Goal: Task Accomplishment & Management: Manage account settings

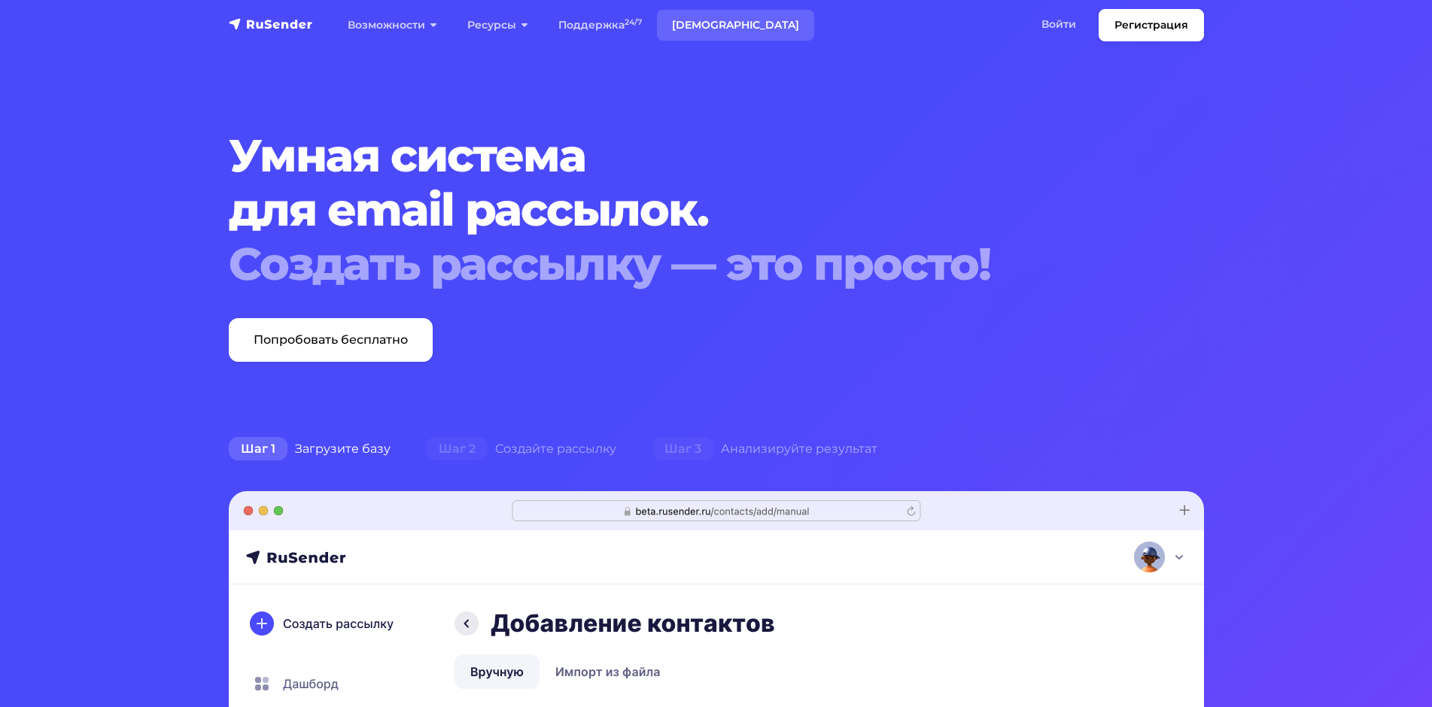
click at [704, 26] on link "Тарифы" at bounding box center [735, 25] width 157 height 31
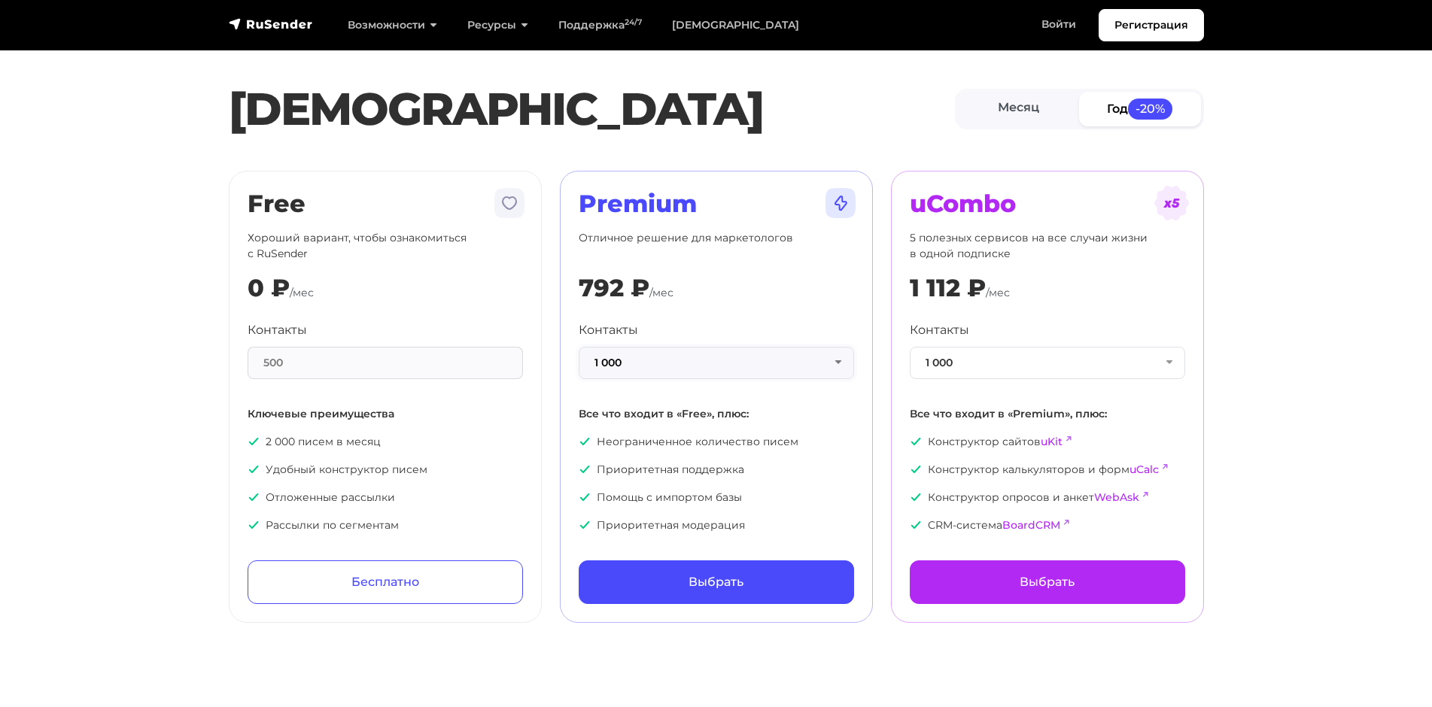
click at [827, 365] on button "1 000" at bounding box center [716, 363] width 275 height 32
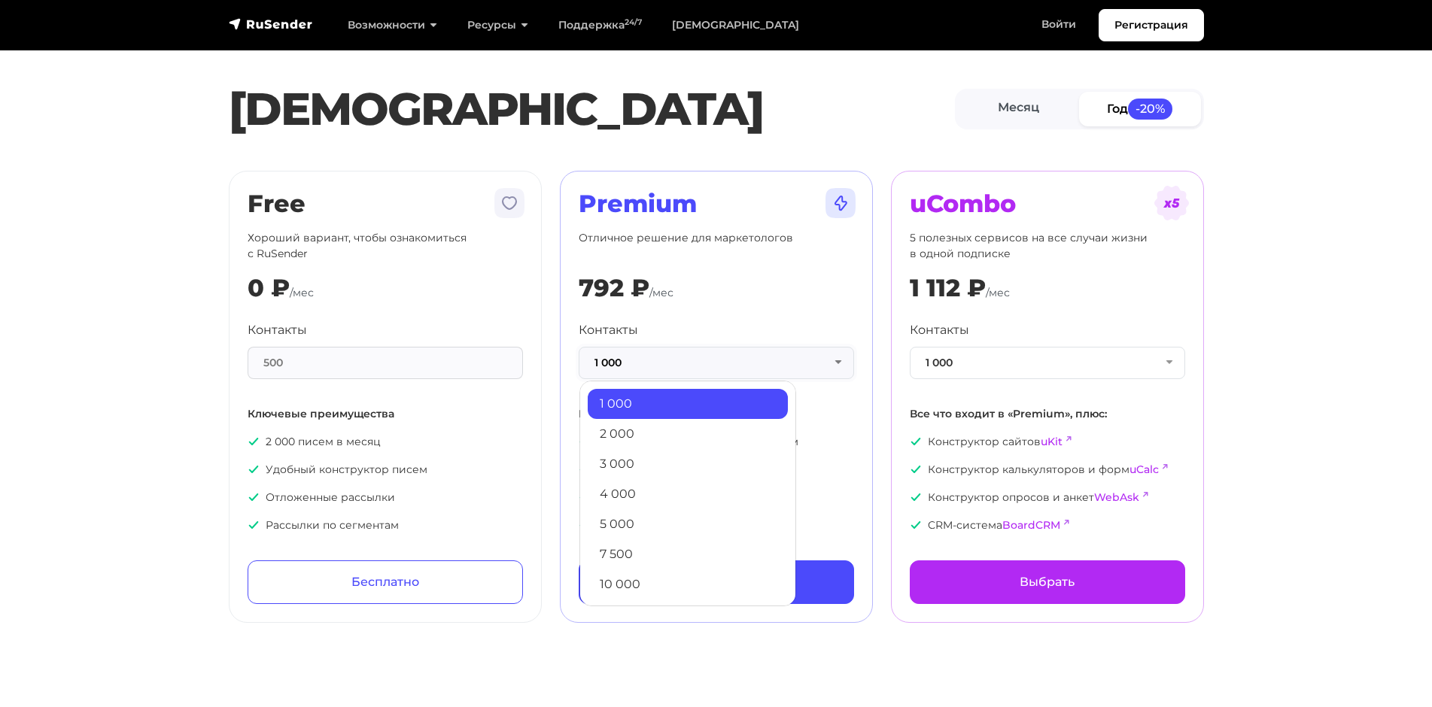
click at [827, 365] on button "1 000" at bounding box center [716, 363] width 275 height 32
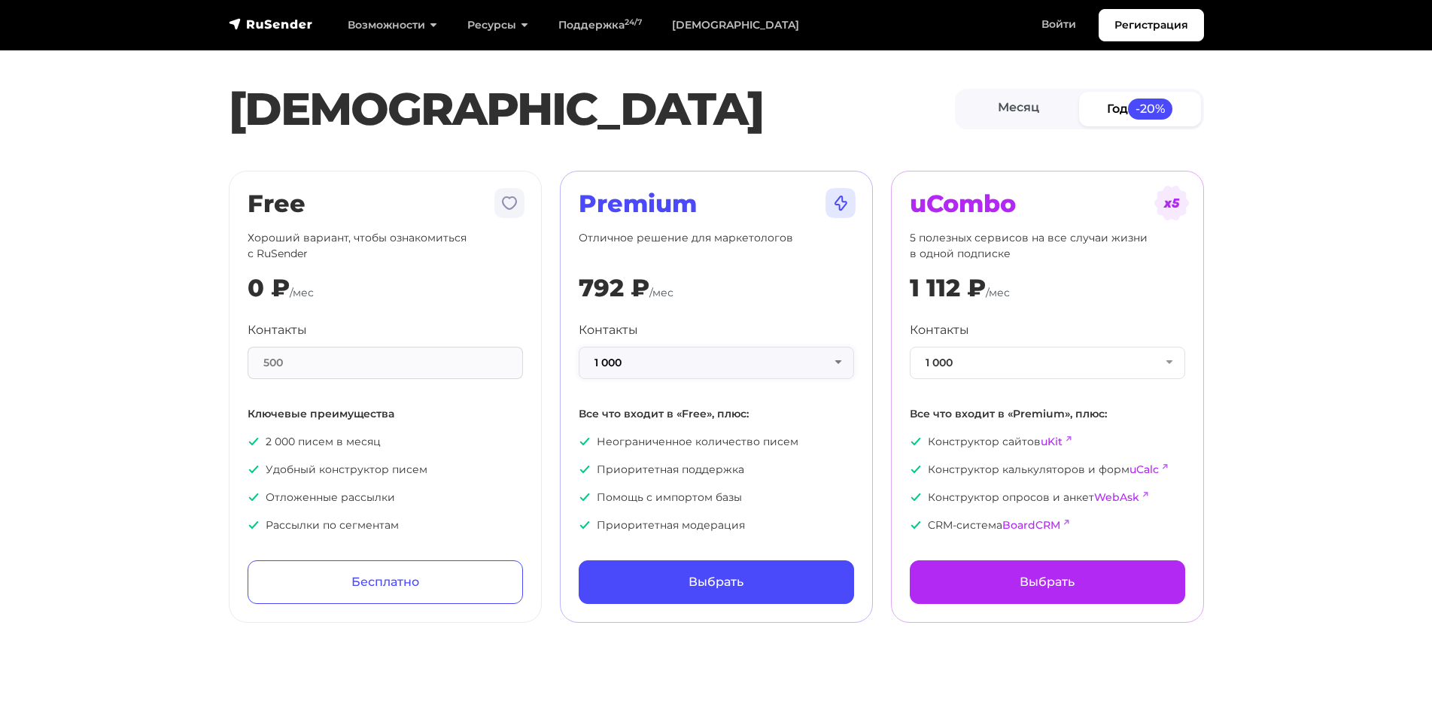
click at [831, 361] on button "1 000" at bounding box center [716, 363] width 275 height 32
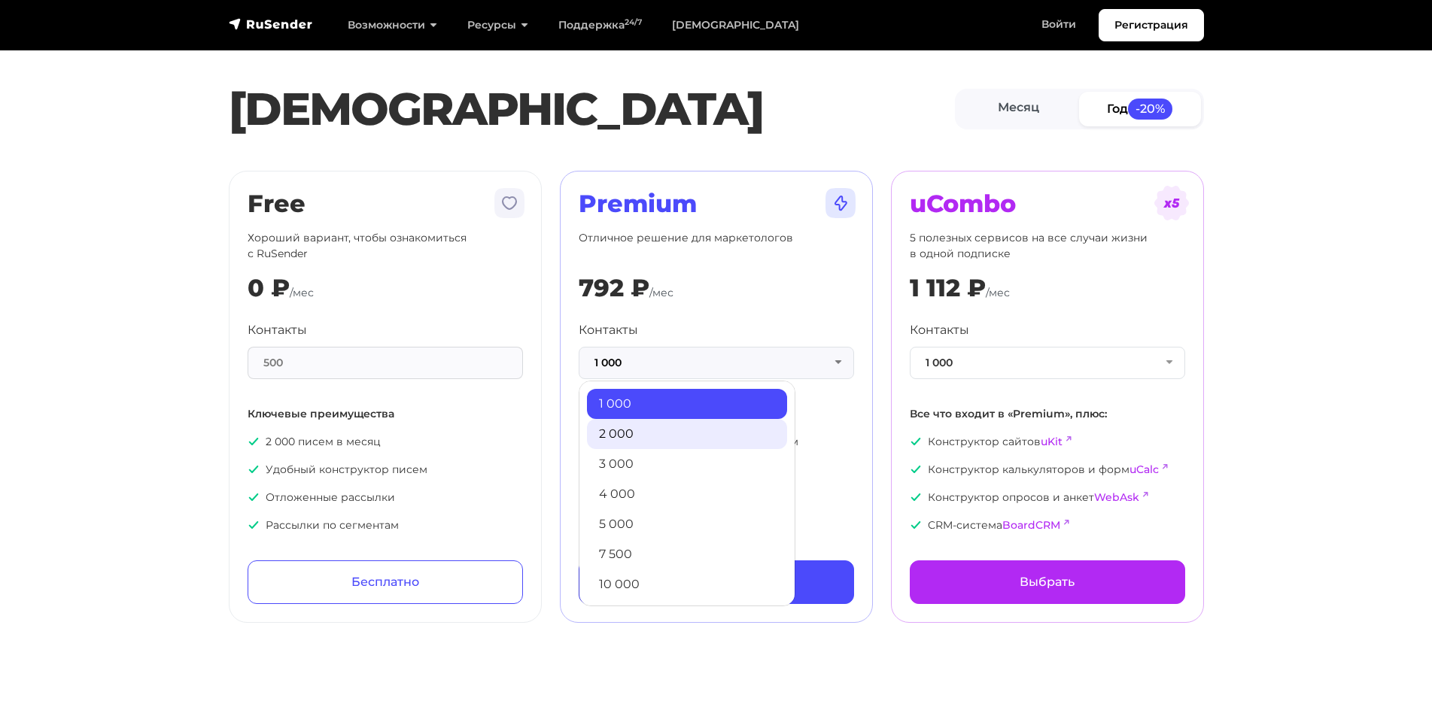
click at [678, 429] on link "2 000" at bounding box center [687, 434] width 200 height 30
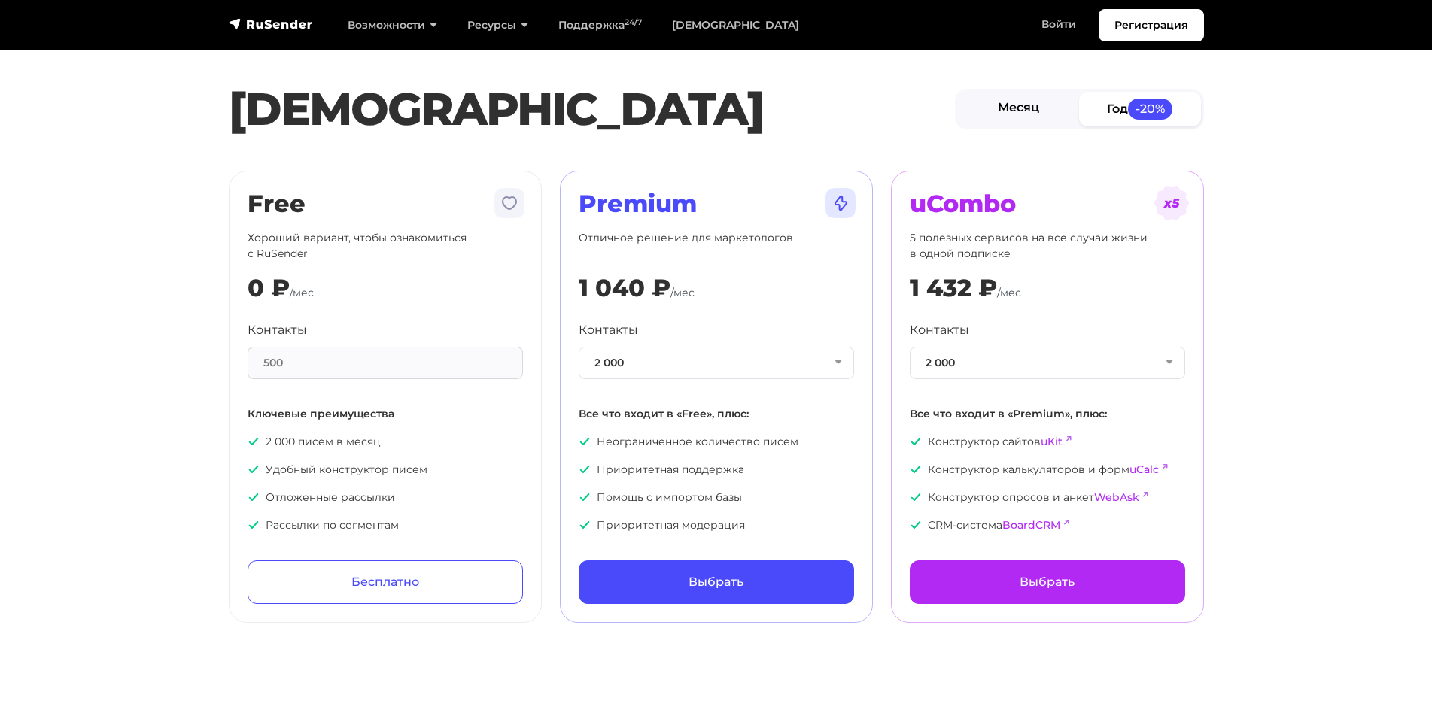
click at [1023, 105] on link "Месяц" at bounding box center [1019, 109] width 122 height 34
click at [290, 26] on img "navbar" at bounding box center [271, 24] width 84 height 15
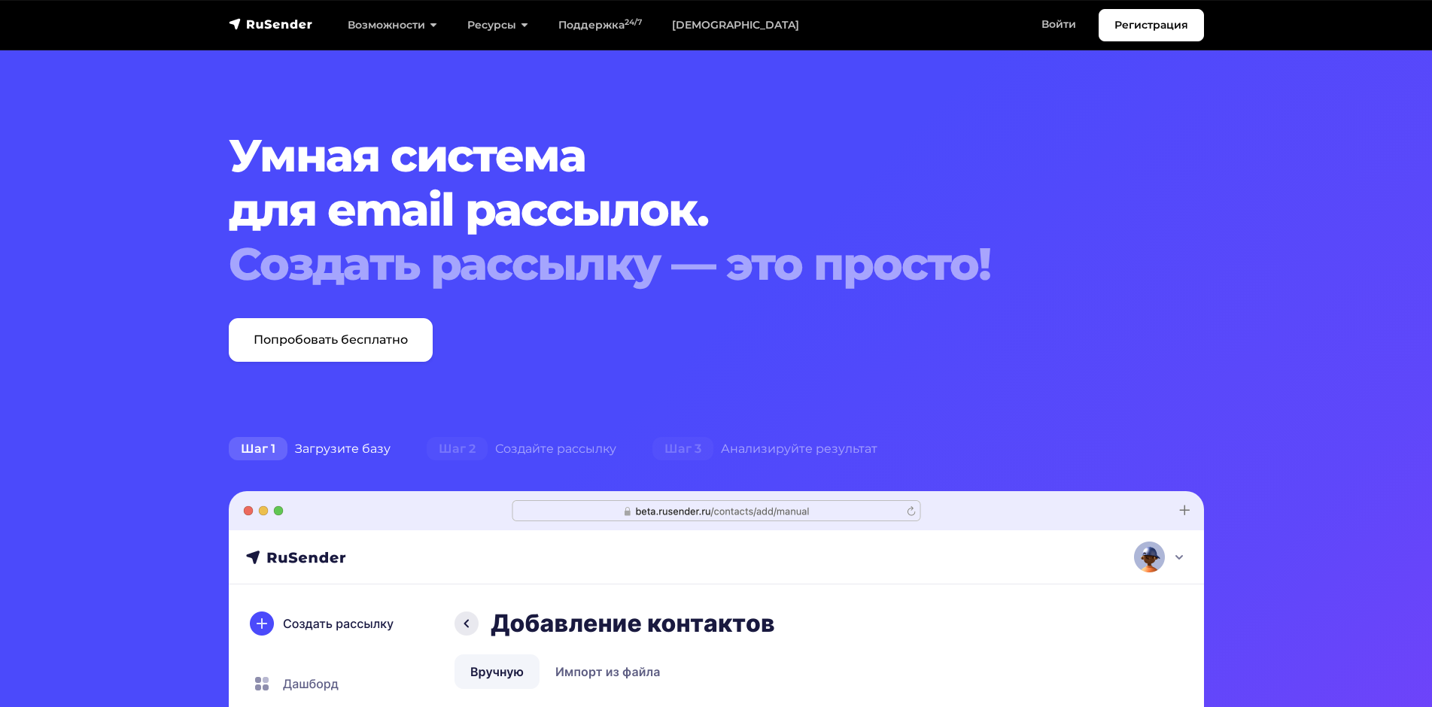
scroll to position [150, 0]
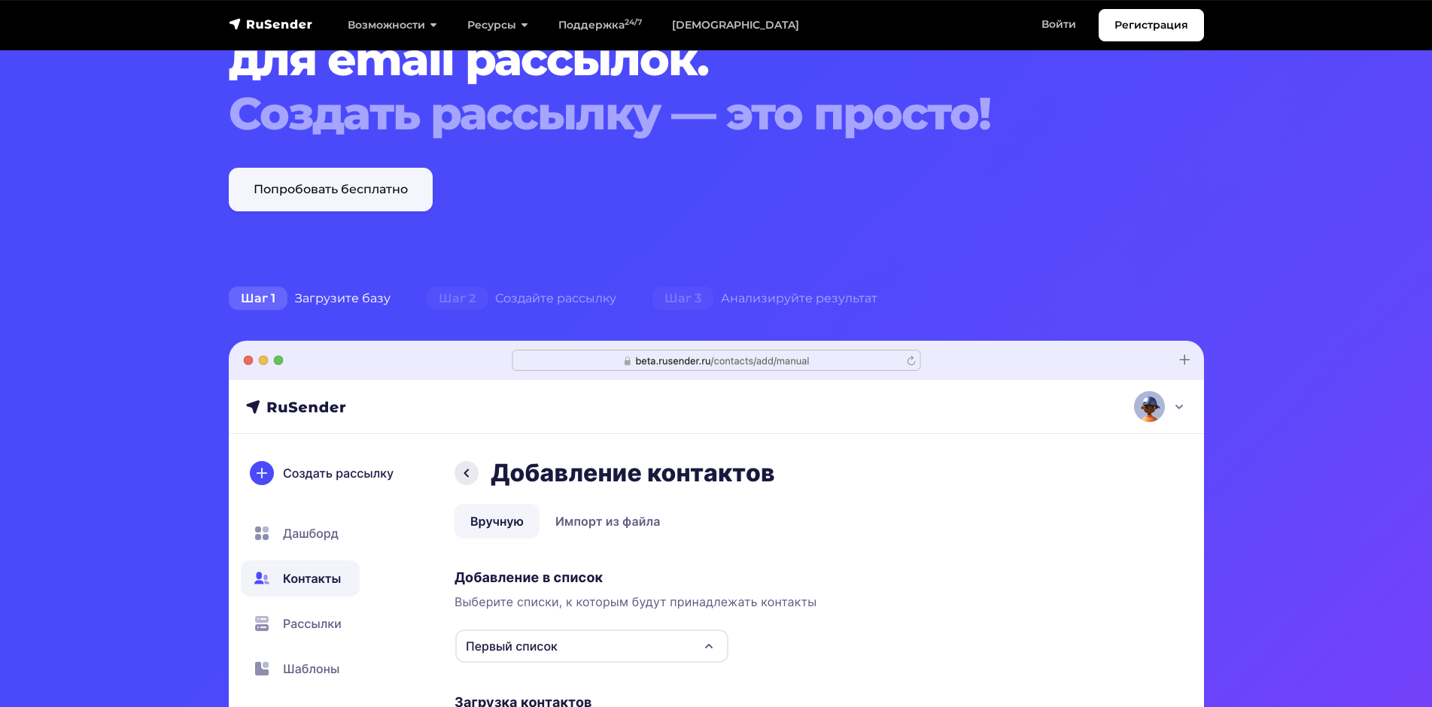
click at [358, 205] on link "Попробовать бесплатно" at bounding box center [331, 190] width 204 height 44
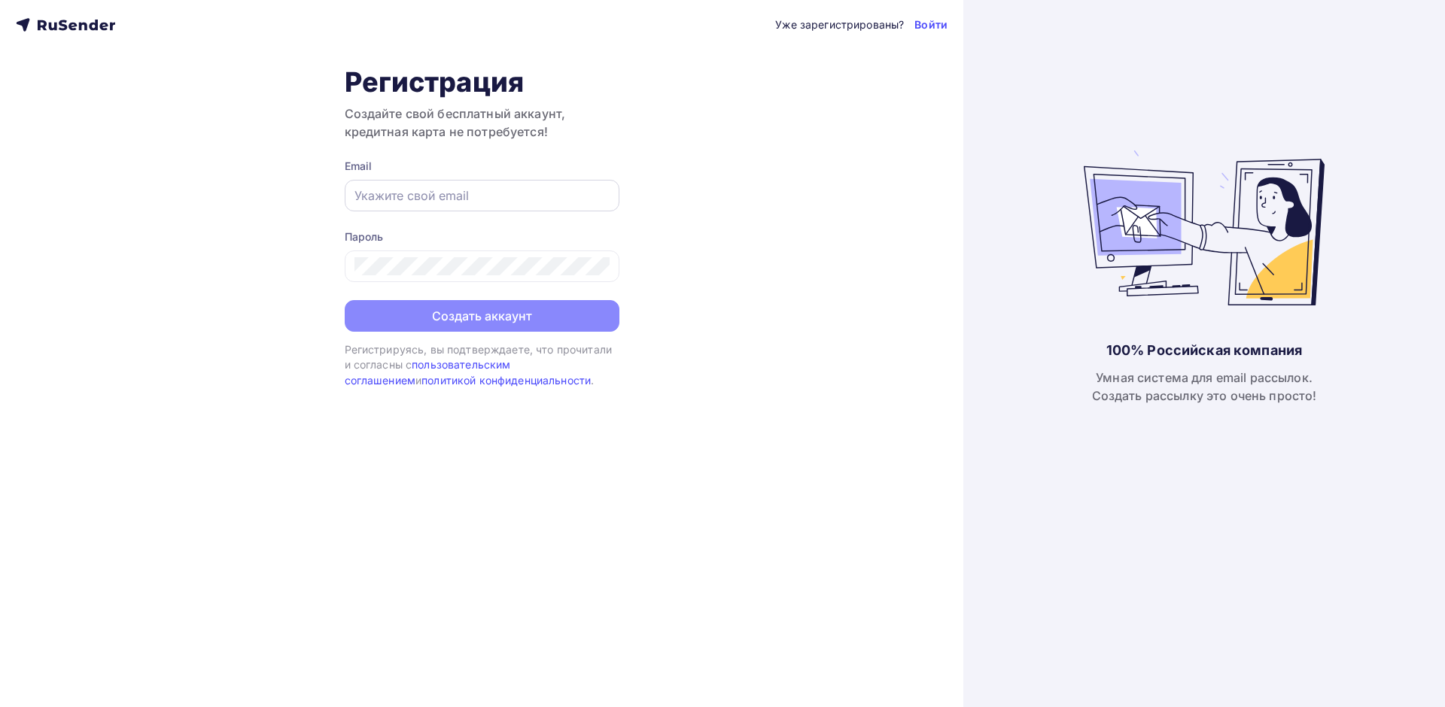
click at [462, 196] on input "text" at bounding box center [481, 196] width 255 height 18
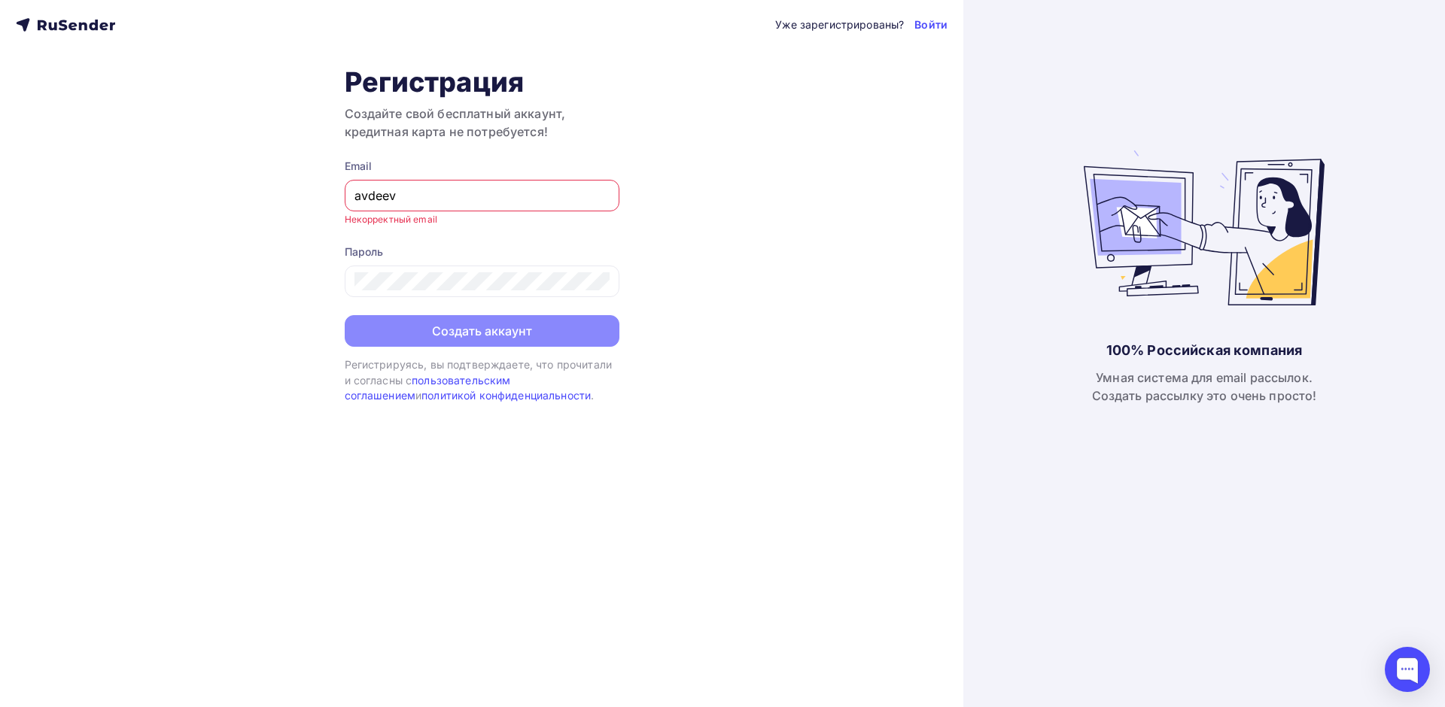
type input "avdeev@tomez.ru"
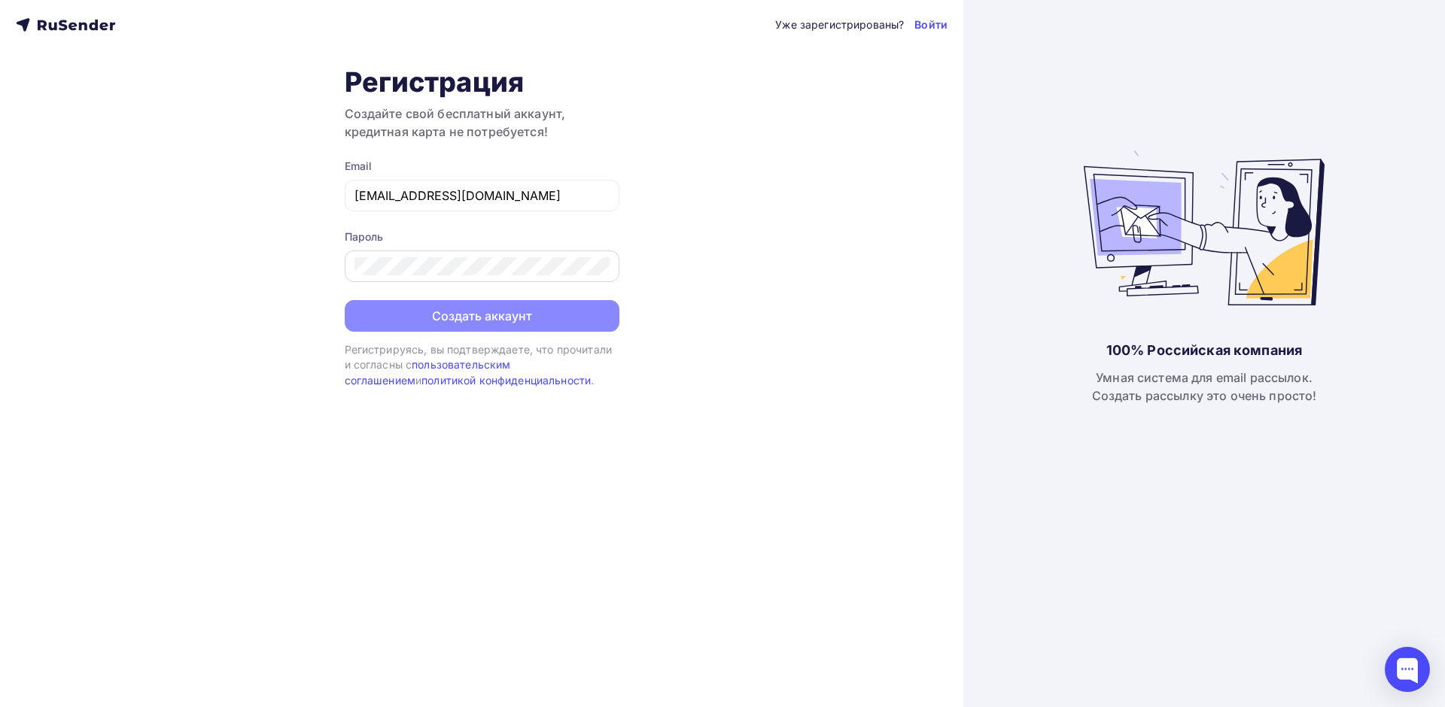
click at [471, 276] on div at bounding box center [482, 267] width 275 height 32
click at [503, 313] on button "Создать аккаунт" at bounding box center [482, 318] width 275 height 32
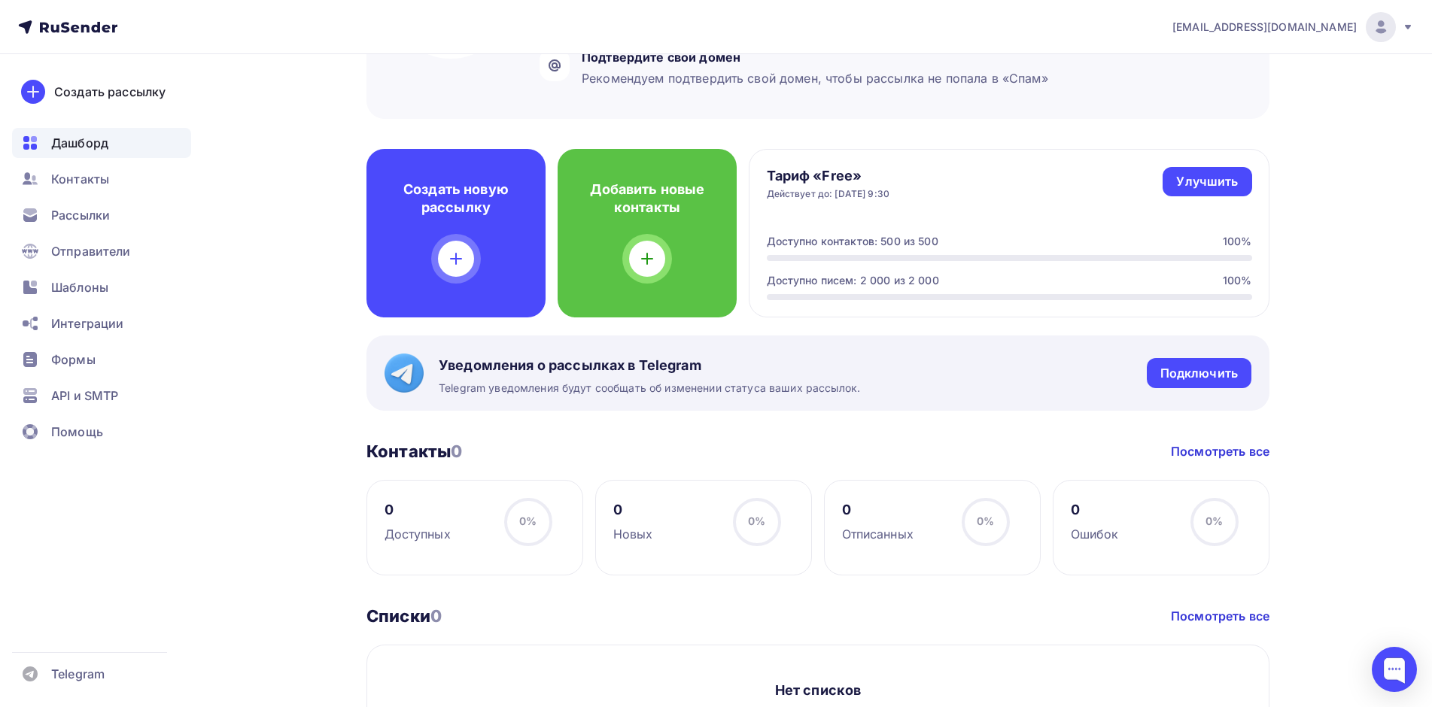
scroll to position [75, 0]
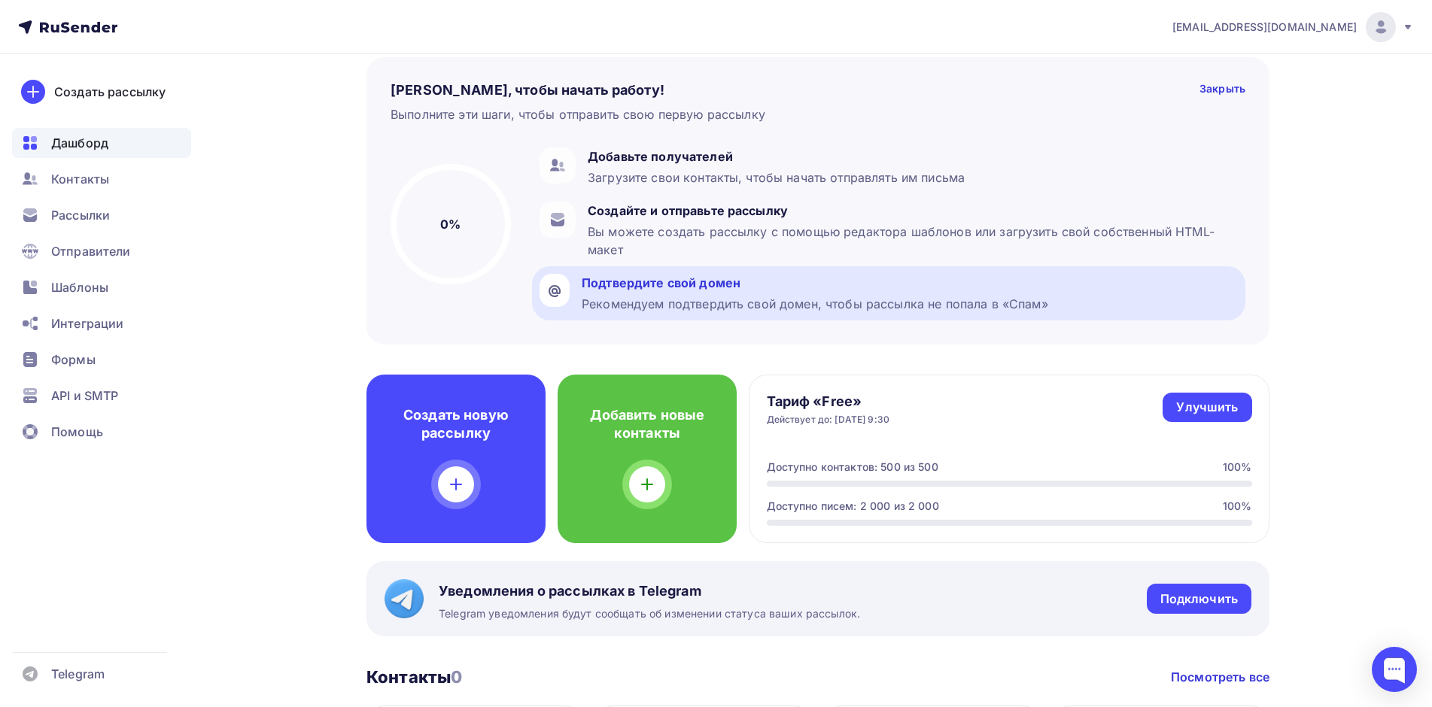
click at [661, 290] on div "Подтвердите свой домен" at bounding box center [815, 283] width 466 height 18
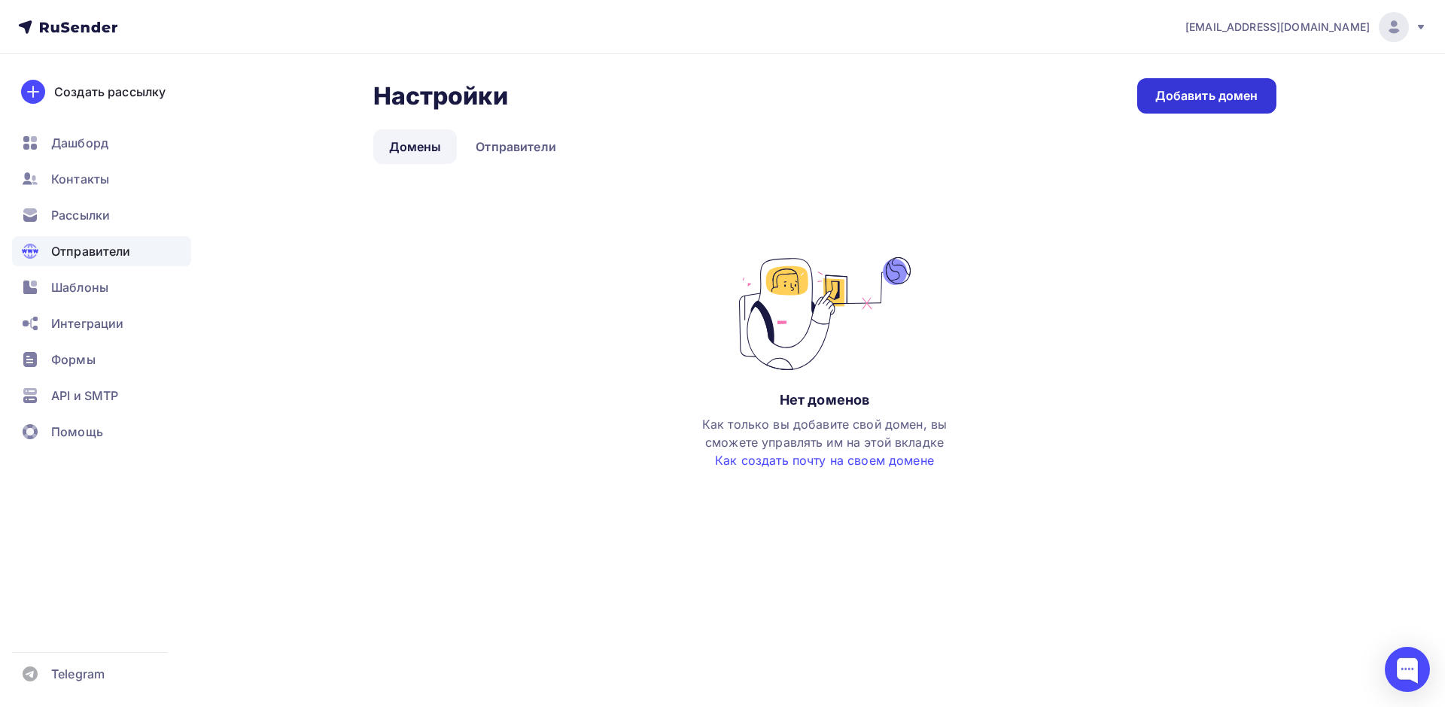
click at [1218, 100] on div "Добавить домен" at bounding box center [1206, 95] width 103 height 17
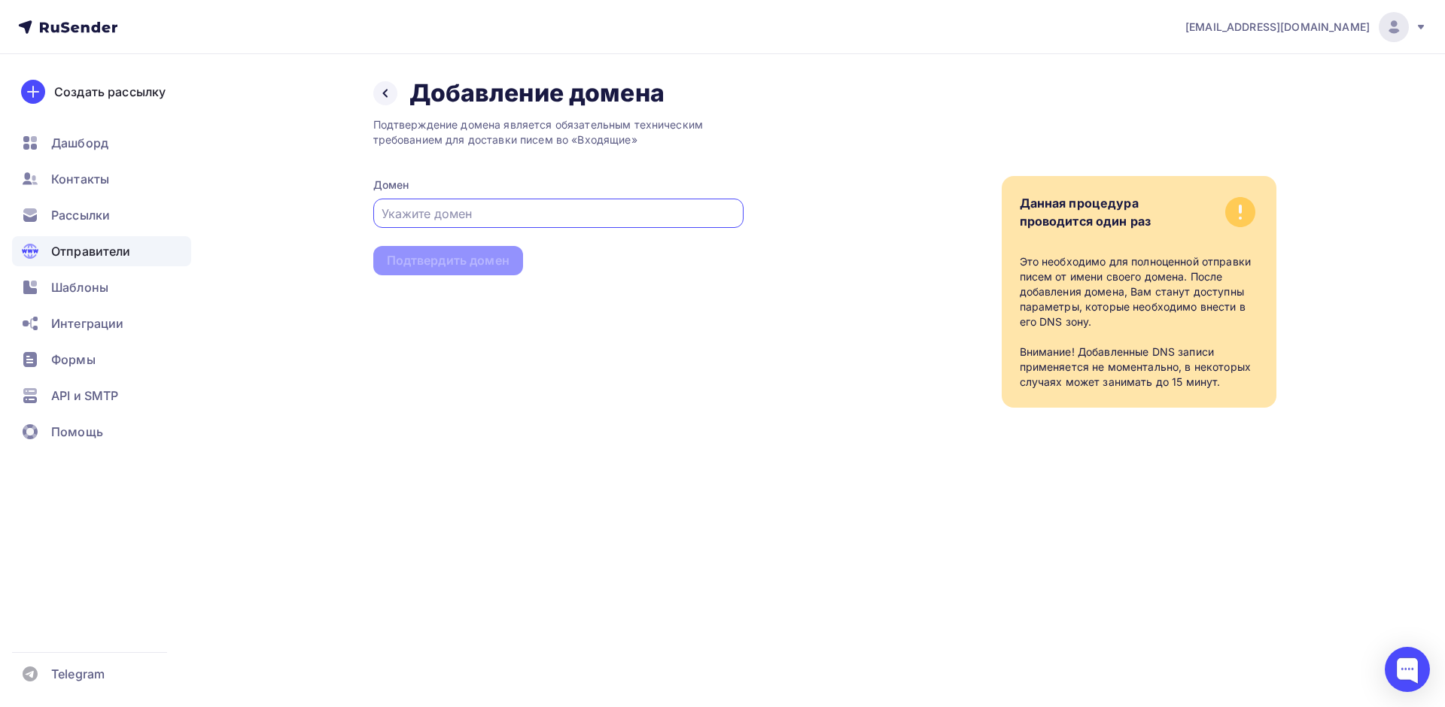
click at [452, 210] on input "text" at bounding box center [557, 214] width 353 height 18
type input "е"
type input "ещьуя-сщьзфтнюсщь"
type input "tomez-company.com"
click at [441, 272] on div "Подтвердить домен" at bounding box center [448, 260] width 150 height 29
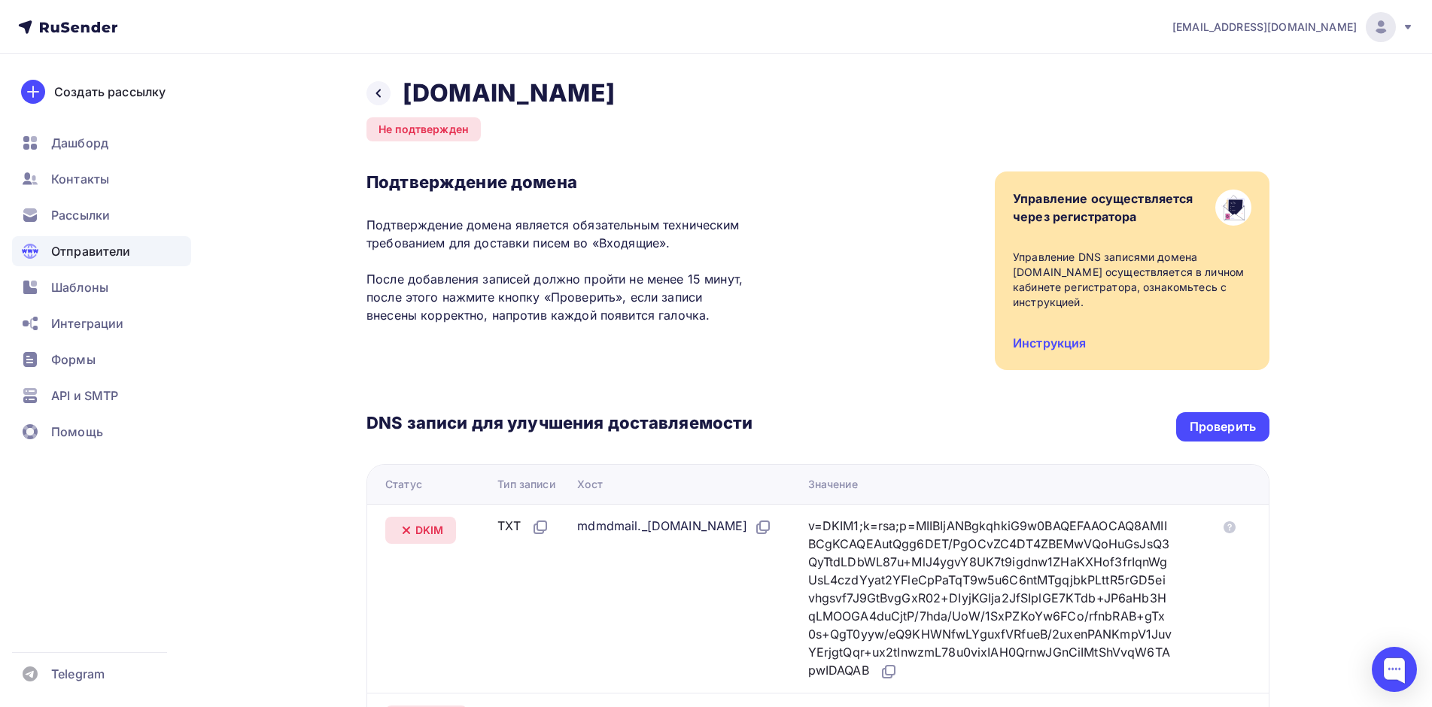
scroll to position [150, 0]
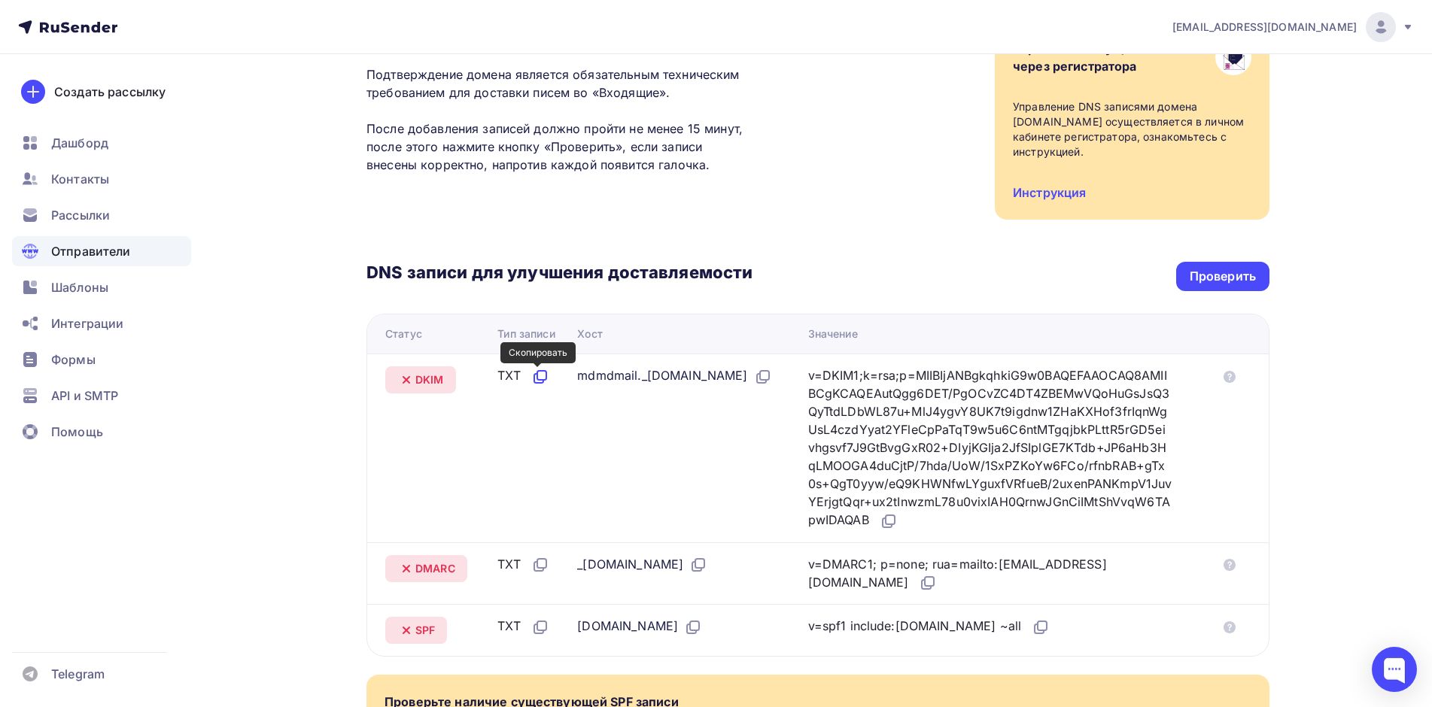
click at [533, 377] on icon at bounding box center [540, 377] width 18 height 18
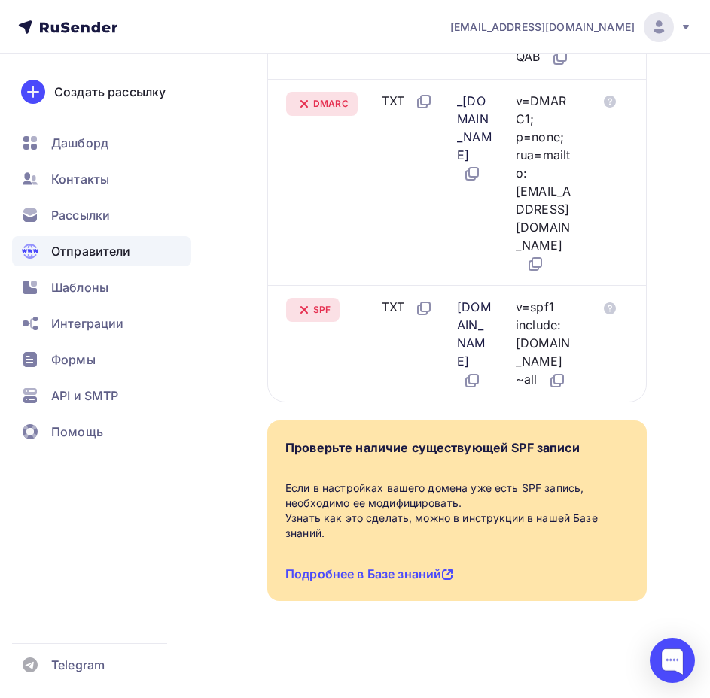
scroll to position [1834, 0]
click at [386, 570] on link "Подробнее в Базе знаний" at bounding box center [369, 574] width 168 height 15
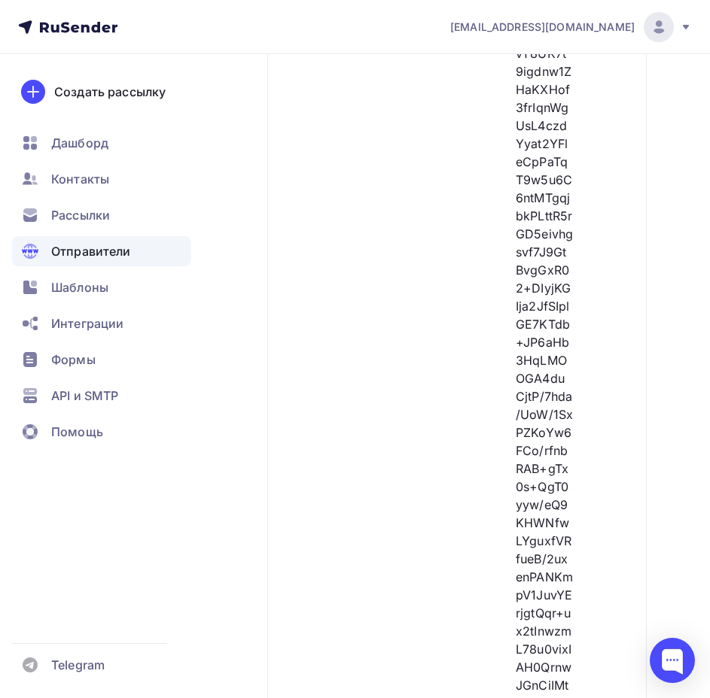
scroll to position [631, 0]
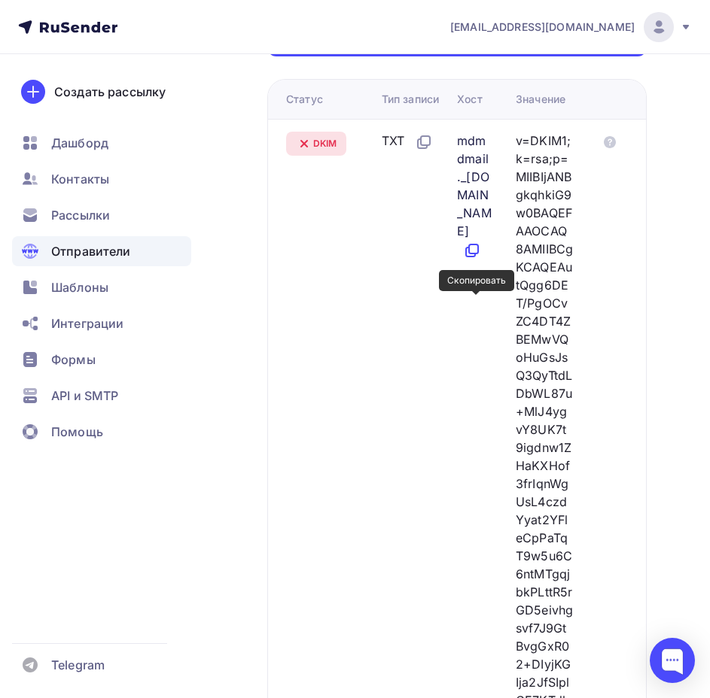
click at [473, 257] on icon at bounding box center [470, 252] width 9 height 9
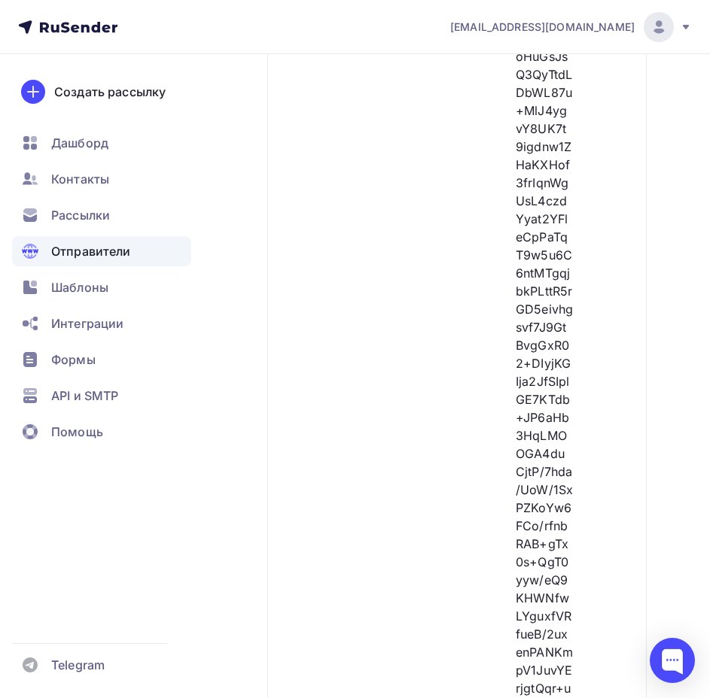
scroll to position [1308, 0]
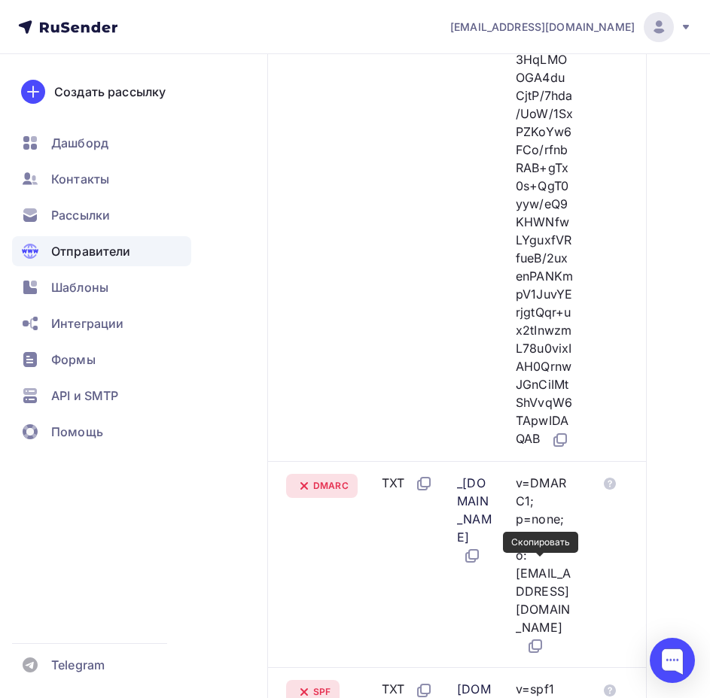
drag, startPoint x: 538, startPoint y: 570, endPoint x: 558, endPoint y: 552, distance: 26.1
click at [557, 443] on icon at bounding box center [561, 438] width 9 height 9
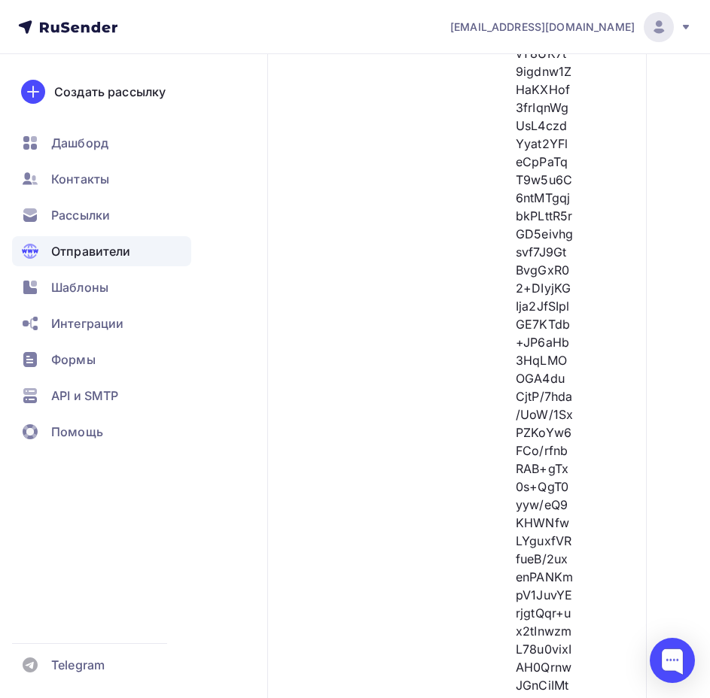
scroll to position [555, 0]
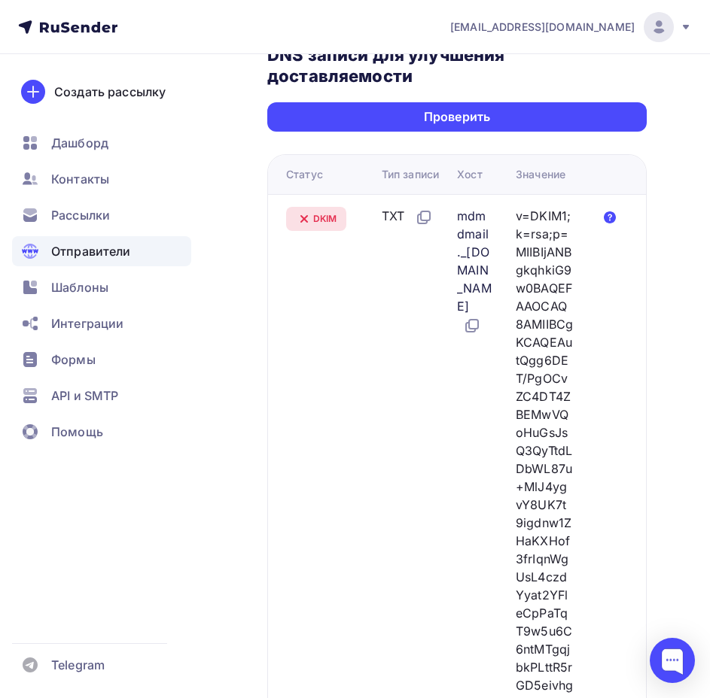
click at [609, 218] on icon at bounding box center [609, 217] width 12 height 12
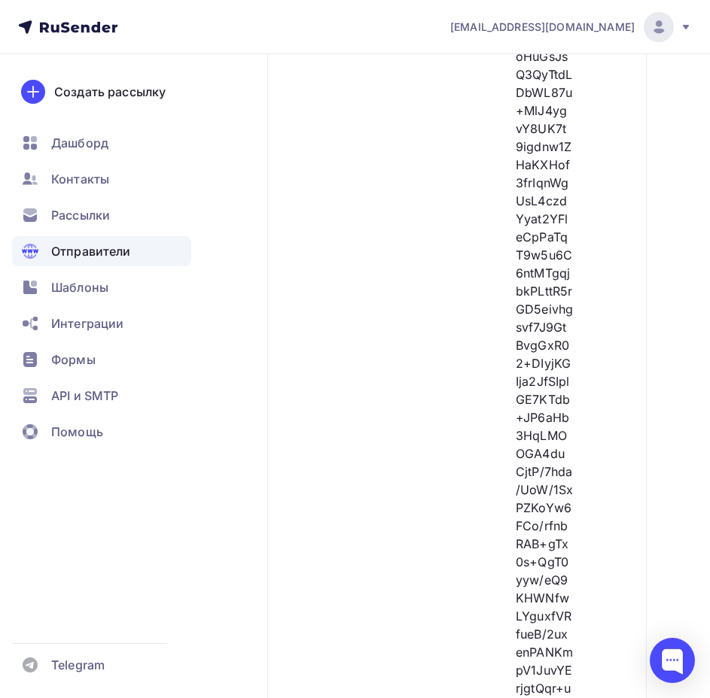
scroll to position [1383, 0]
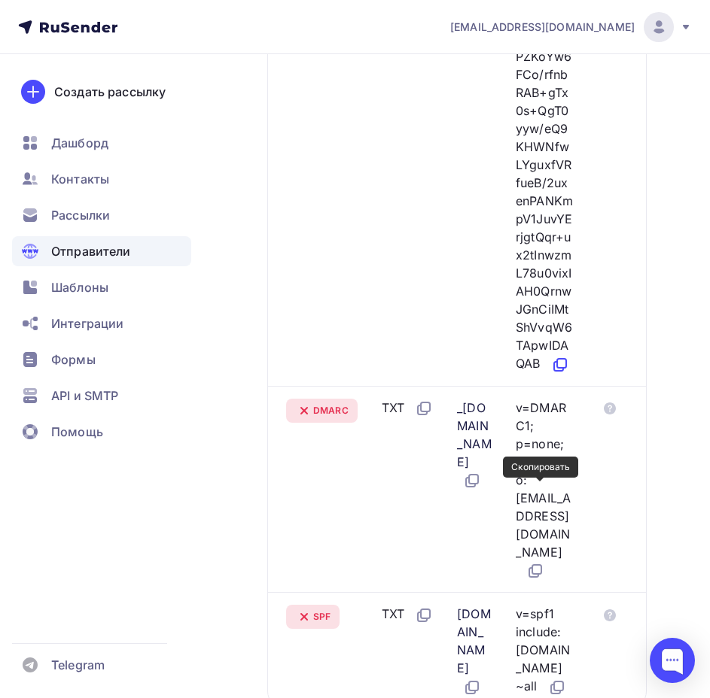
click at [551, 374] on icon at bounding box center [560, 365] width 18 height 18
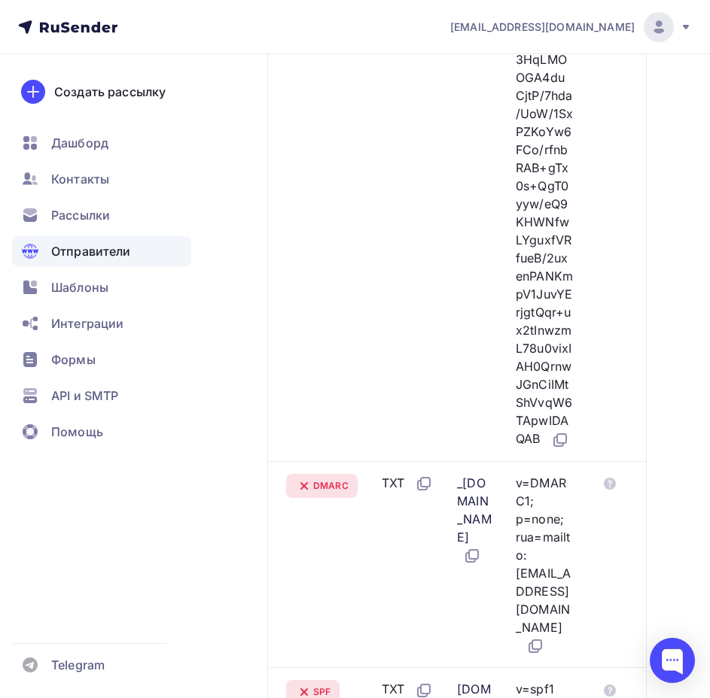
scroll to position [1533, 0]
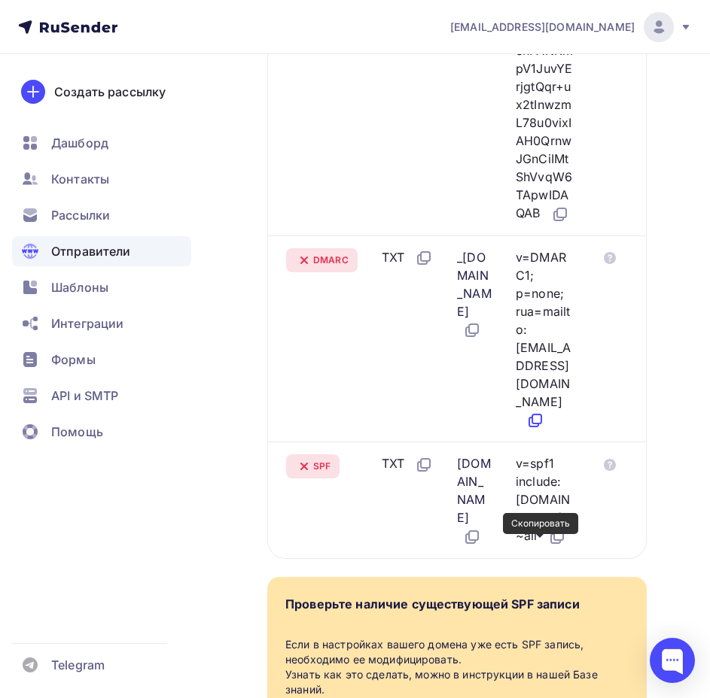
click at [536, 430] on icon at bounding box center [535, 421] width 18 height 18
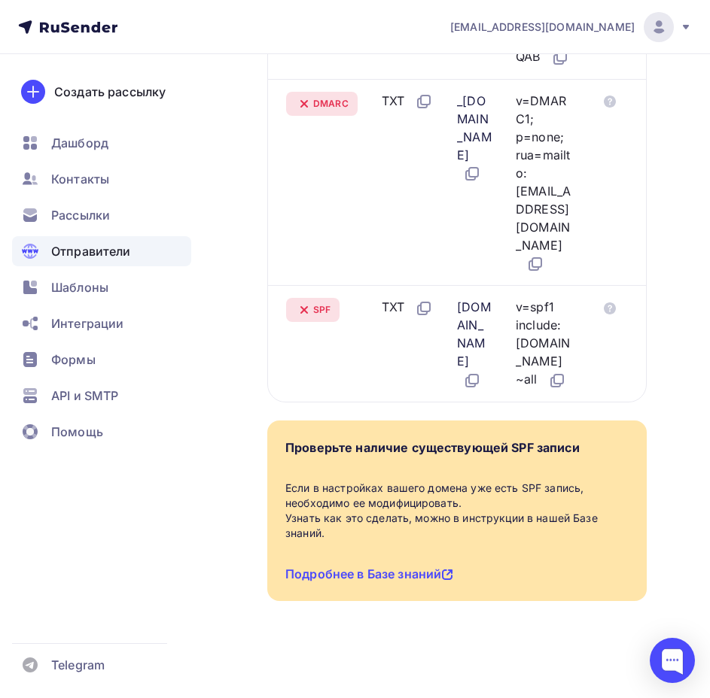
scroll to position [1834, 0]
drag, startPoint x: 537, startPoint y: 363, endPoint x: 641, endPoint y: 326, distance: 110.4
click at [554, 375] on icon at bounding box center [558, 379] width 9 height 9
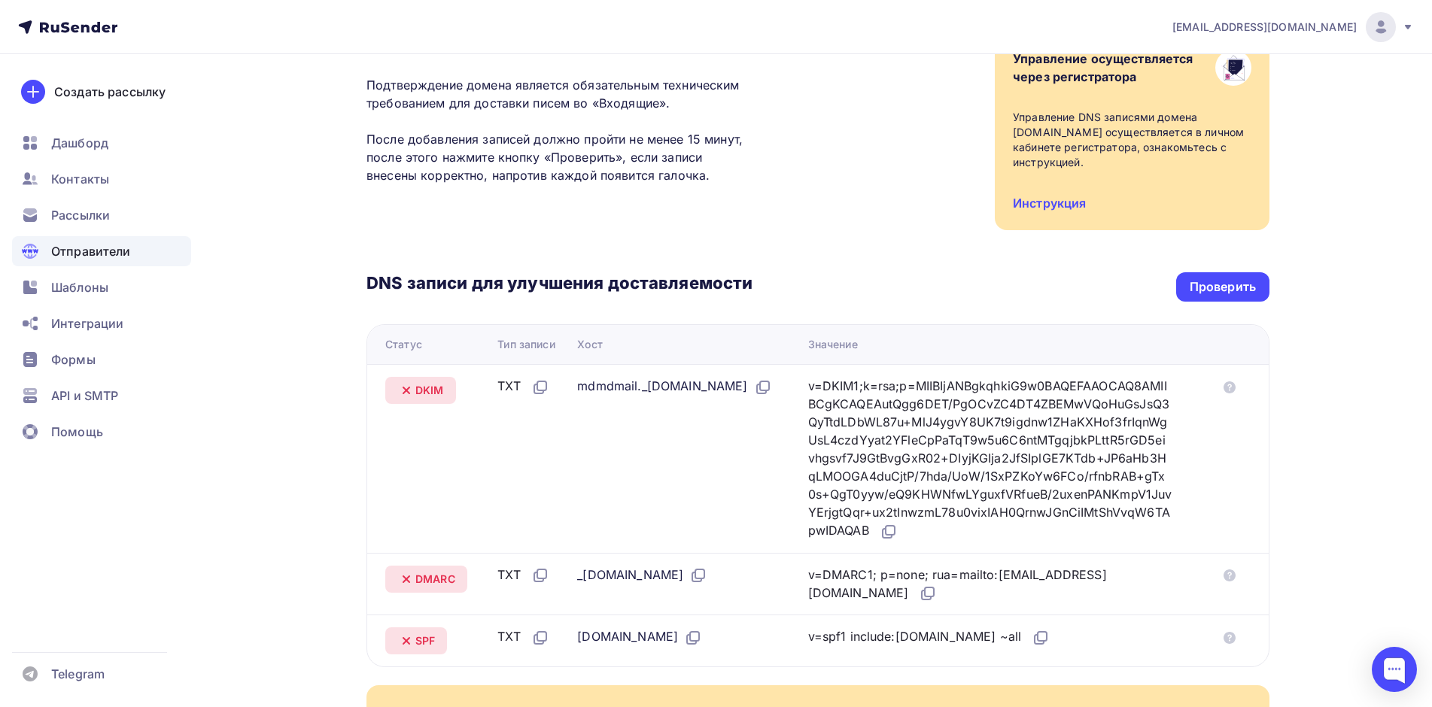
scroll to position [0, 0]
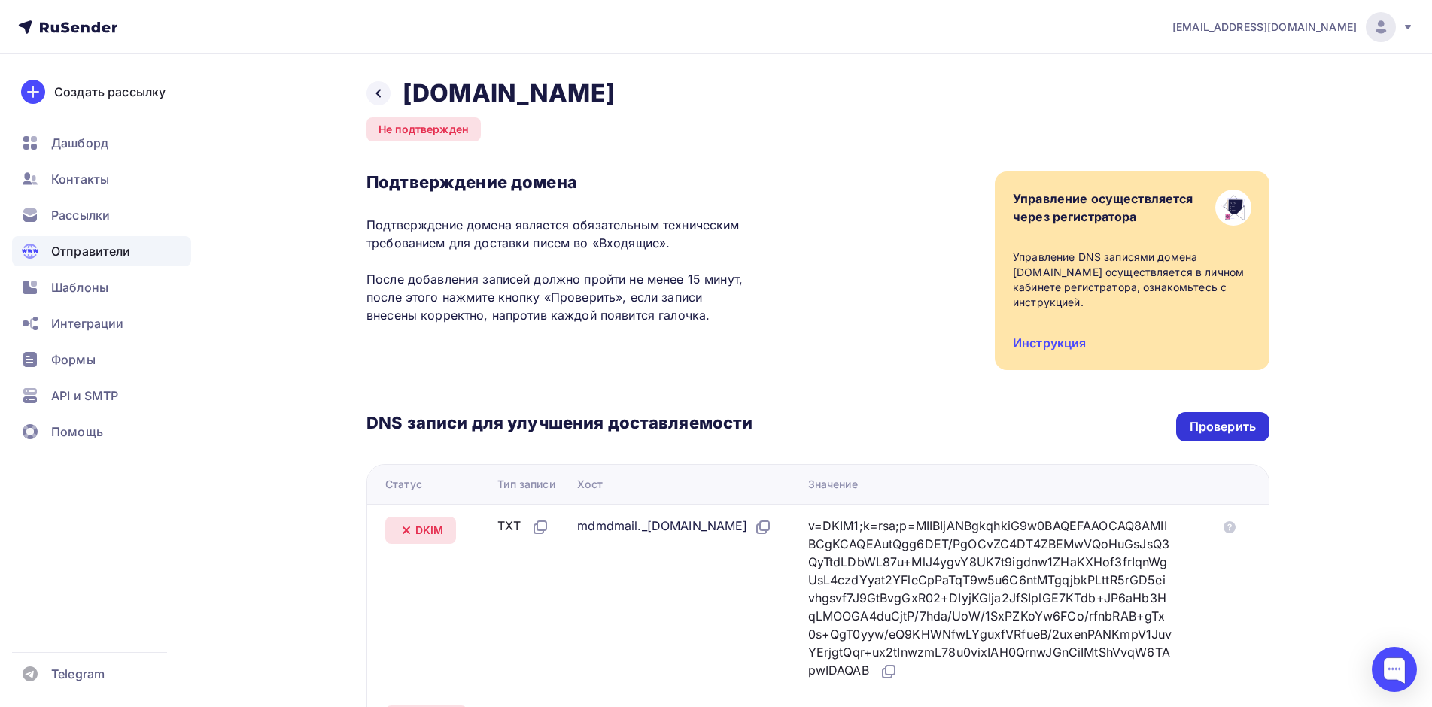
click at [1247, 422] on div "Проверить" at bounding box center [1223, 426] width 66 height 17
click at [879, 236] on div "Подтверждение домена Подтверждение домена является обязательным техническим тре…" at bounding box center [817, 271] width 903 height 199
click at [879, 234] on div "Подтверждение домена Подтверждение домена является обязательным техническим тре…" at bounding box center [817, 271] width 903 height 199
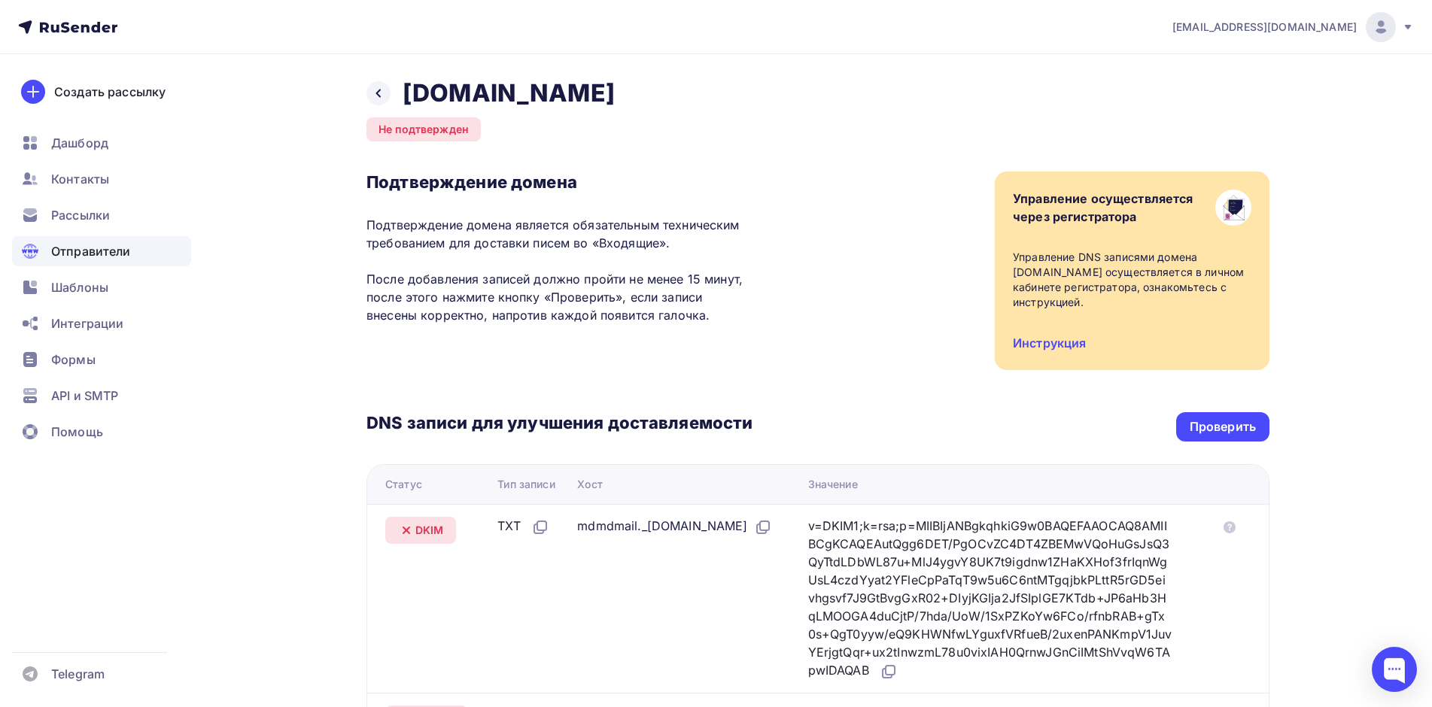
drag, startPoint x: 881, startPoint y: 187, endPoint x: 877, endPoint y: 207, distance: 20.8
click at [877, 206] on div "Подтверждение домена Подтверждение домена является обязательным техническим тре…" at bounding box center [817, 271] width 903 height 199
click at [877, 207] on div "Подтверждение домена Подтверждение домена является обязательным техническим тре…" at bounding box center [817, 271] width 903 height 199
click at [880, 202] on div "Подтверждение домена Подтверждение домена является обязательным техническим тре…" at bounding box center [817, 271] width 903 height 199
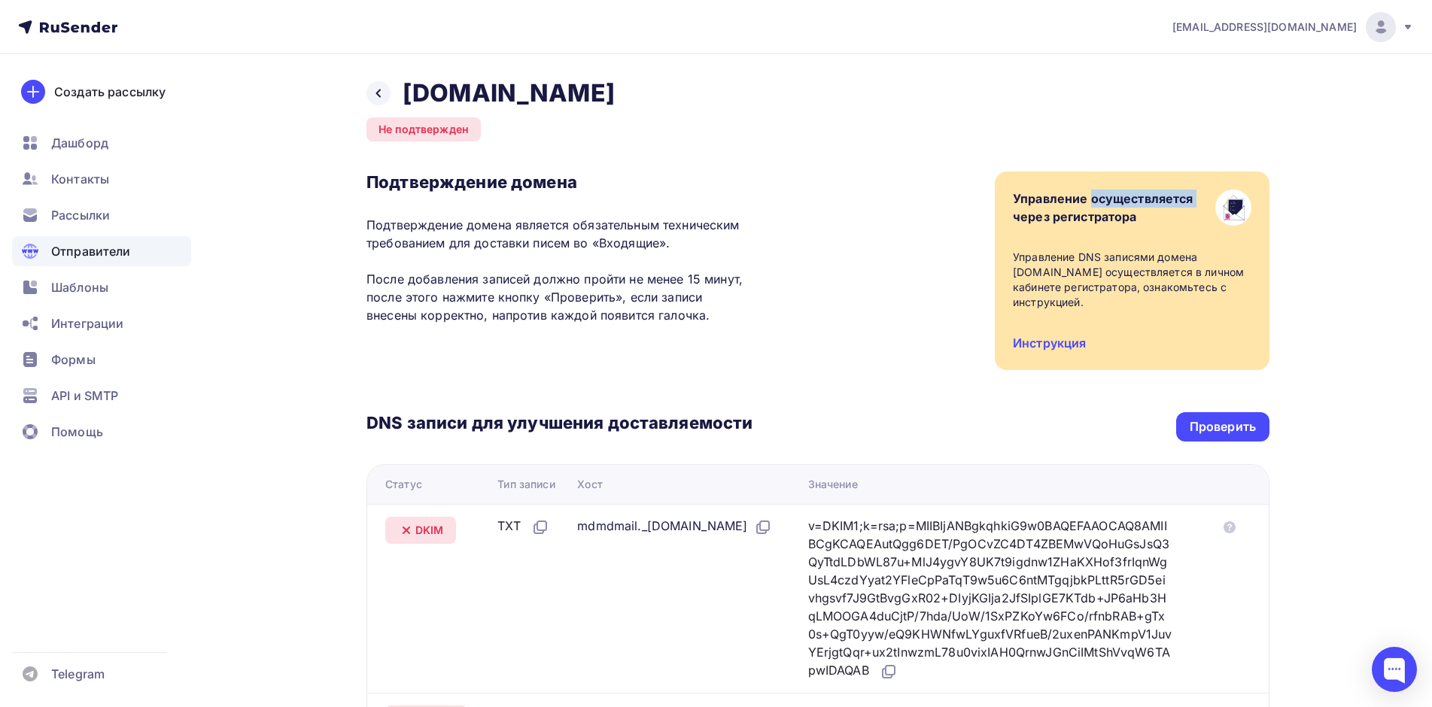
click at [899, 229] on div "Подтверждение домена Подтверждение домена является обязательным техническим тре…" at bounding box center [817, 271] width 903 height 199
click at [1214, 405] on div "DNS записи для улучшения доставляемости Проверить Статус Тип записи Хост Значен…" at bounding box center [817, 588] width 903 height 437
click at [1226, 424] on div "Проверить" at bounding box center [1223, 426] width 66 height 17
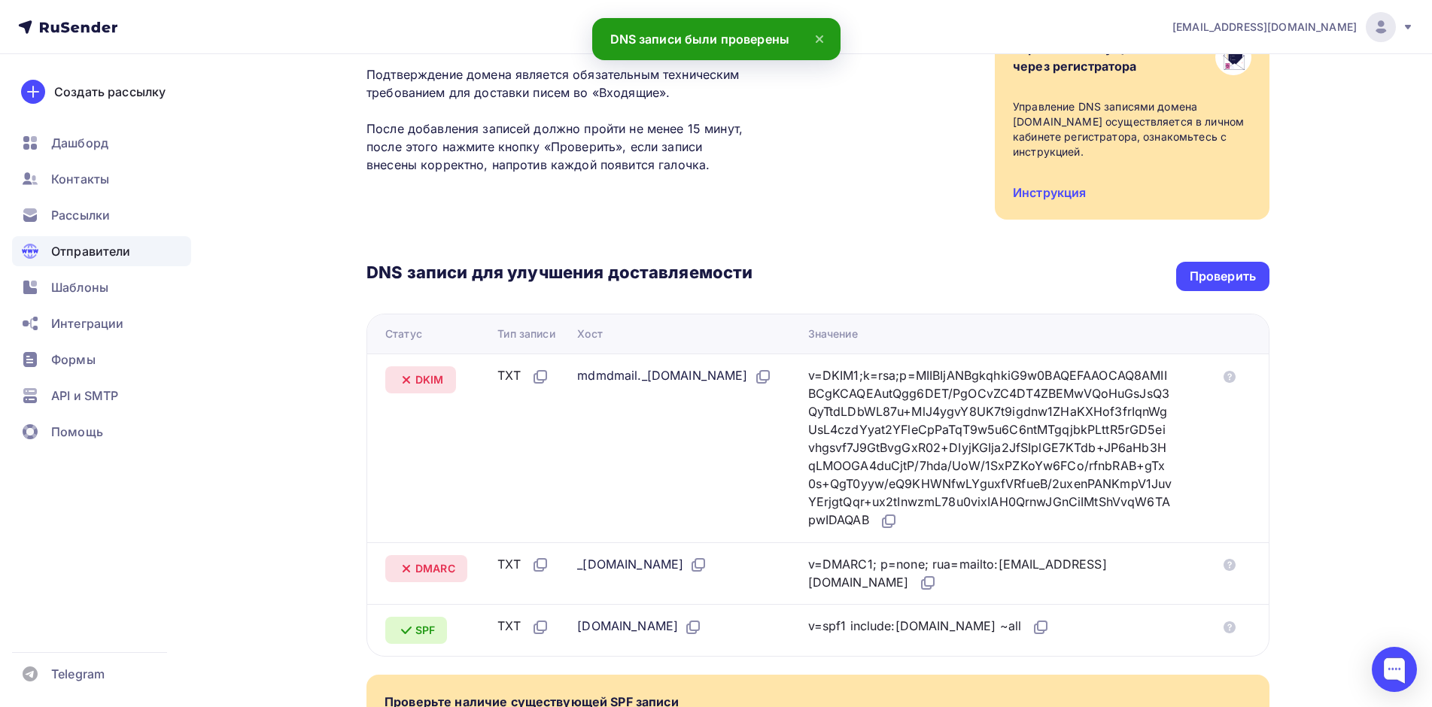
scroll to position [226, 0]
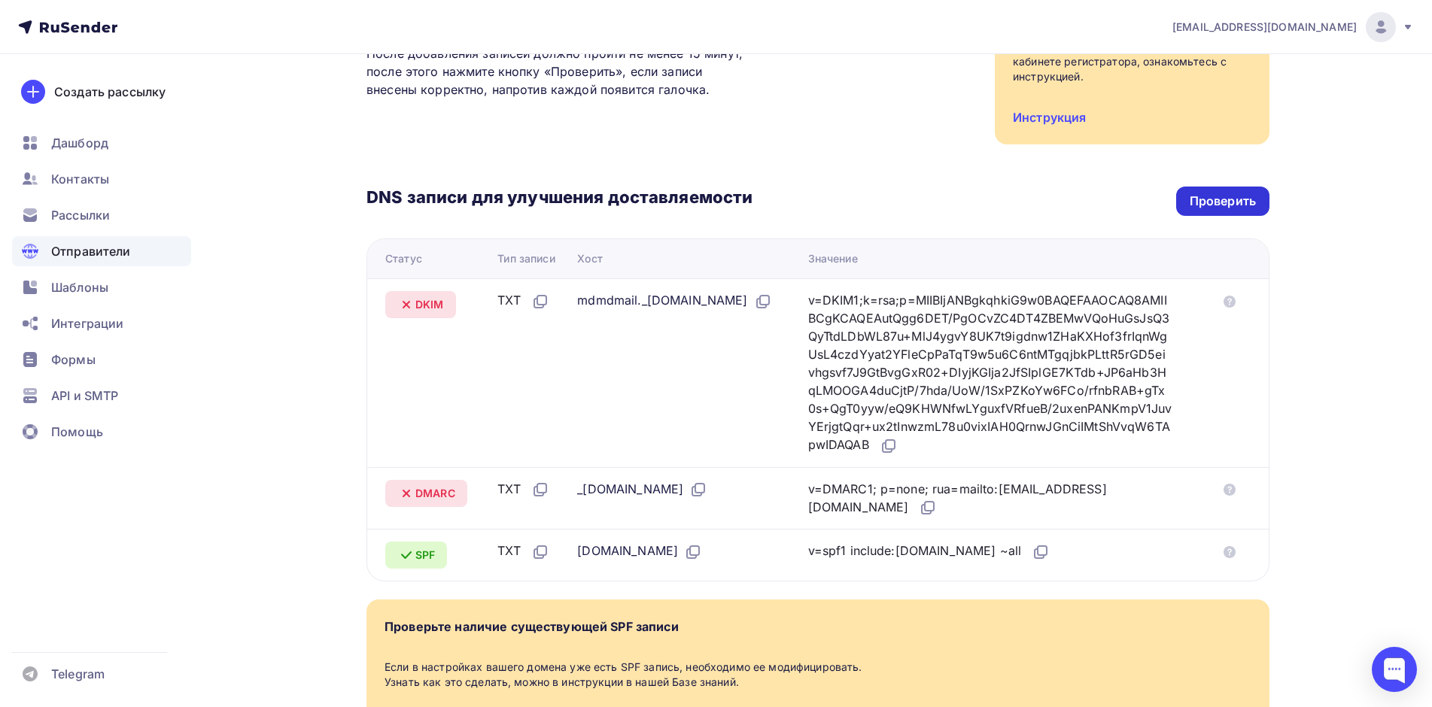
click at [1231, 204] on div "Проверить" at bounding box center [1223, 201] width 66 height 17
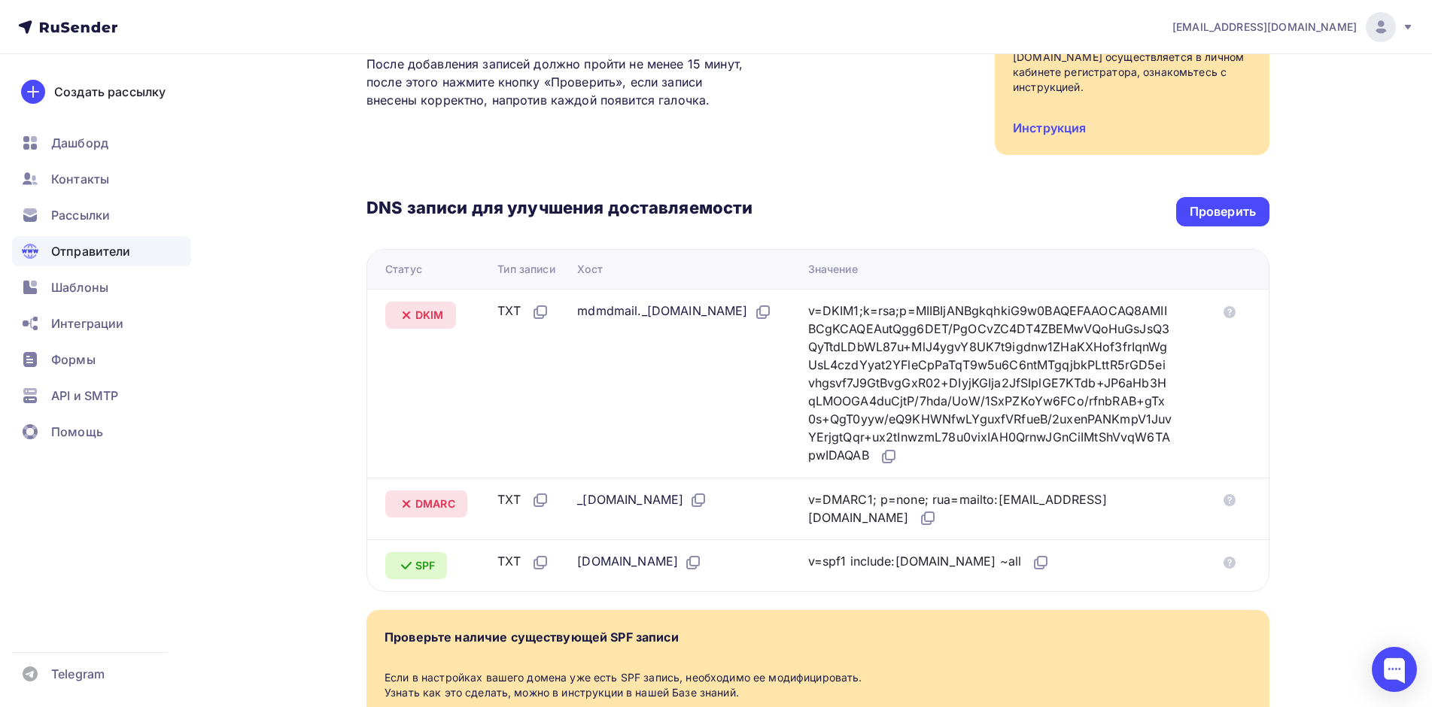
scroll to position [65, 0]
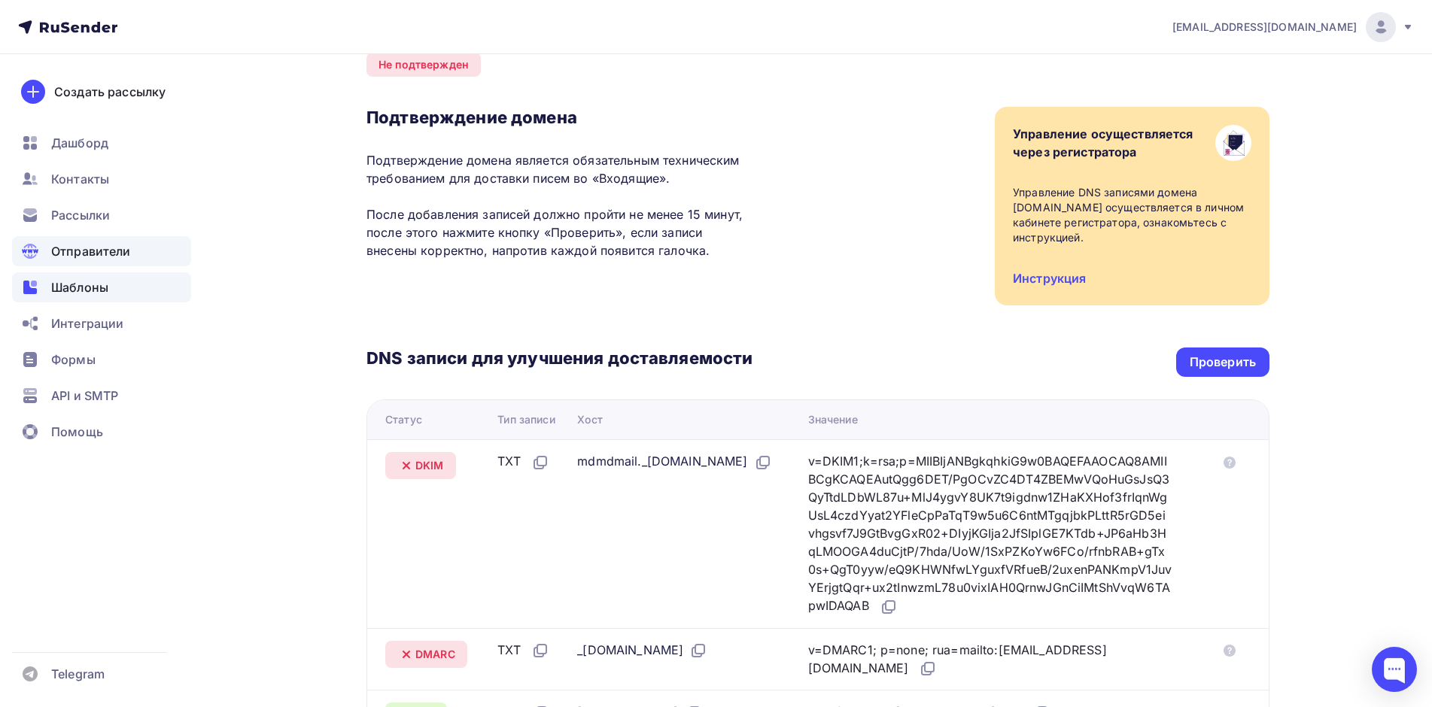
click at [88, 289] on span "Шаблоны" at bounding box center [79, 287] width 57 height 18
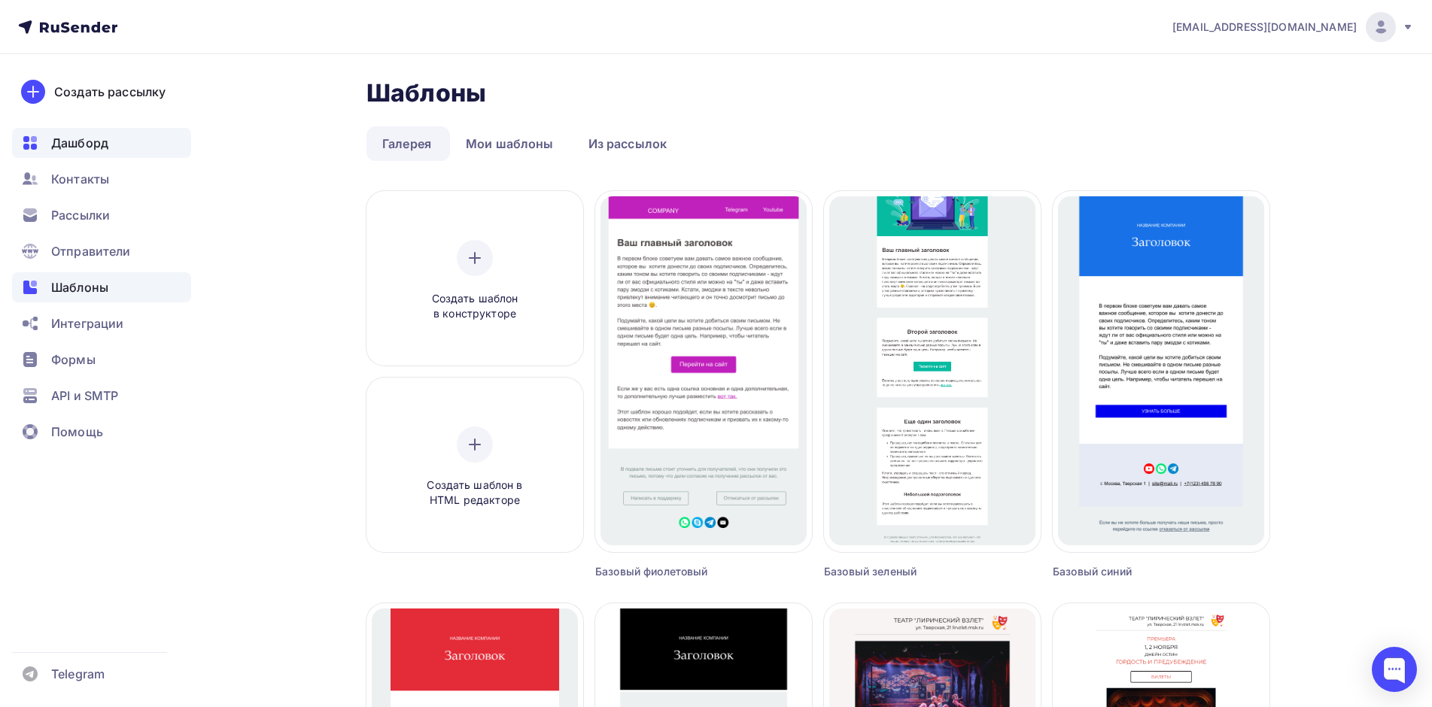
click at [106, 149] on span "Дашборд" at bounding box center [79, 143] width 57 height 18
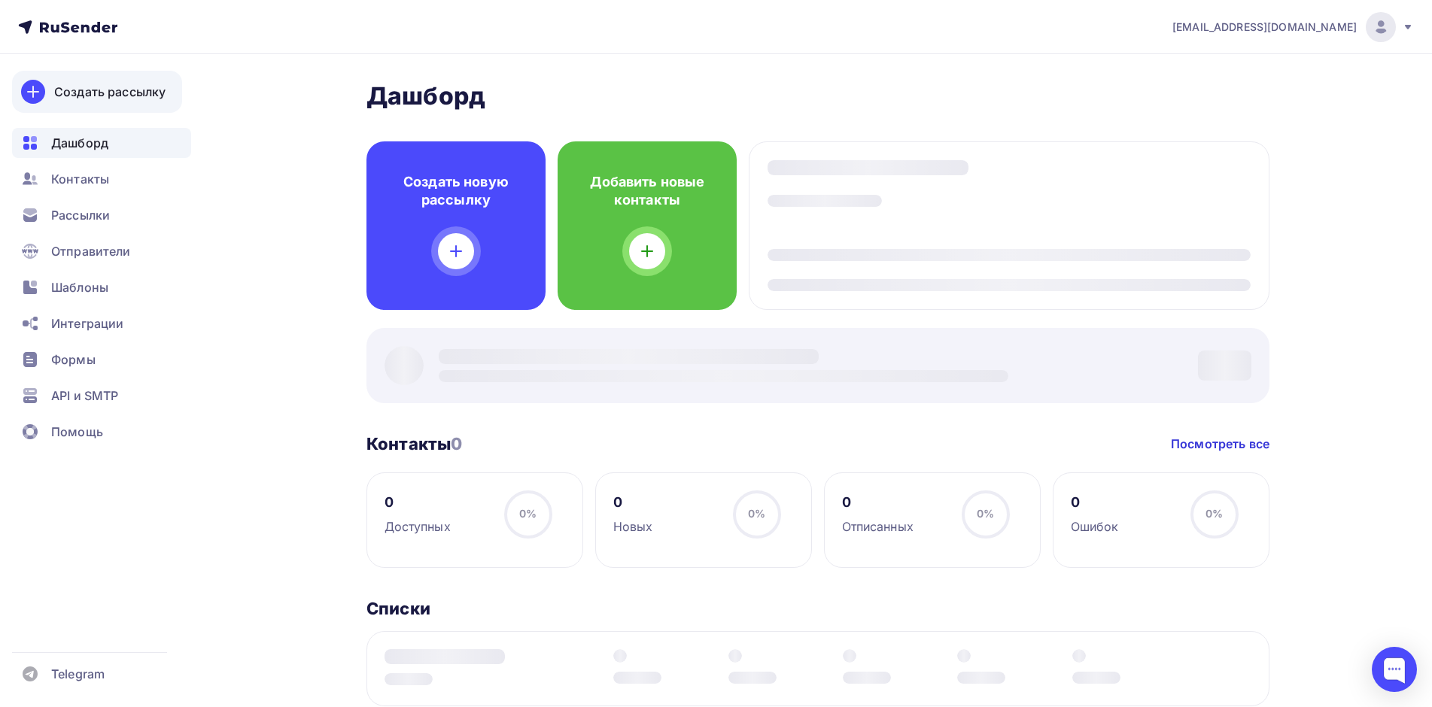
click at [18, 93] on link "Создать рассылку" at bounding box center [97, 92] width 170 height 42
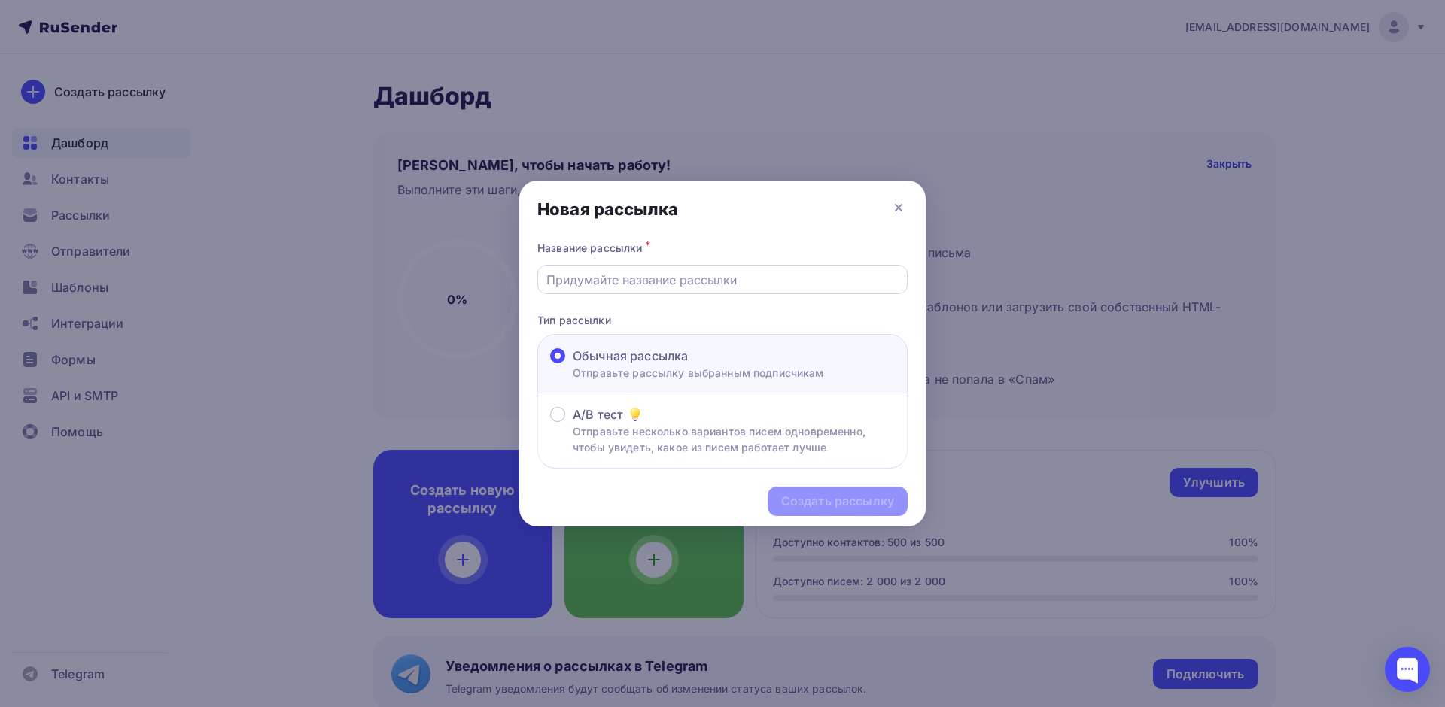
click at [730, 284] on input "text" at bounding box center [722, 280] width 353 height 18
click at [898, 203] on icon at bounding box center [898, 208] width 18 height 18
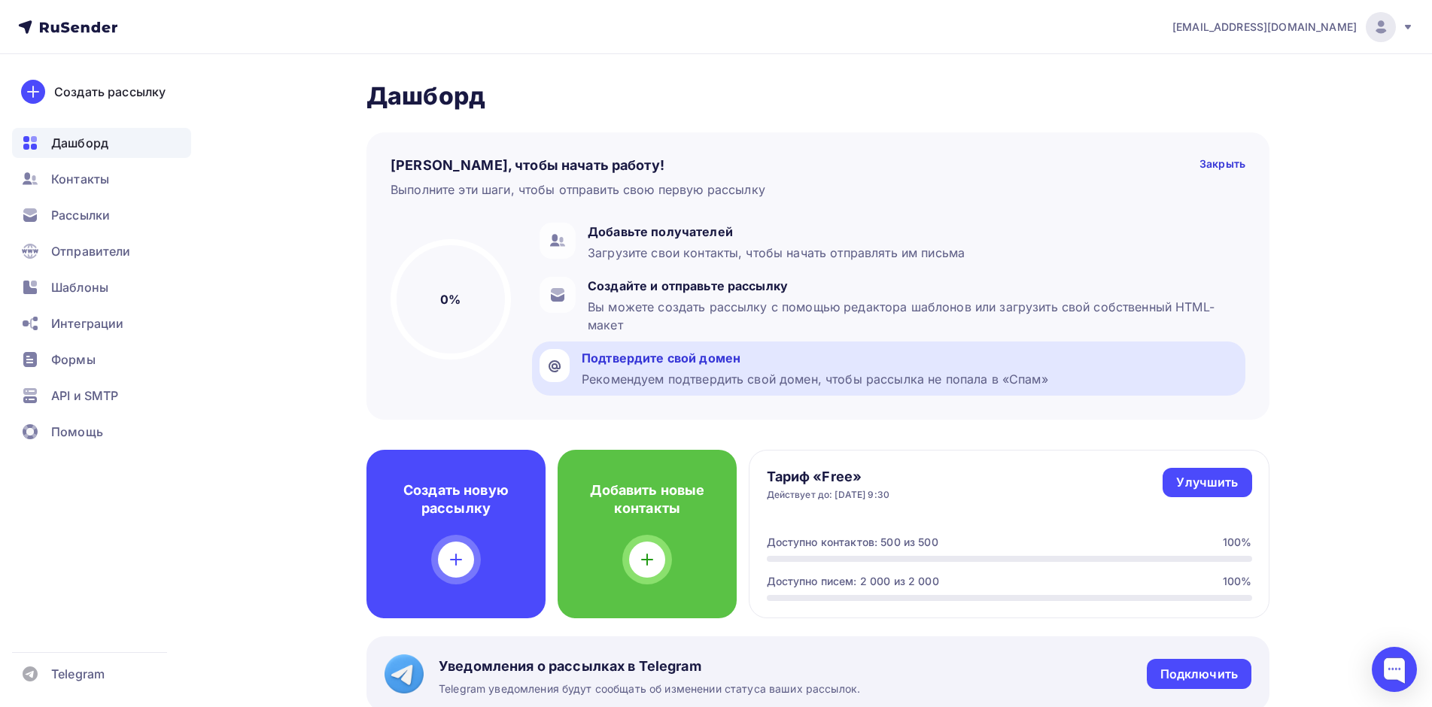
click at [630, 376] on div "Рекомендуем подтвердить свой домен, чтобы рассылка не попала в «Спам»" at bounding box center [815, 379] width 466 height 18
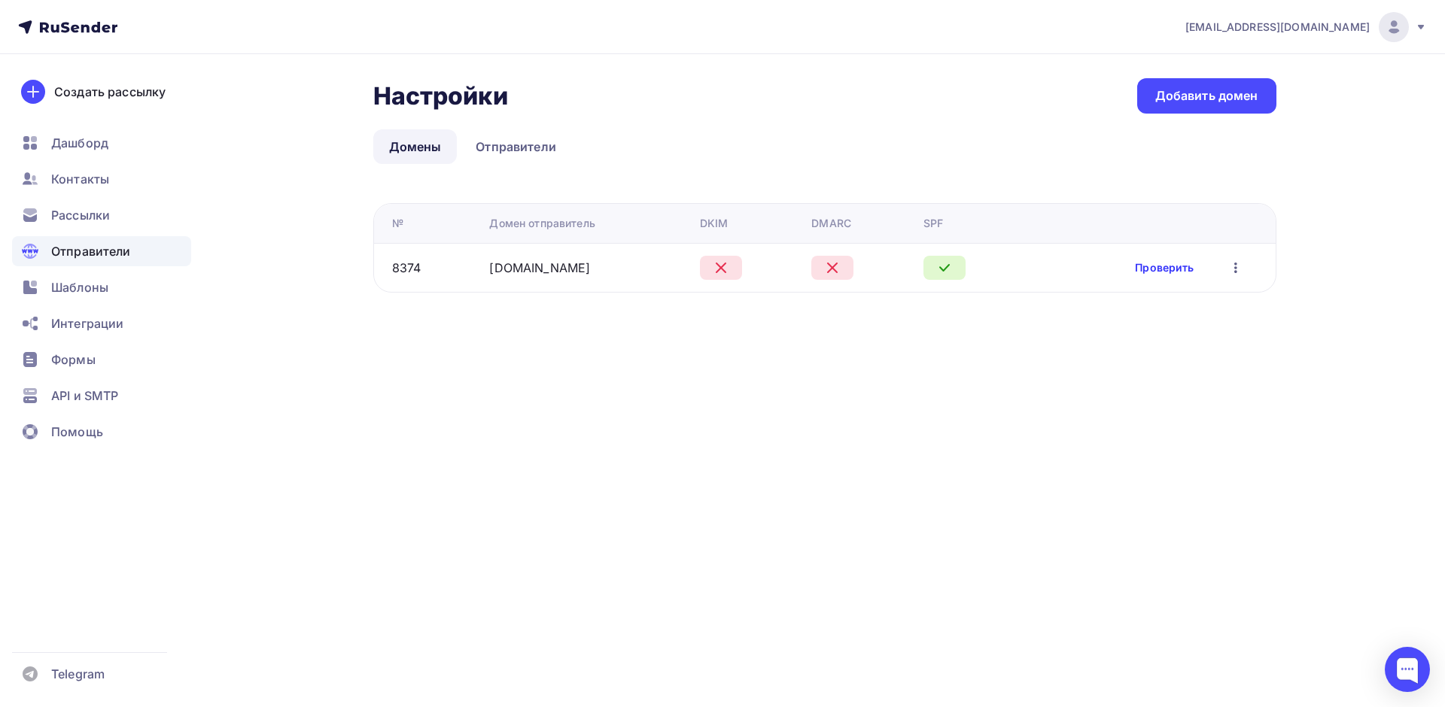
click at [1153, 266] on link "Проверить" at bounding box center [1164, 267] width 59 height 15
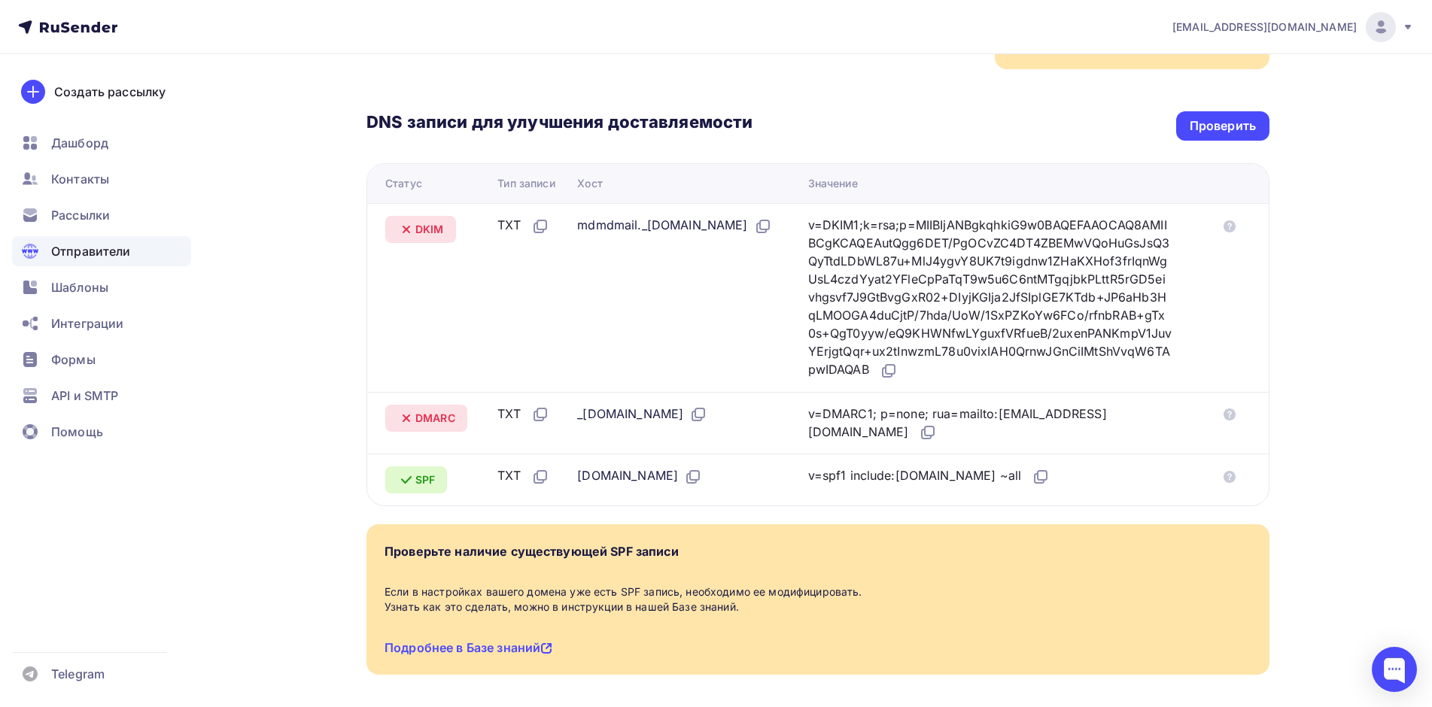
scroll to position [75, 0]
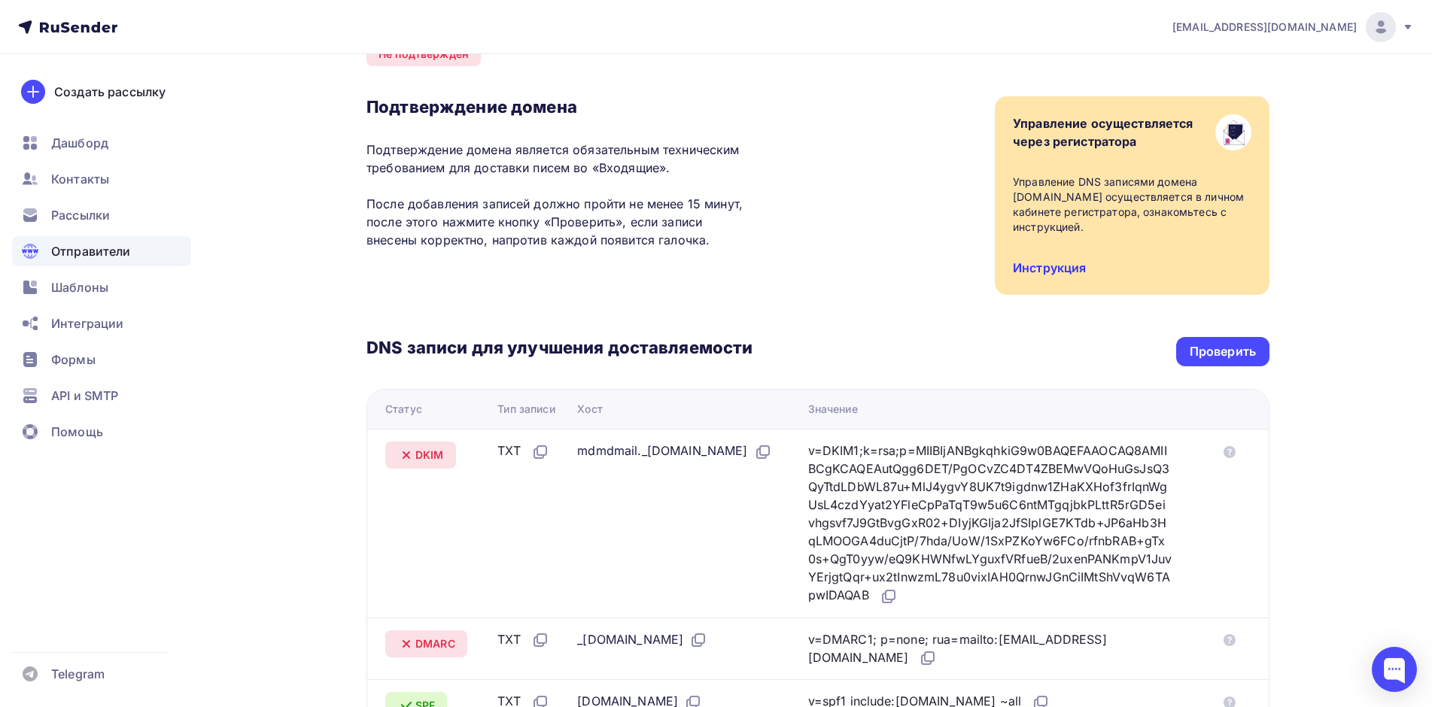
click at [1062, 263] on link "Инструкция" at bounding box center [1049, 267] width 73 height 15
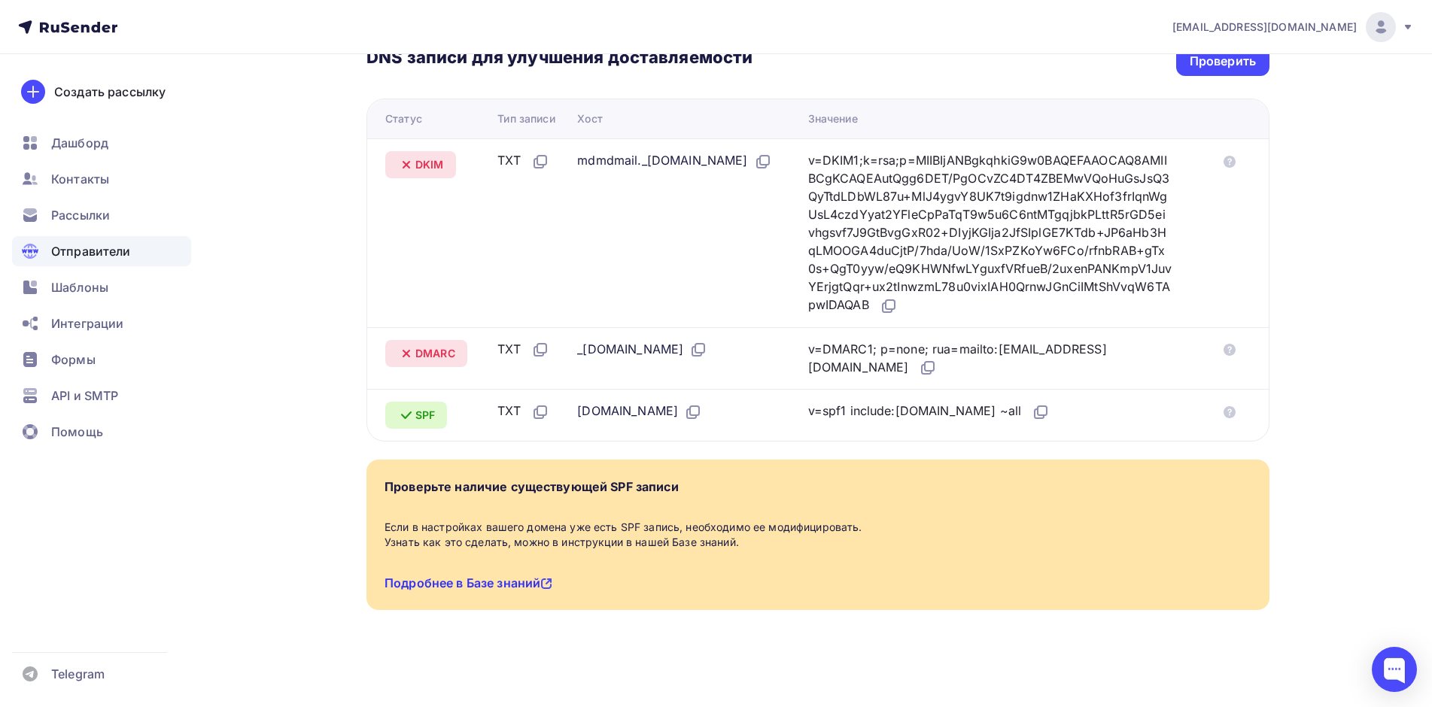
click at [477, 586] on link "Подробнее в Базе знаний" at bounding box center [468, 583] width 168 height 15
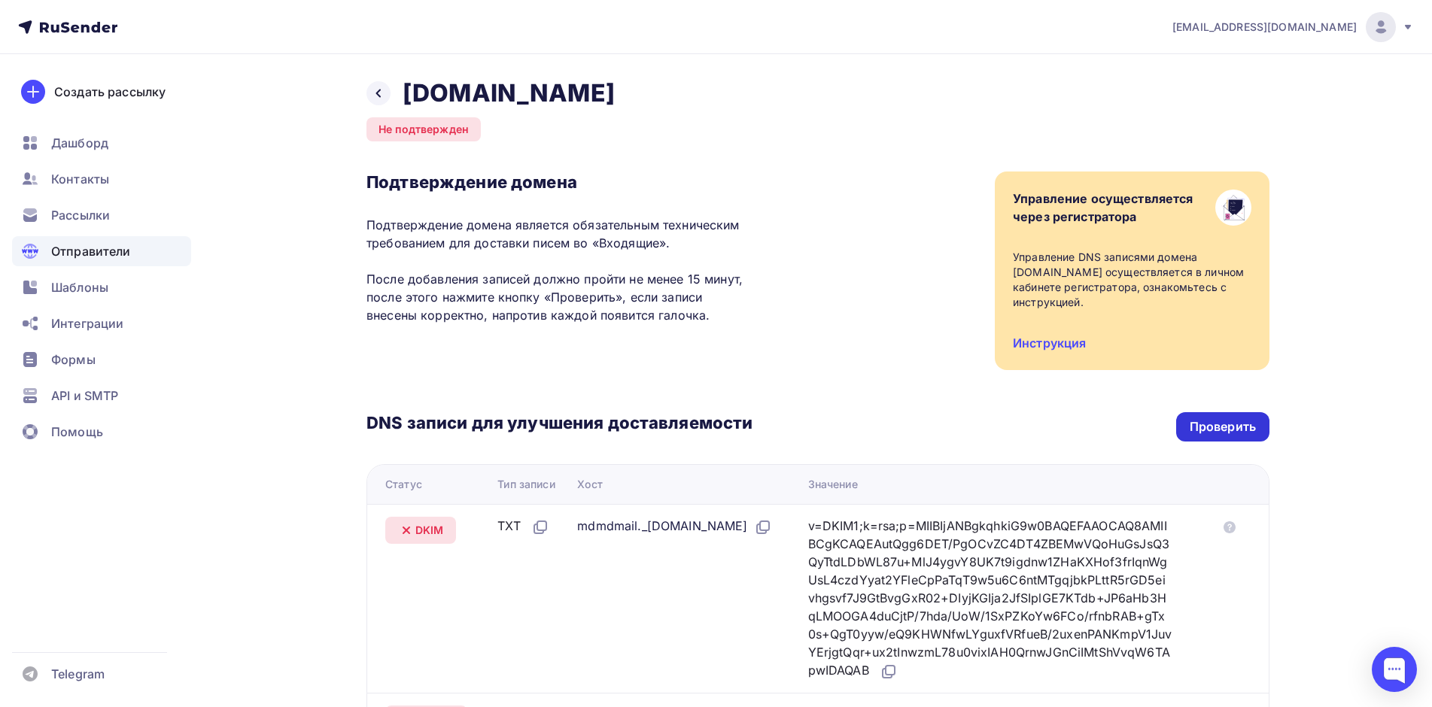
click at [1246, 429] on div "Проверить" at bounding box center [1223, 426] width 66 height 17
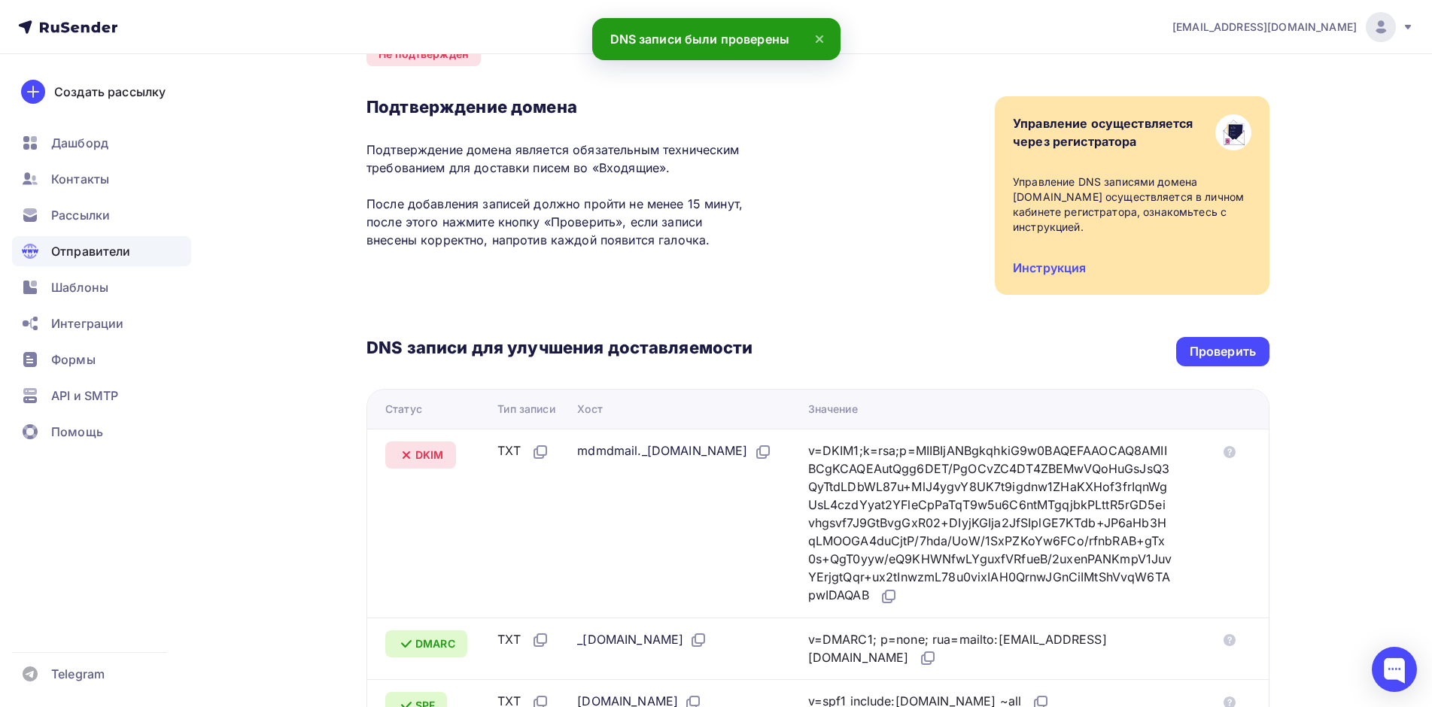
scroll to position [301, 0]
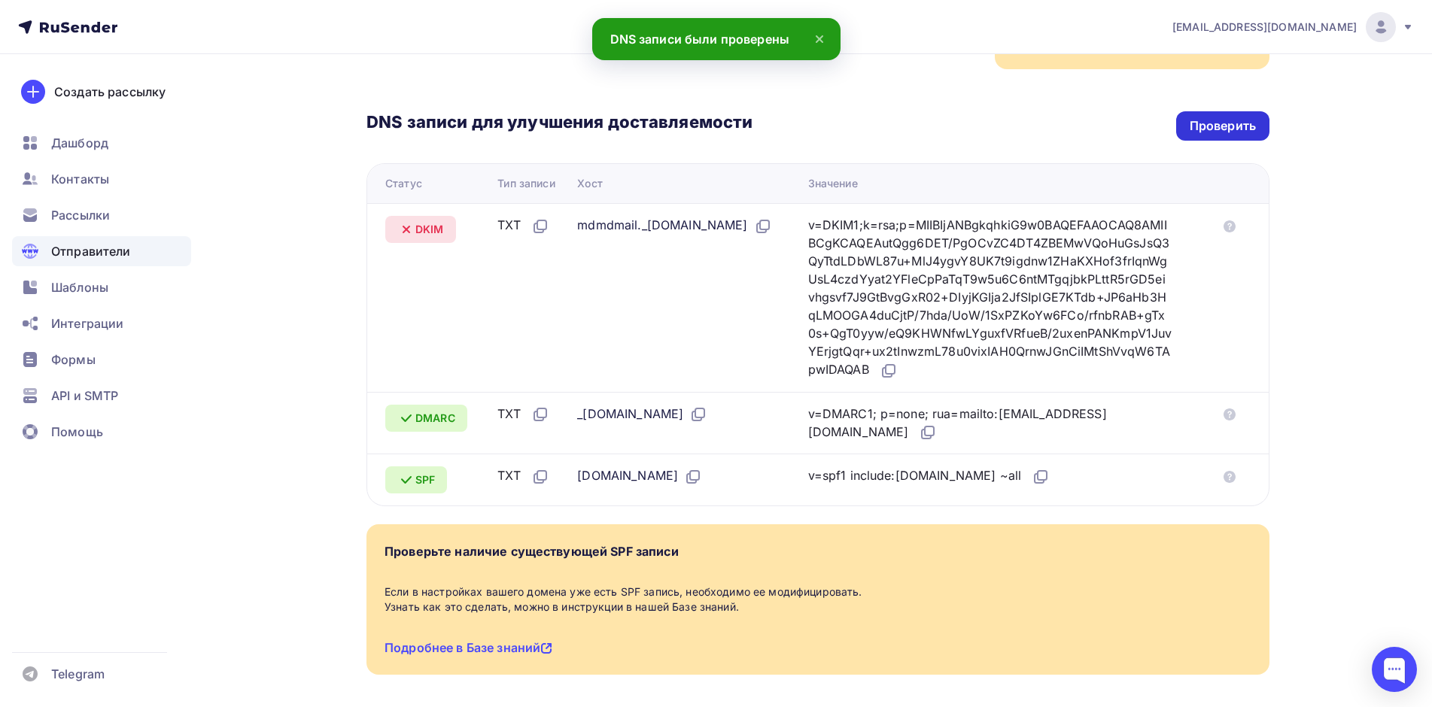
click at [1228, 112] on div "Проверить" at bounding box center [1222, 125] width 93 height 29
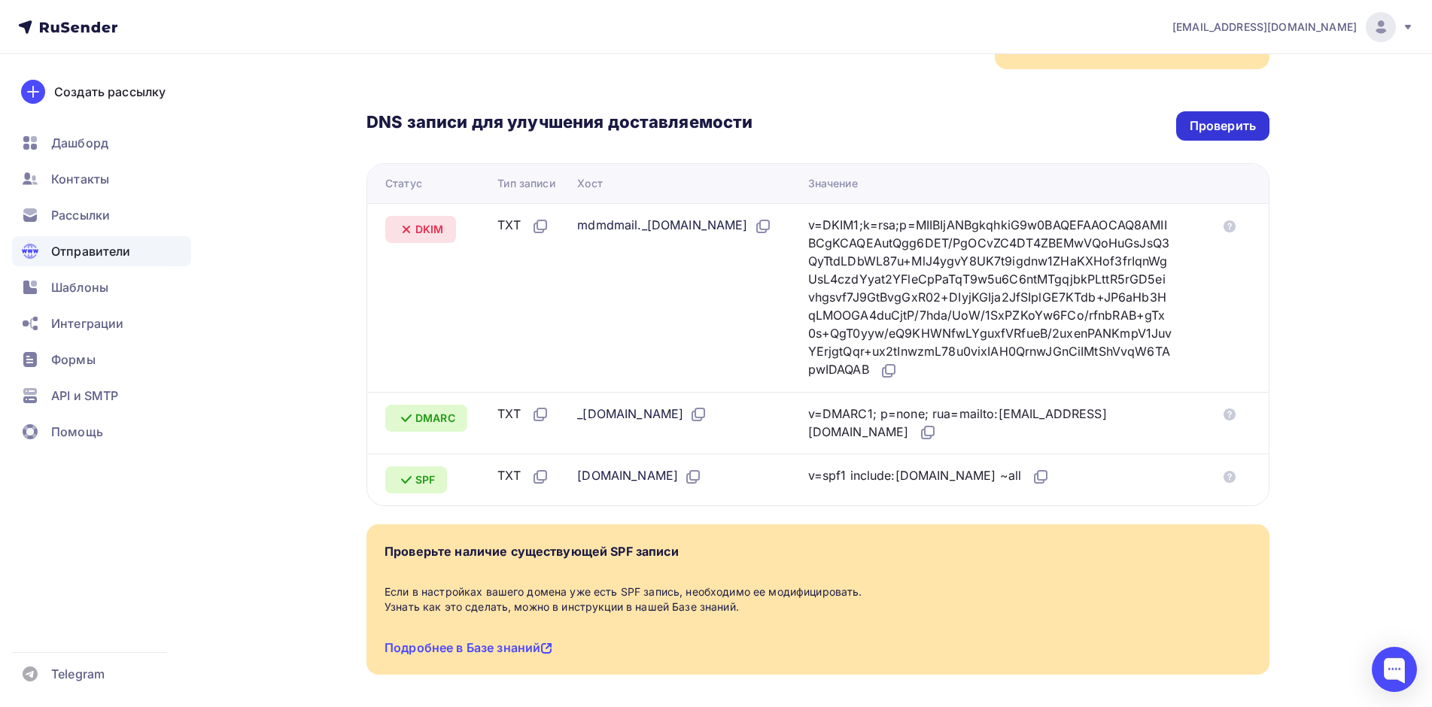
click at [1220, 131] on div "Проверить" at bounding box center [1223, 125] width 66 height 17
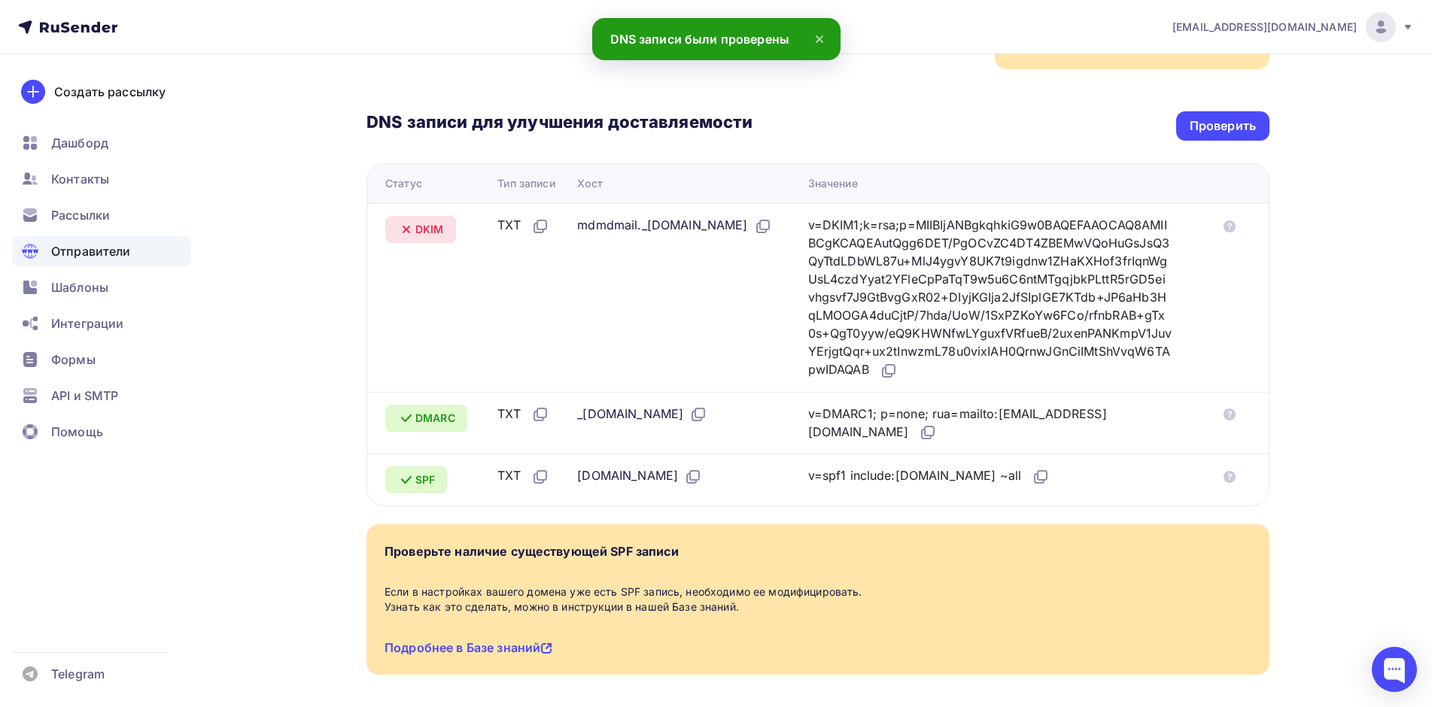
scroll to position [226, 0]
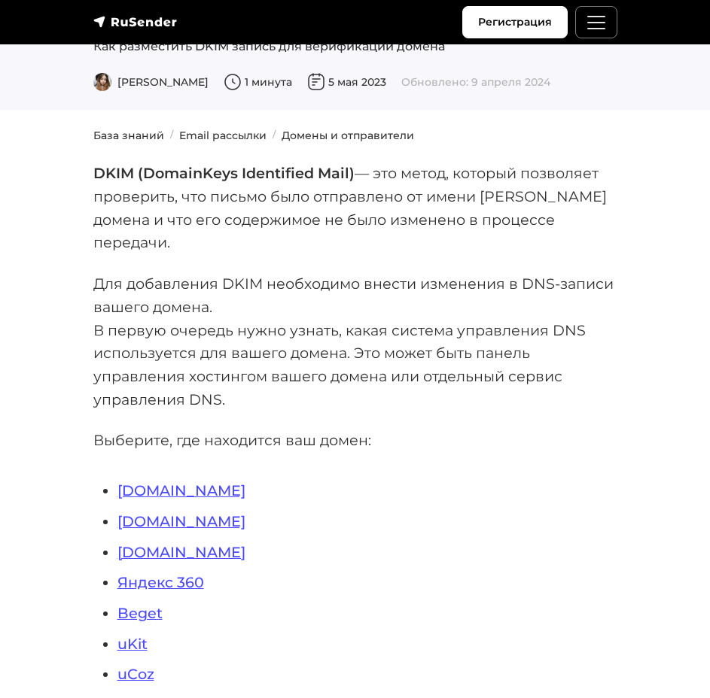
scroll to position [226, 0]
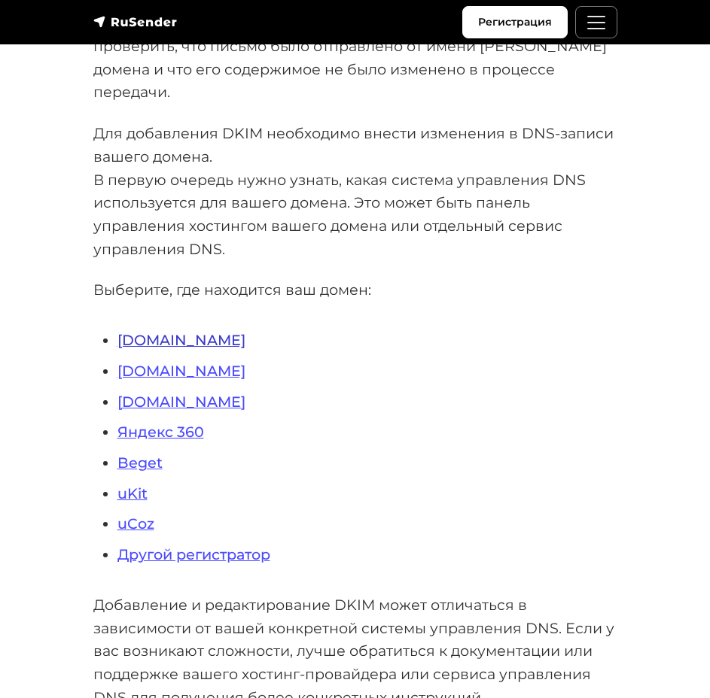
click at [147, 331] on link "[DOMAIN_NAME]" at bounding box center [181, 340] width 128 height 18
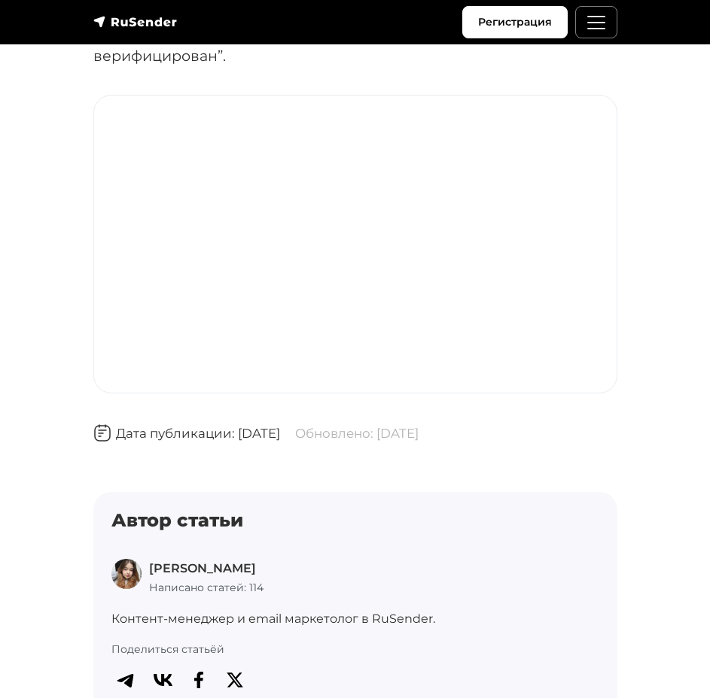
scroll to position [4815, 0]
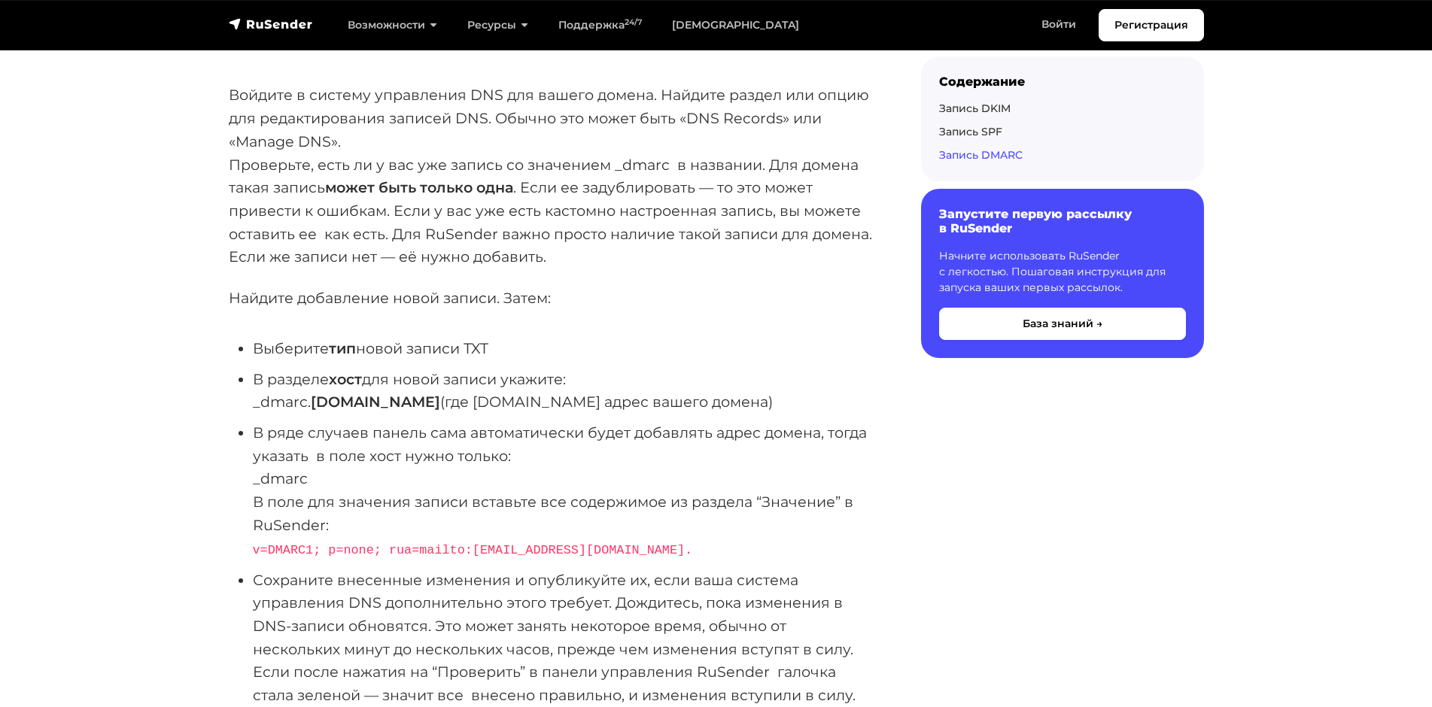
scroll to position [3912, 0]
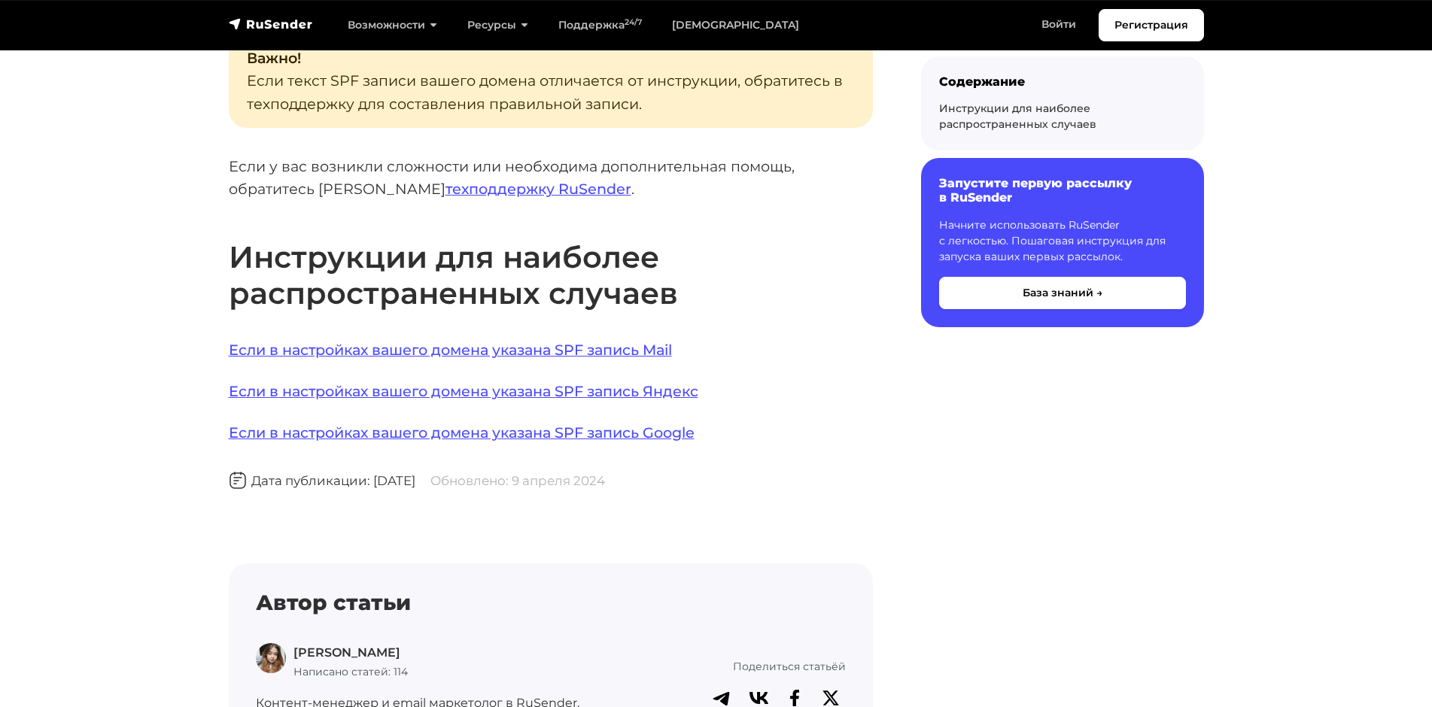
scroll to position [752, 0]
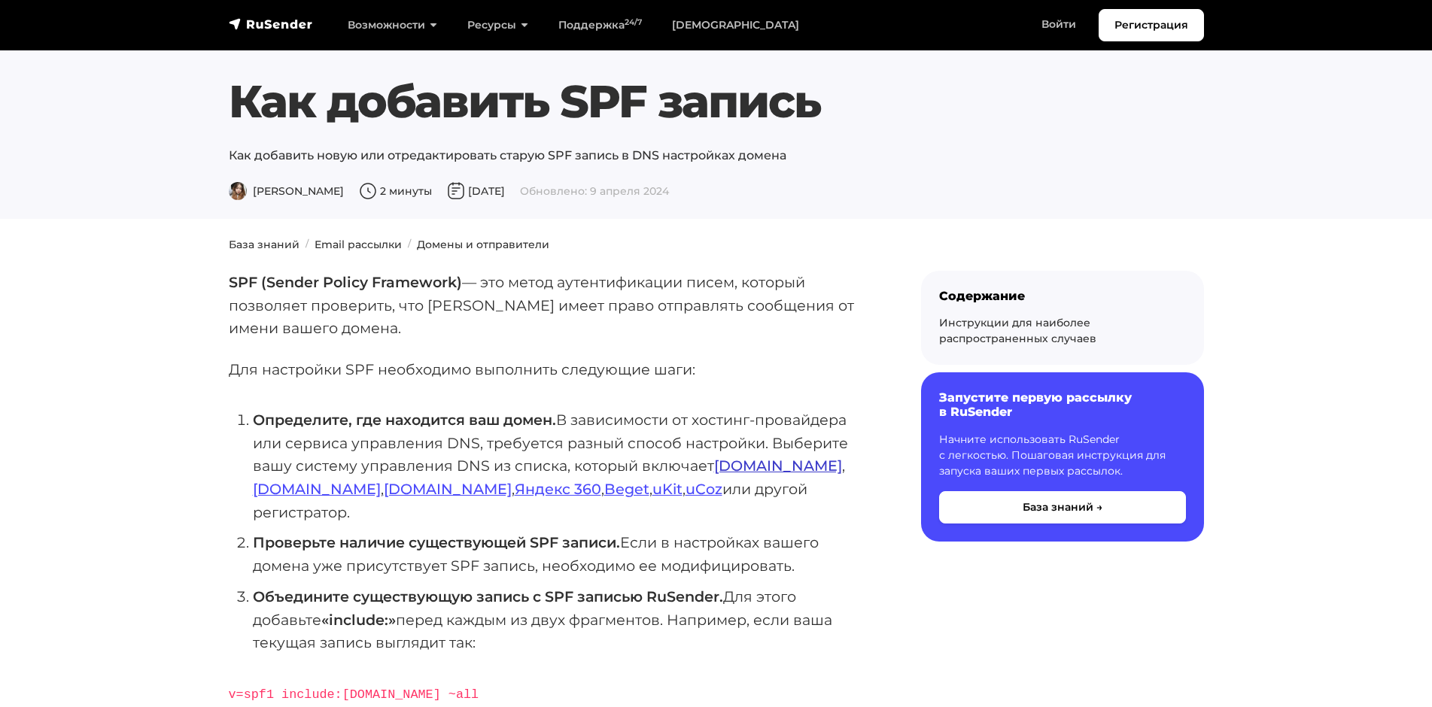
click at [737, 471] on link "Reg.ru" at bounding box center [778, 466] width 128 height 18
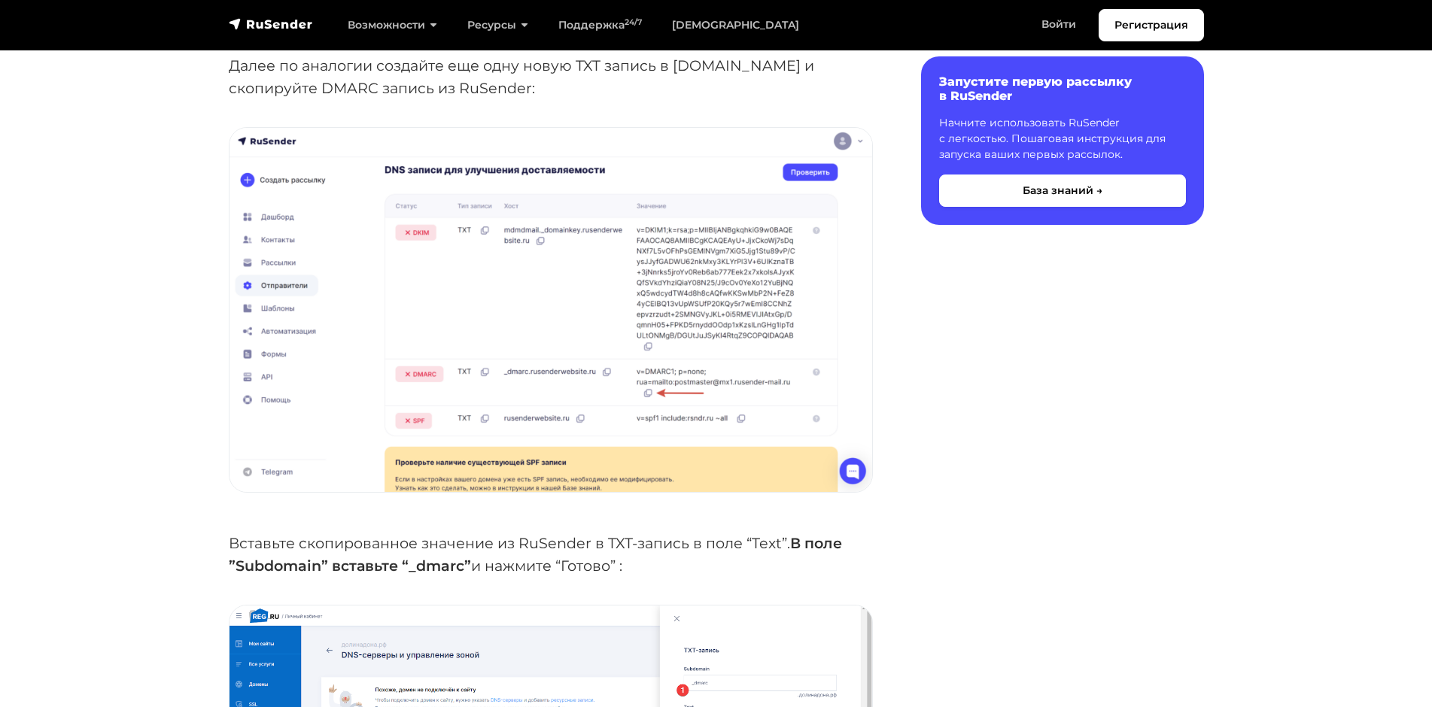
scroll to position [3837, 0]
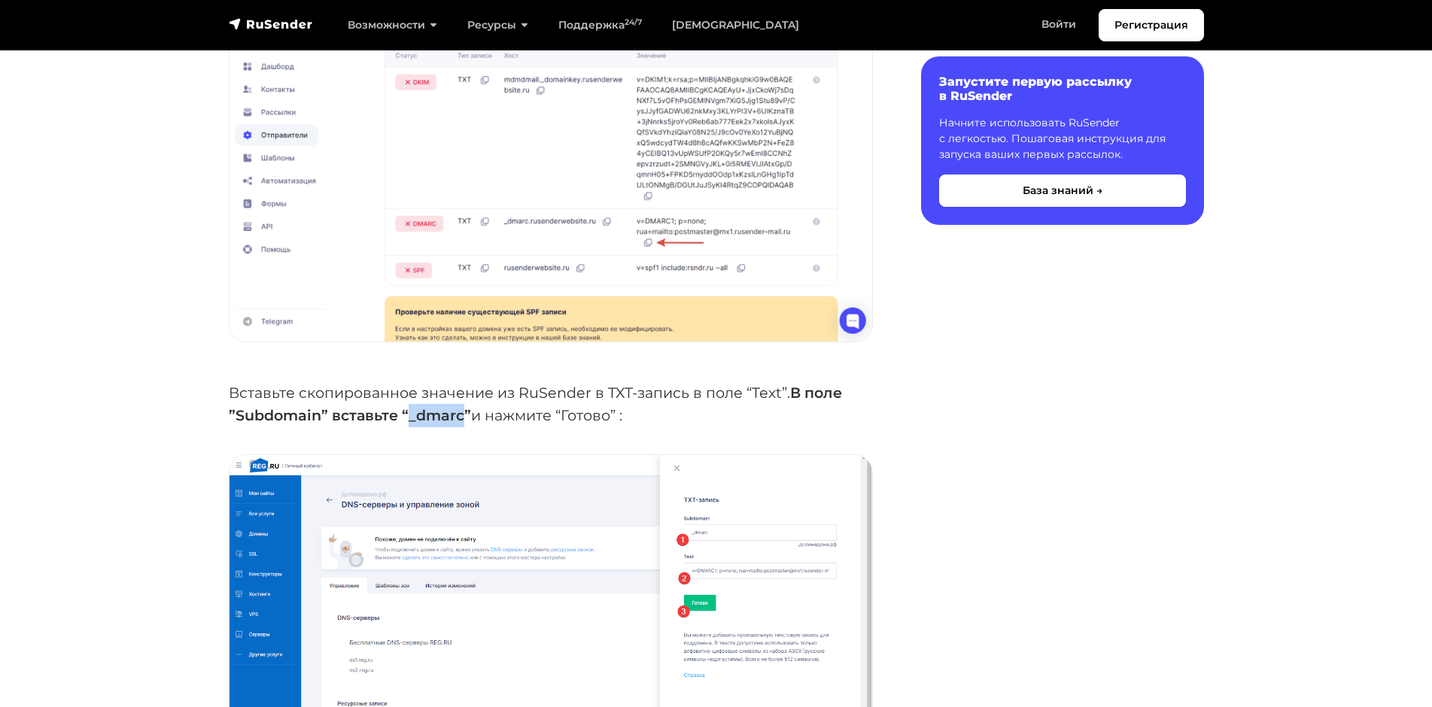
drag, startPoint x: 462, startPoint y: 362, endPoint x: 405, endPoint y: 360, distance: 57.2
click at [405, 384] on strong "В поле ”Subdomain” вставьте “_dmarc”" at bounding box center [535, 404] width 613 height 41
copy strong "_dmarc"
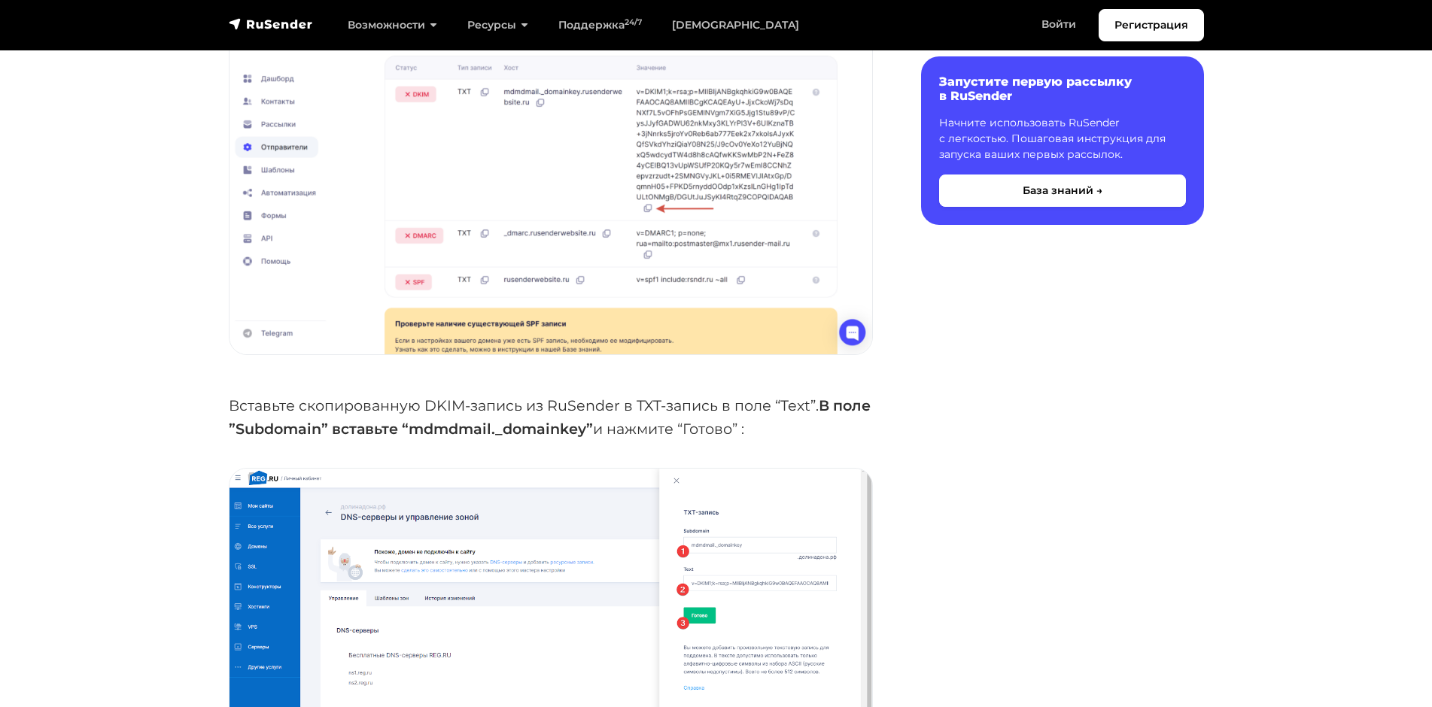
scroll to position [4815, 0]
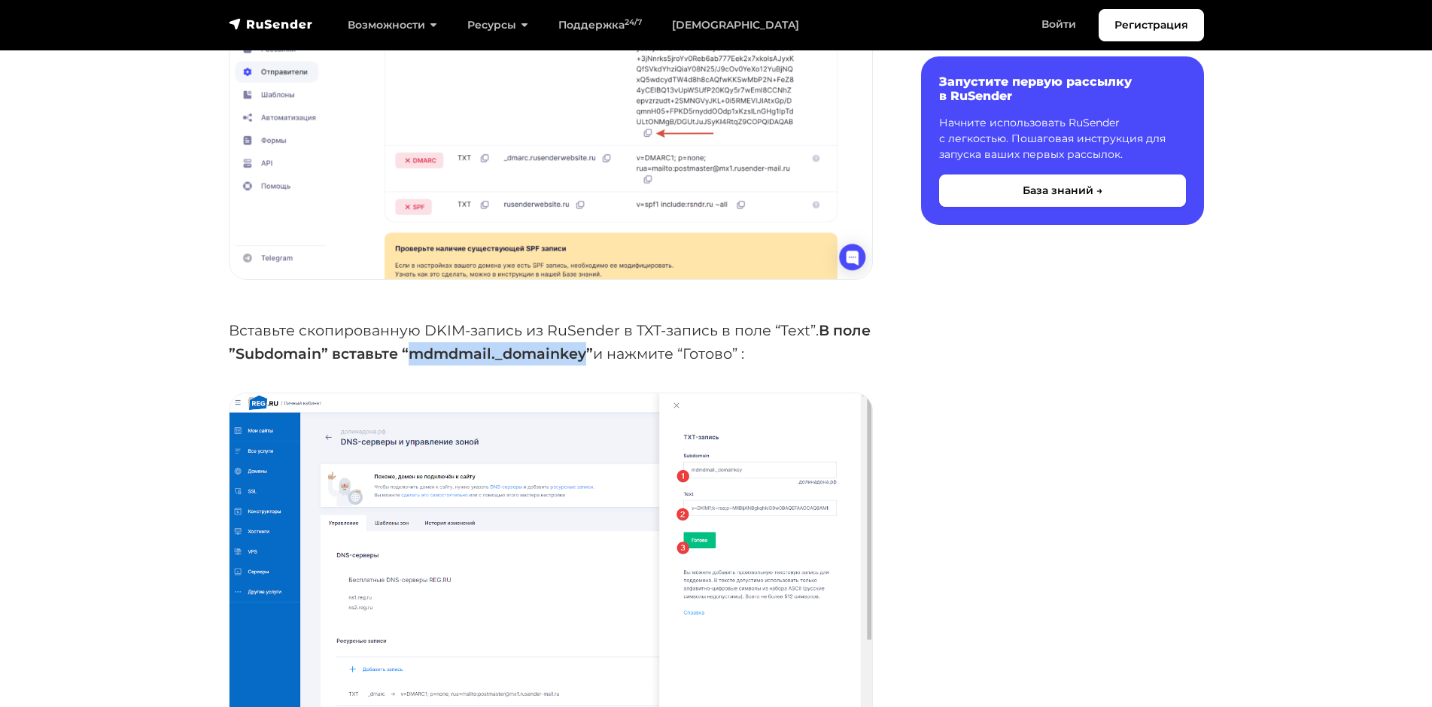
drag, startPoint x: 582, startPoint y: 300, endPoint x: 408, endPoint y: 292, distance: 174.0
click at [406, 321] on strong "В поле ”Subdomain” вставьте “mdmdmail._domainkey”" at bounding box center [550, 341] width 642 height 41
copy strong "mdmdmail._domainkey"
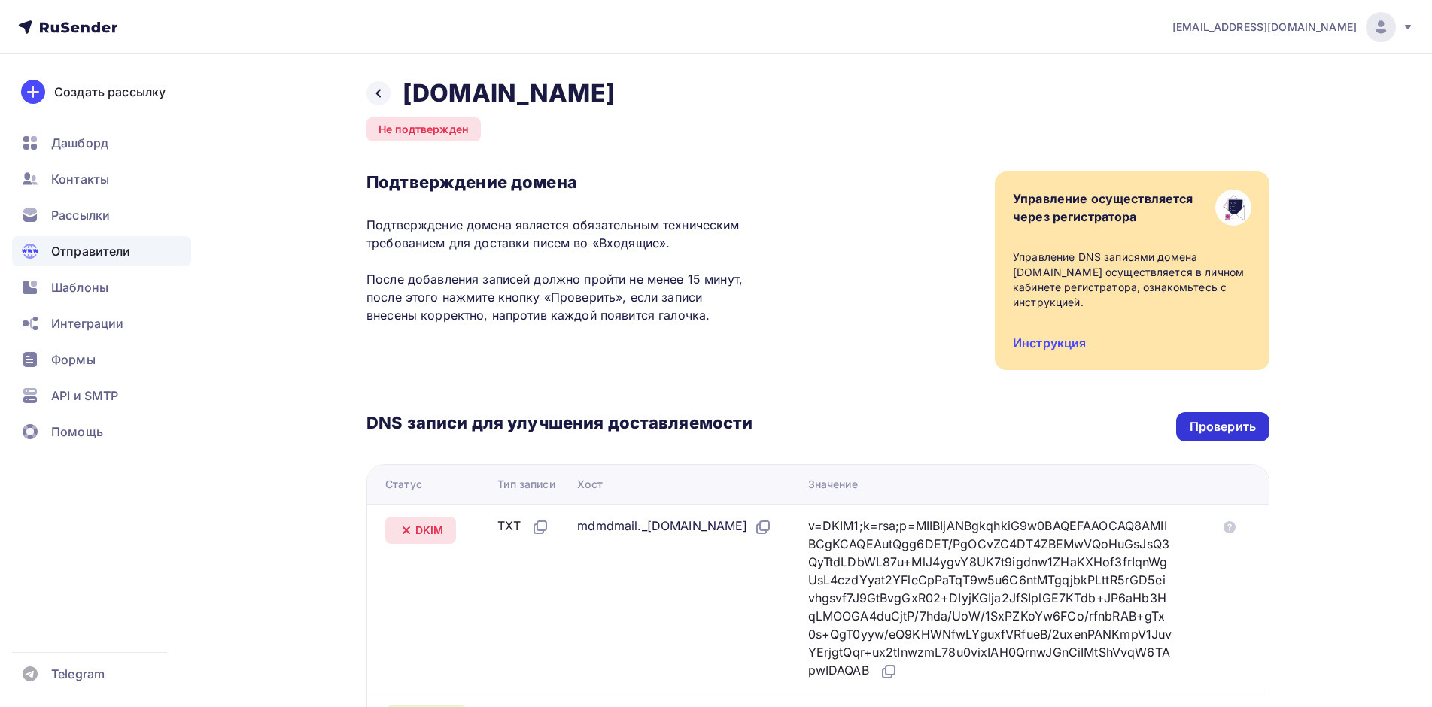
click at [1226, 418] on div "Проверить" at bounding box center [1223, 426] width 66 height 17
click at [101, 211] on span "Рассылки" at bounding box center [80, 215] width 59 height 18
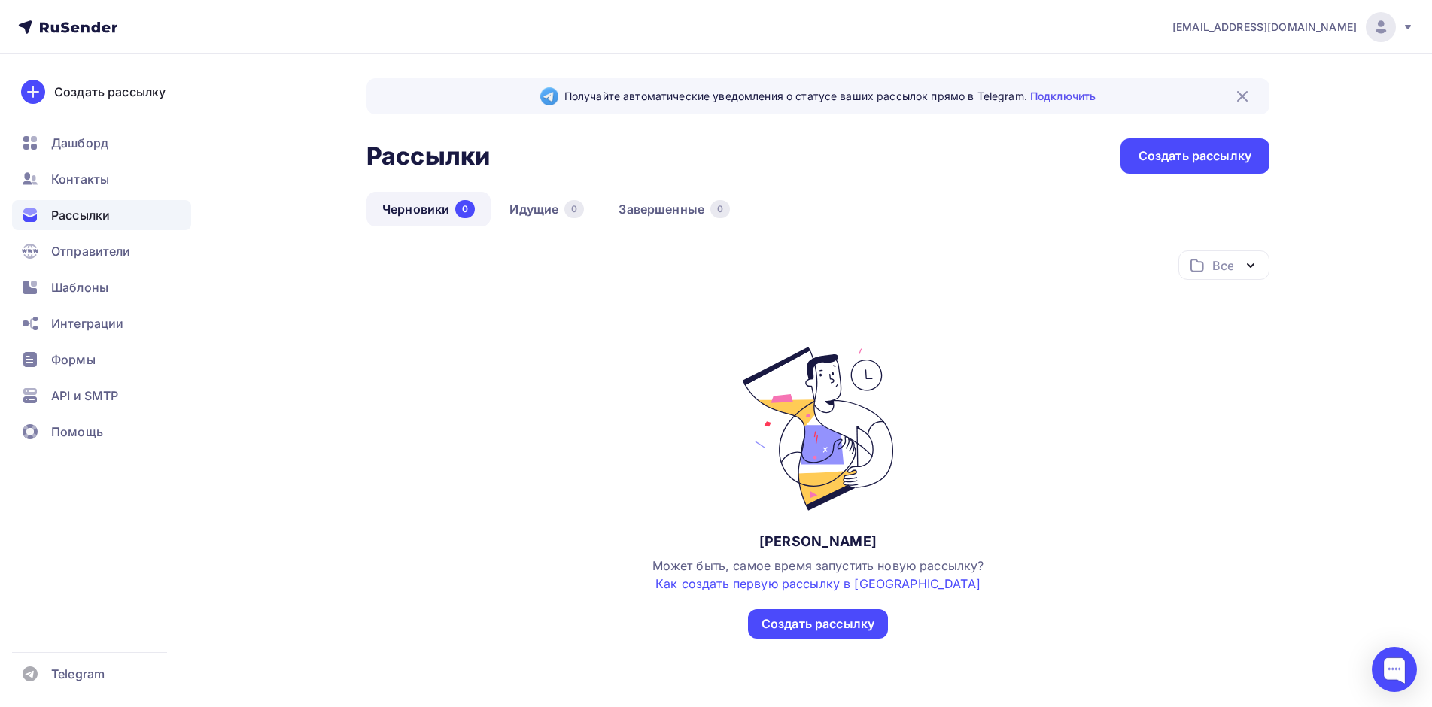
scroll to position [29, 0]
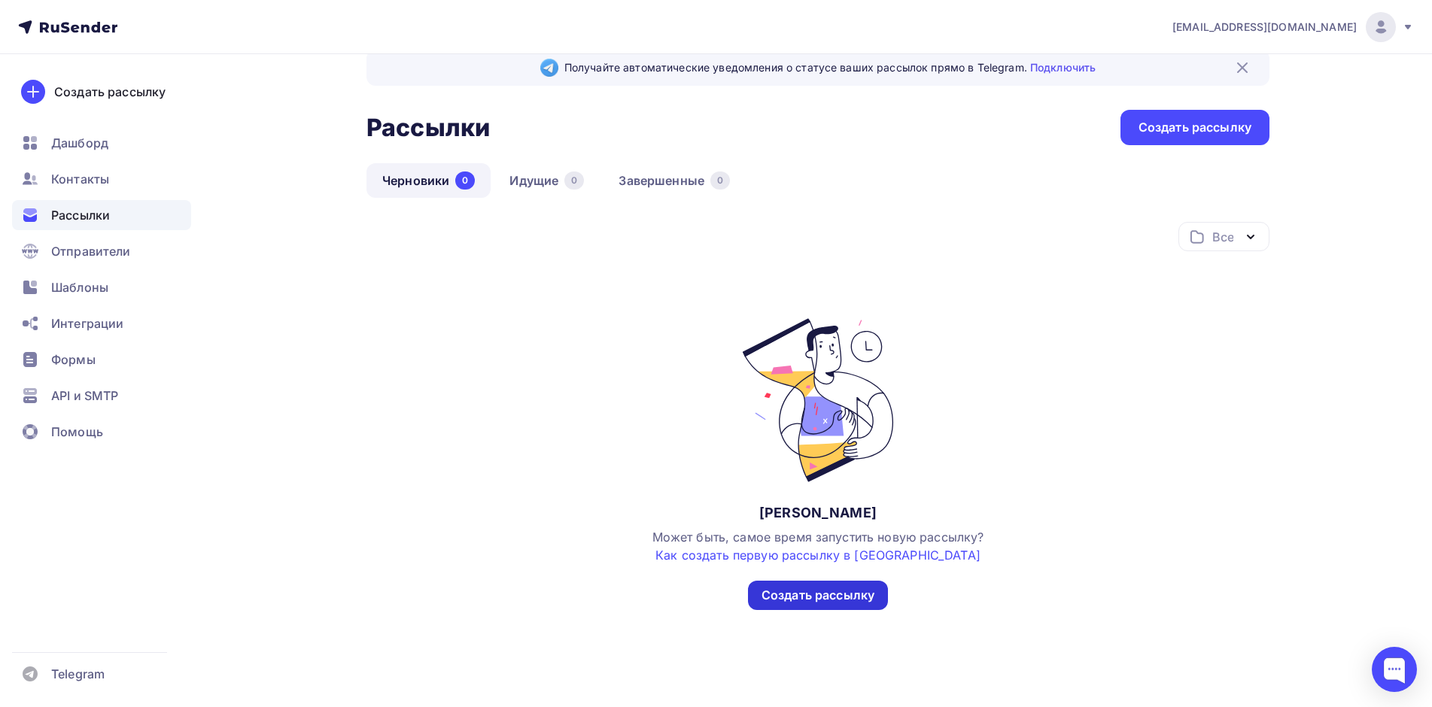
click at [854, 603] on div "Создать рассылку" at bounding box center [817, 595] width 113 height 17
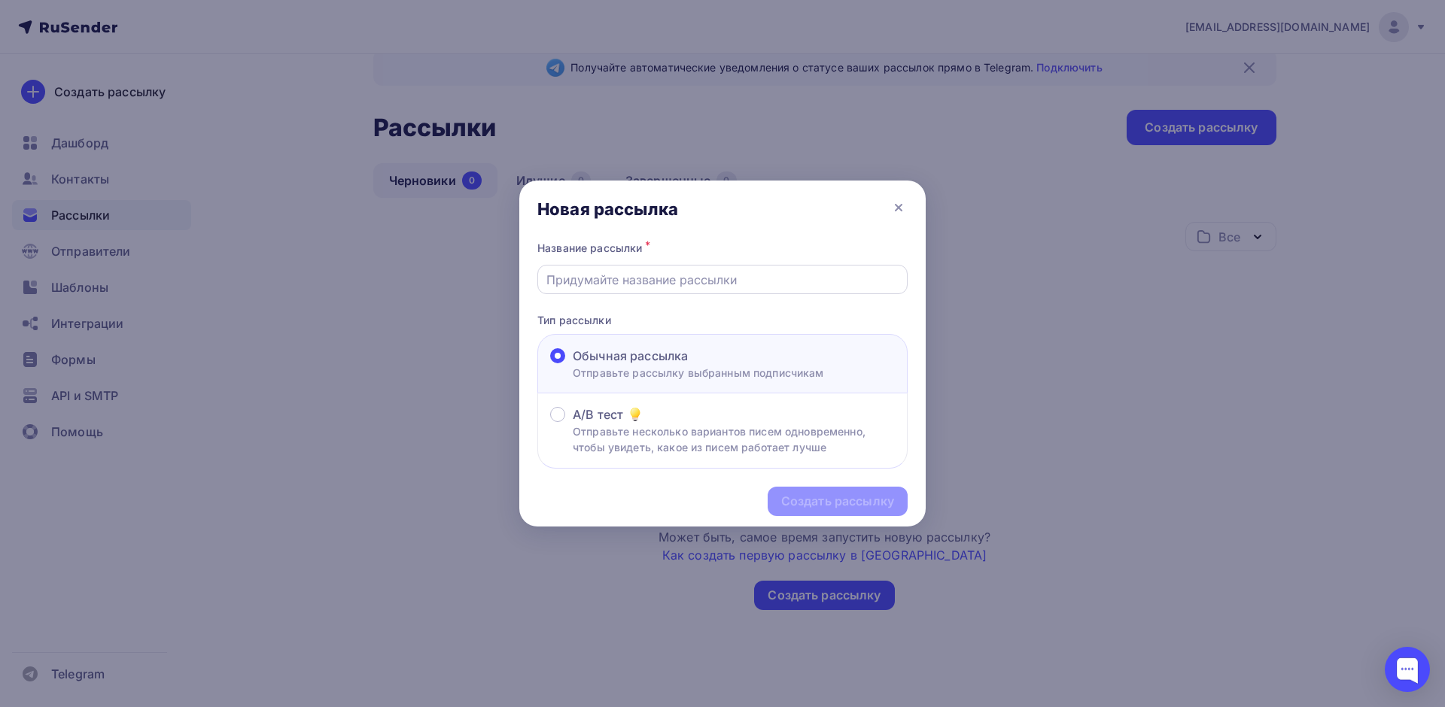
click at [679, 274] on input "text" at bounding box center [722, 280] width 353 height 18
click at [735, 281] on input "text" at bounding box center [722, 280] width 353 height 18
type input "Е"
type input "Test"
click at [819, 491] on div "Создать рассылку" at bounding box center [837, 501] width 140 height 29
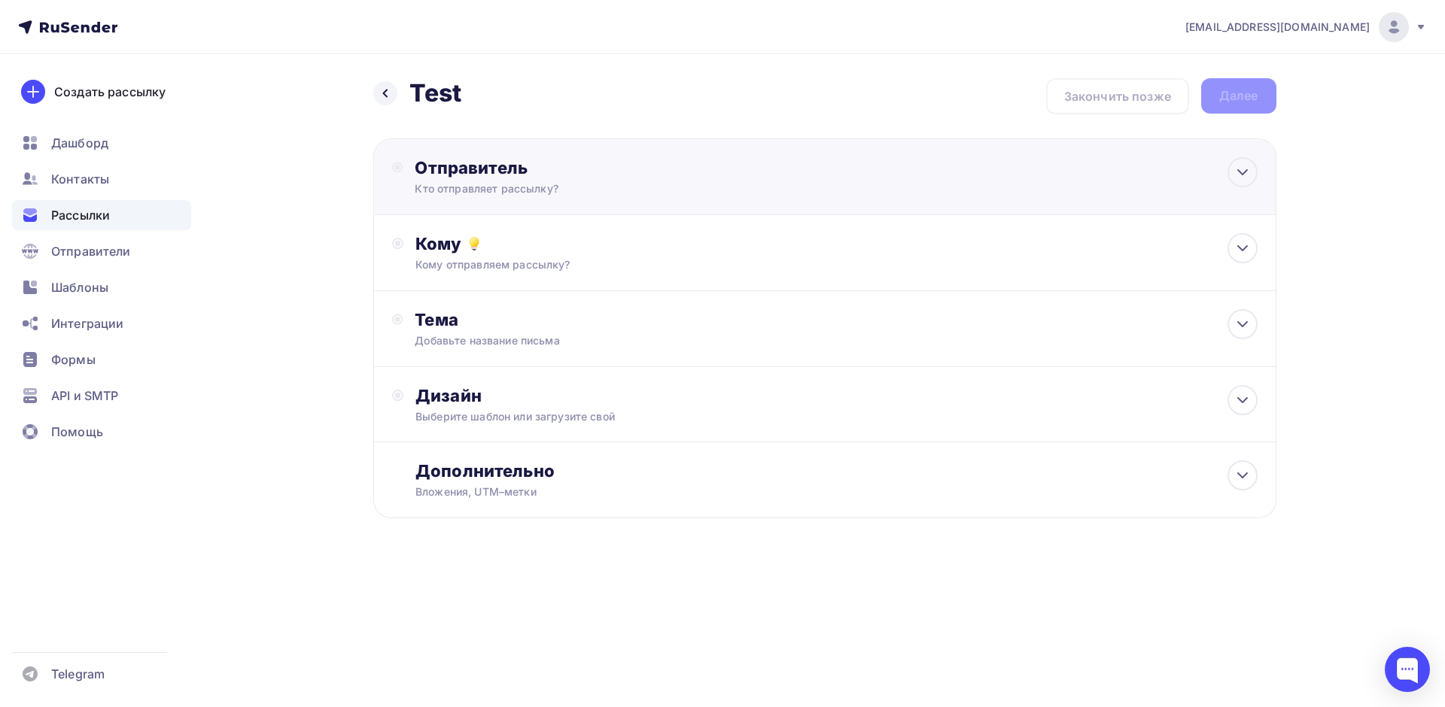
click at [572, 187] on div "Кто отправляет рассылку?" at bounding box center [561, 188] width 293 height 15
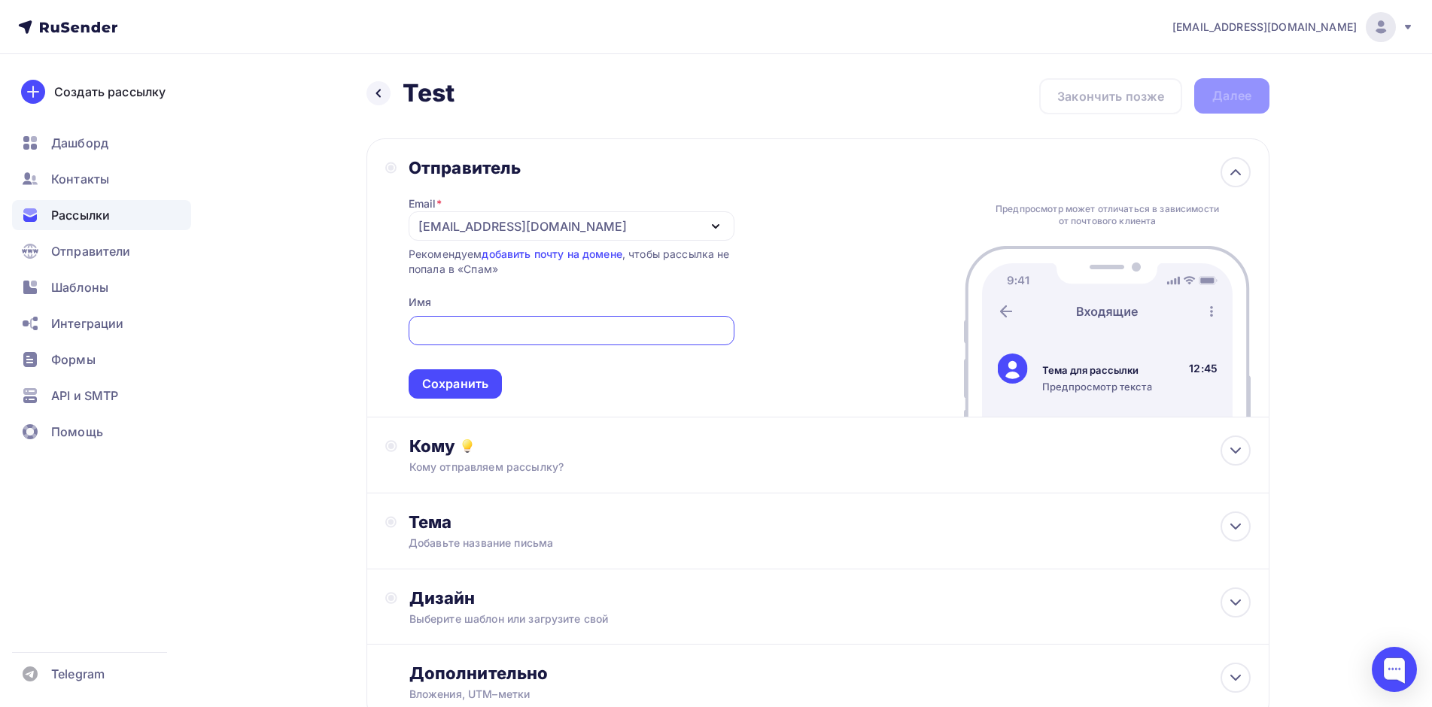
click at [526, 329] on input "text" at bounding box center [571, 331] width 308 height 18
click at [666, 222] on div "avdeev@tomez.ru" at bounding box center [572, 225] width 326 height 29
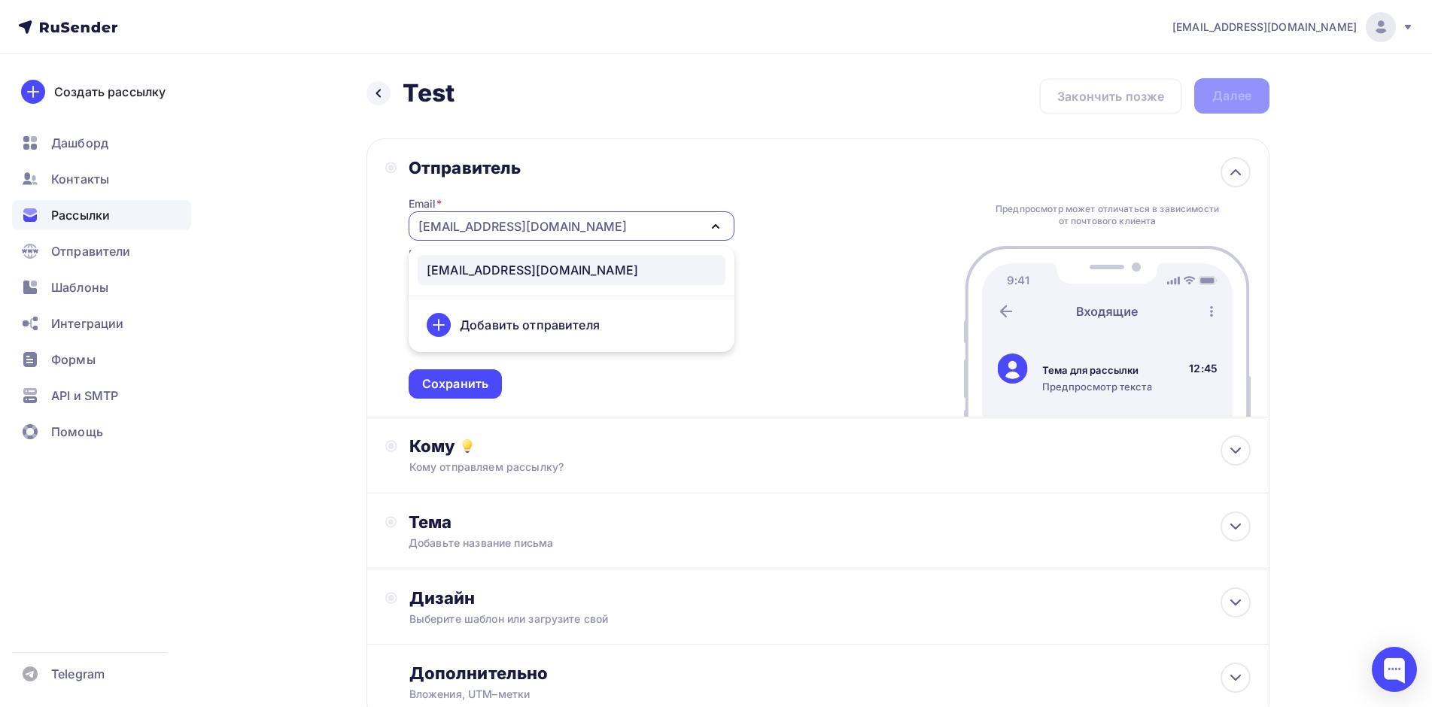
click at [666, 222] on div "avdeev@tomez.ru" at bounding box center [572, 225] width 326 height 29
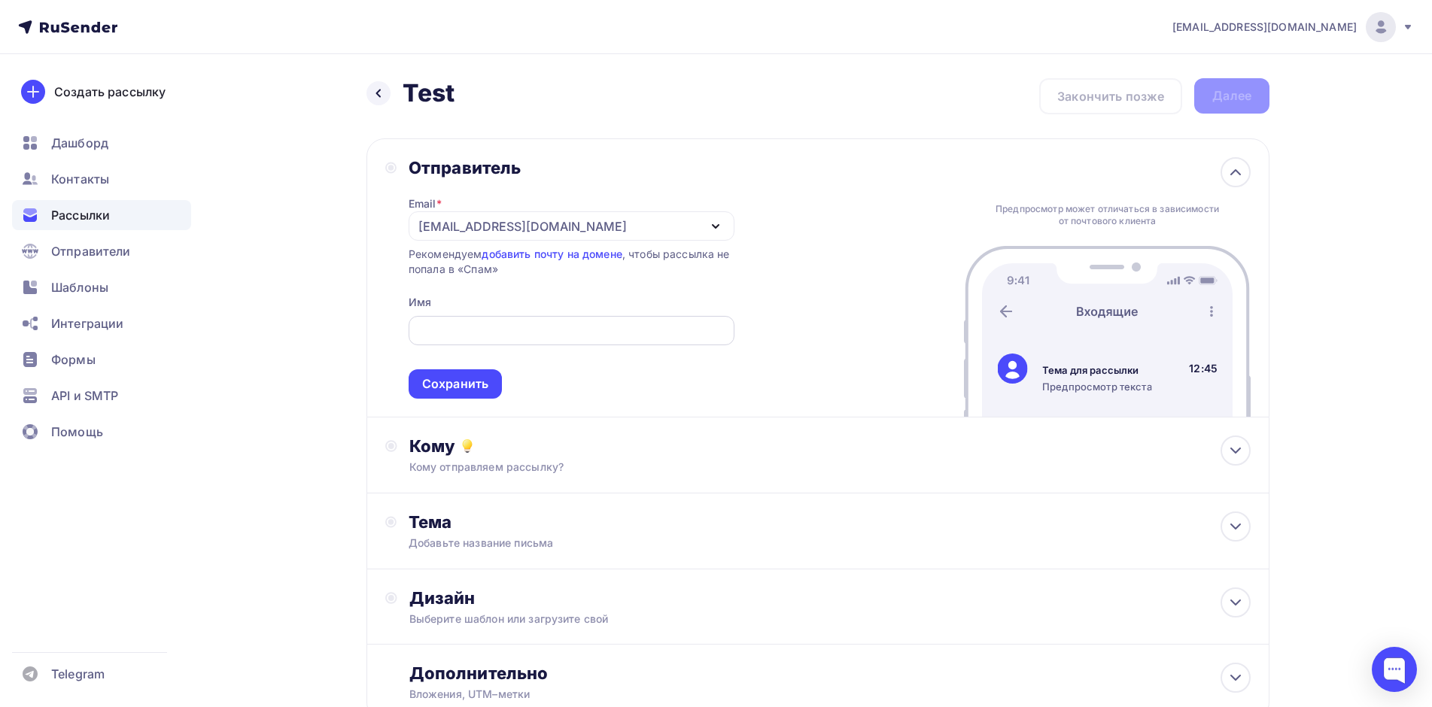
click at [592, 319] on div at bounding box center [572, 330] width 326 height 29
click at [614, 231] on div "avdeev@tomez.ru" at bounding box center [572, 225] width 326 height 29
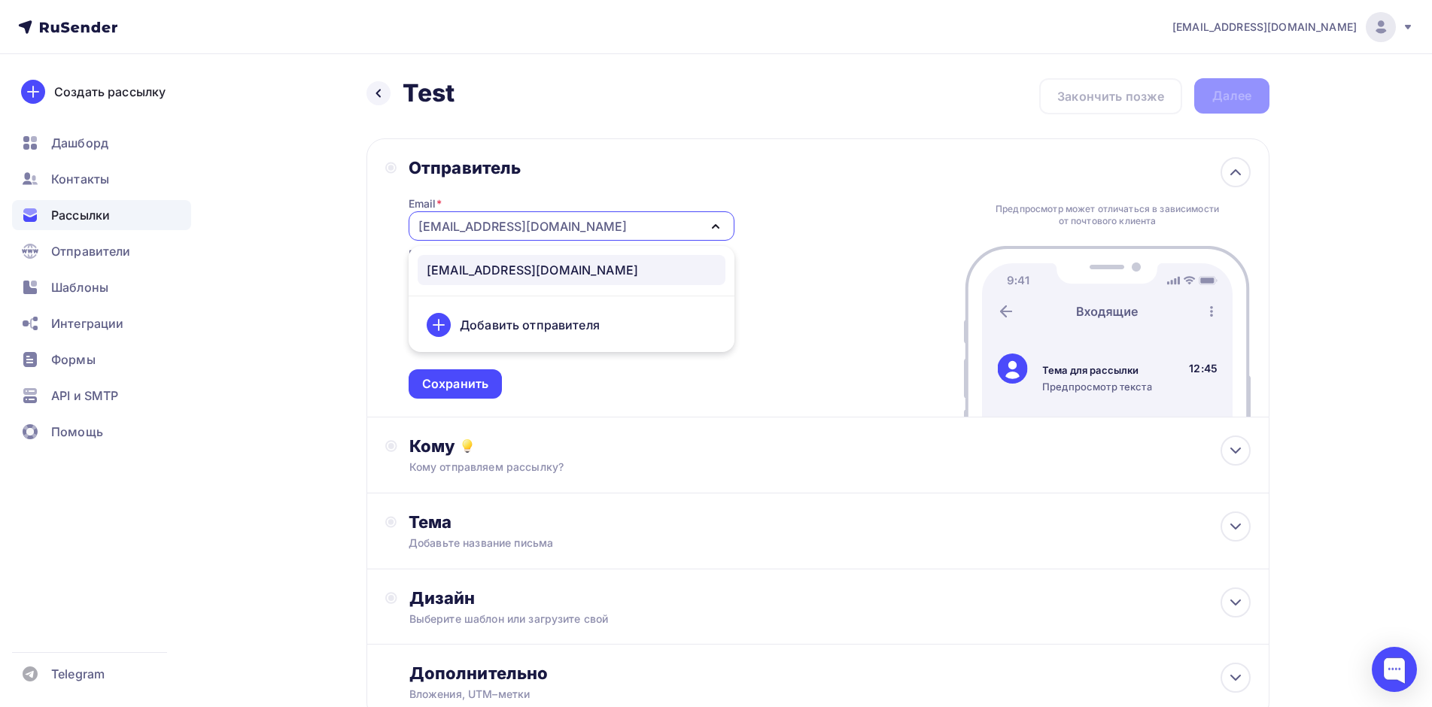
click at [524, 328] on div "Добавить отправителя" at bounding box center [530, 325] width 140 height 18
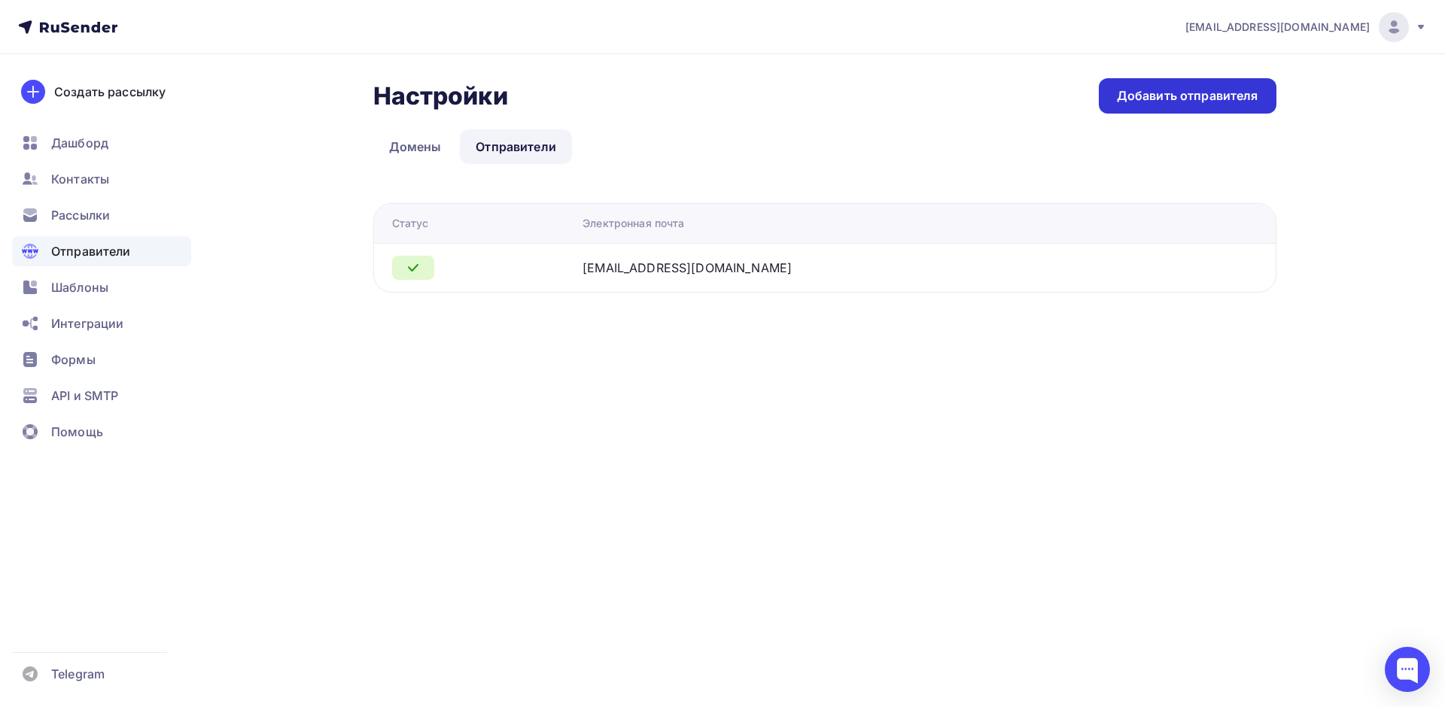
click at [1147, 98] on div "Добавить отправителя" at bounding box center [1187, 95] width 141 height 17
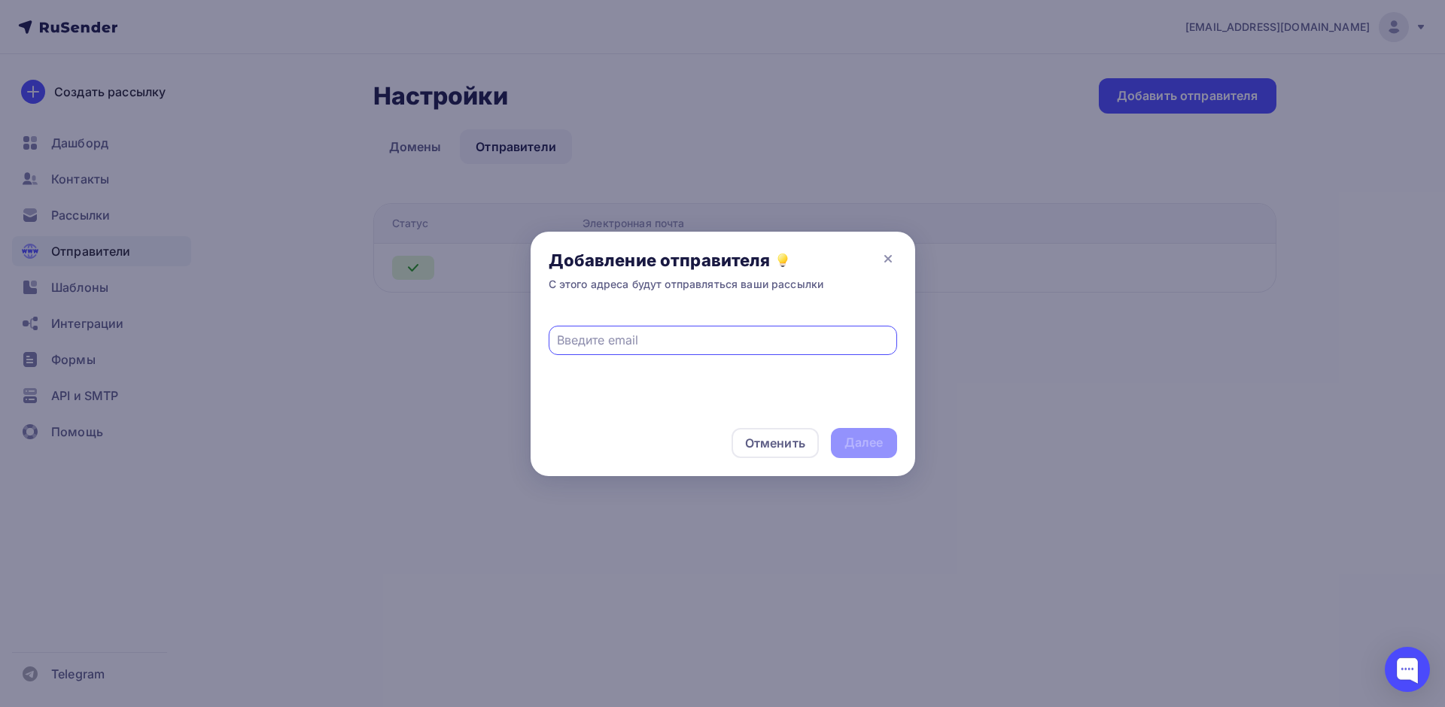
click at [705, 342] on input "text" at bounding box center [722, 340] width 331 height 18
type input "ш"
type input "Info@tomez-company.com"
click at [861, 437] on div "Далее" at bounding box center [863, 442] width 39 height 17
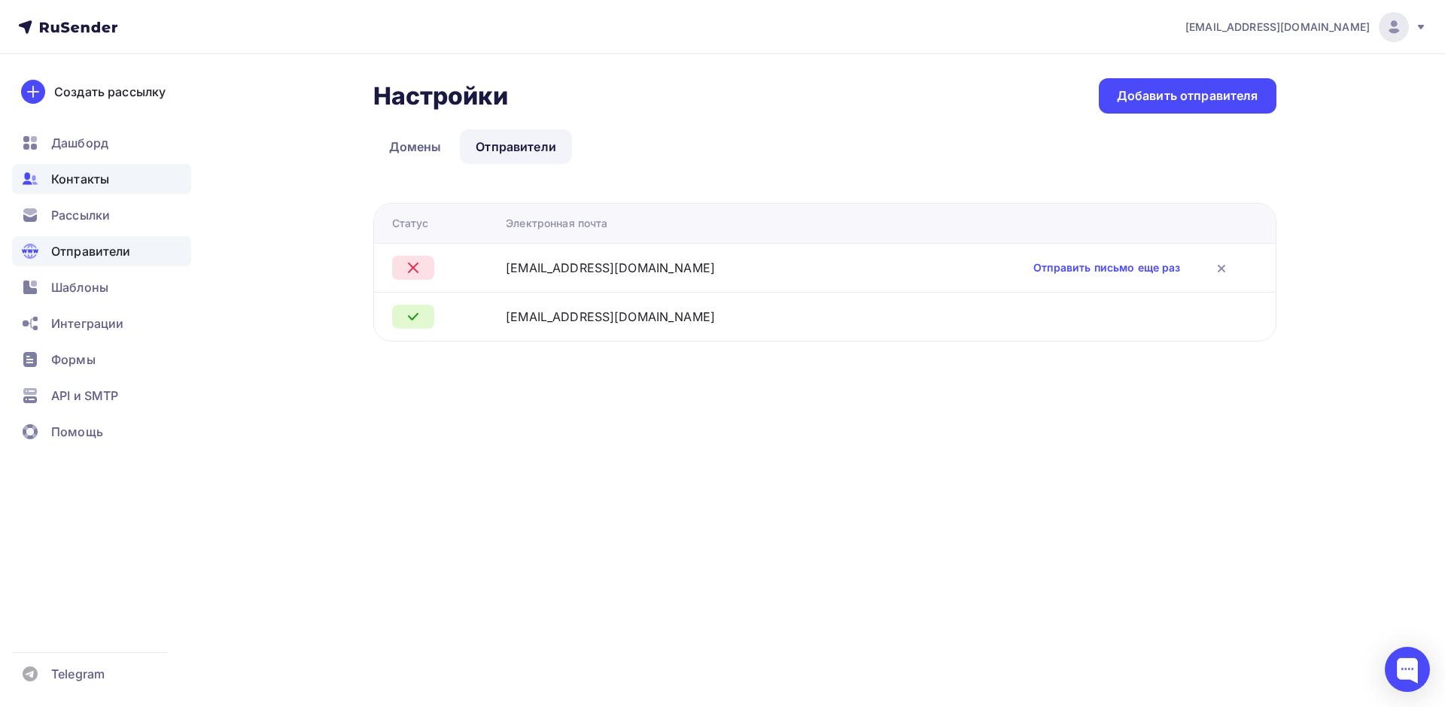
click at [98, 184] on span "Контакты" at bounding box center [80, 179] width 58 height 18
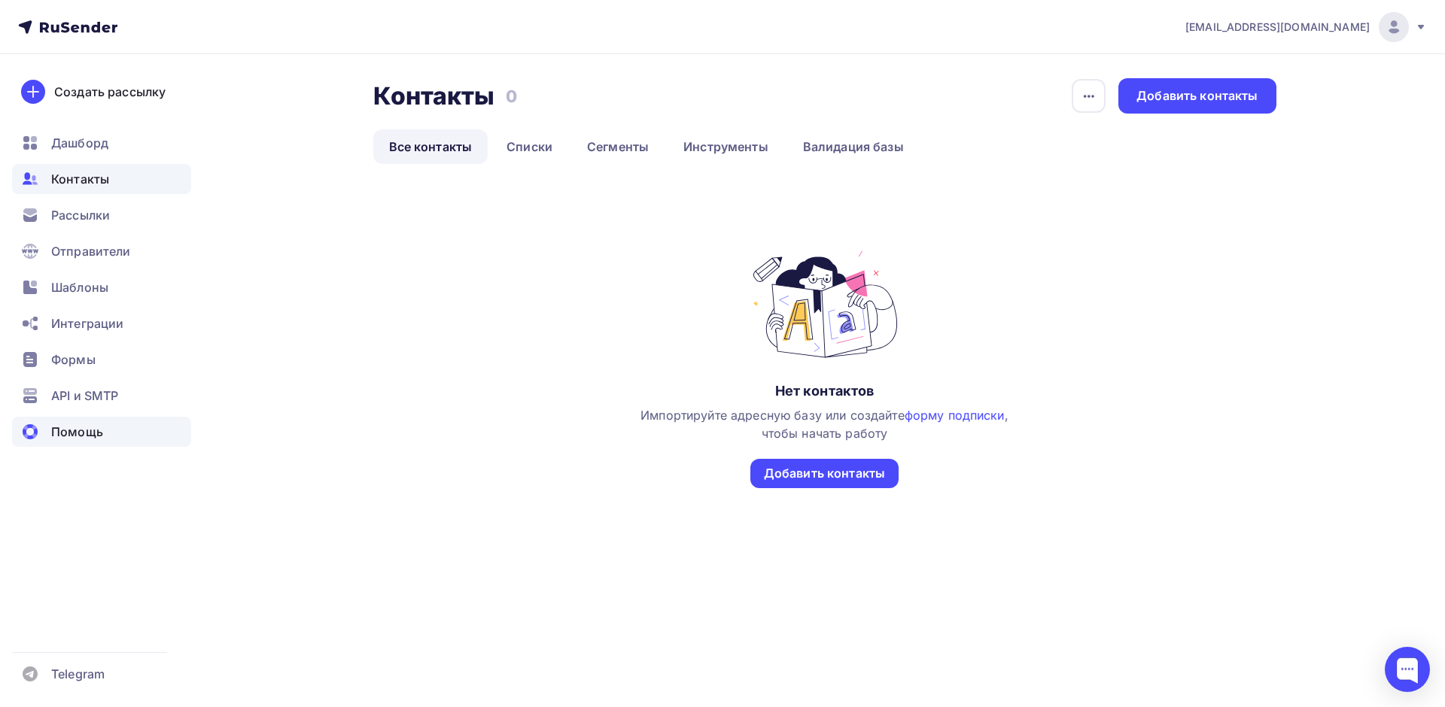
click at [93, 428] on span "Помощь" at bounding box center [77, 432] width 52 height 18
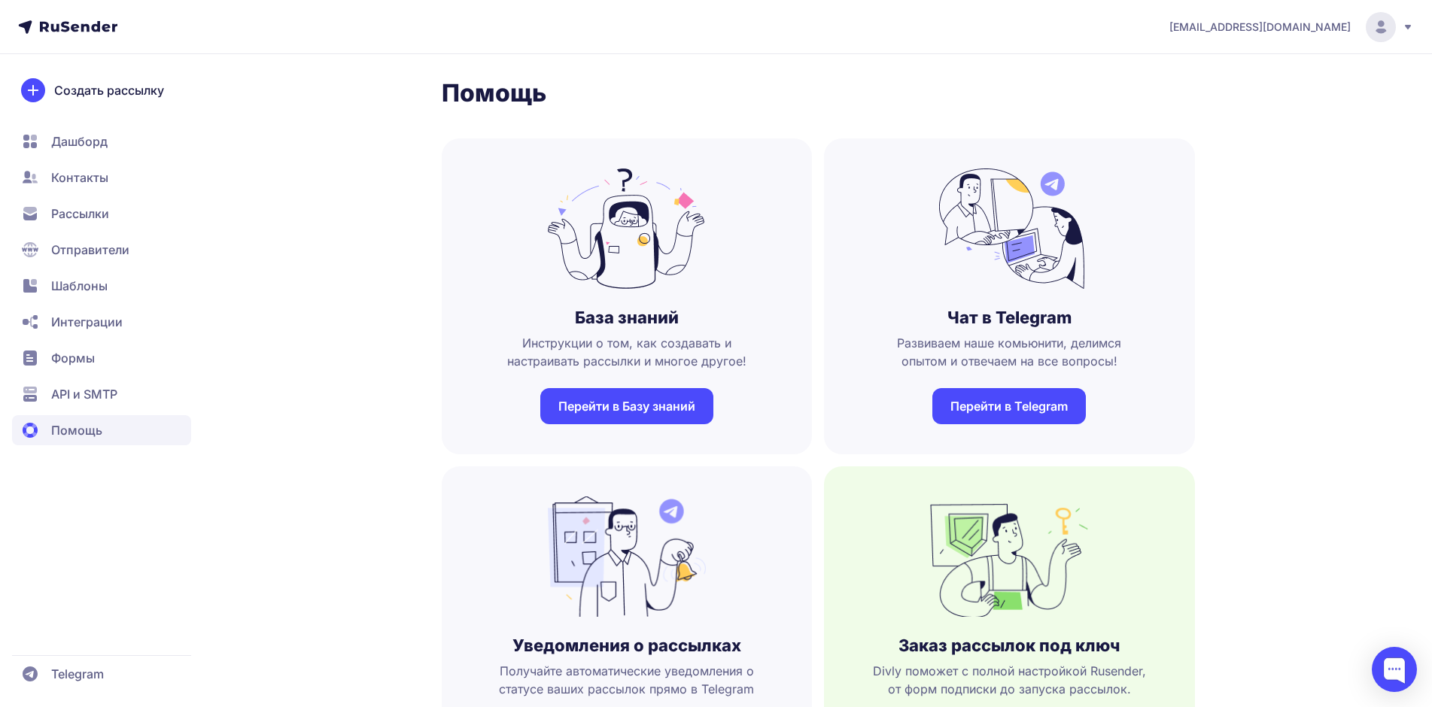
click at [112, 214] on span "Рассылки" at bounding box center [101, 214] width 179 height 30
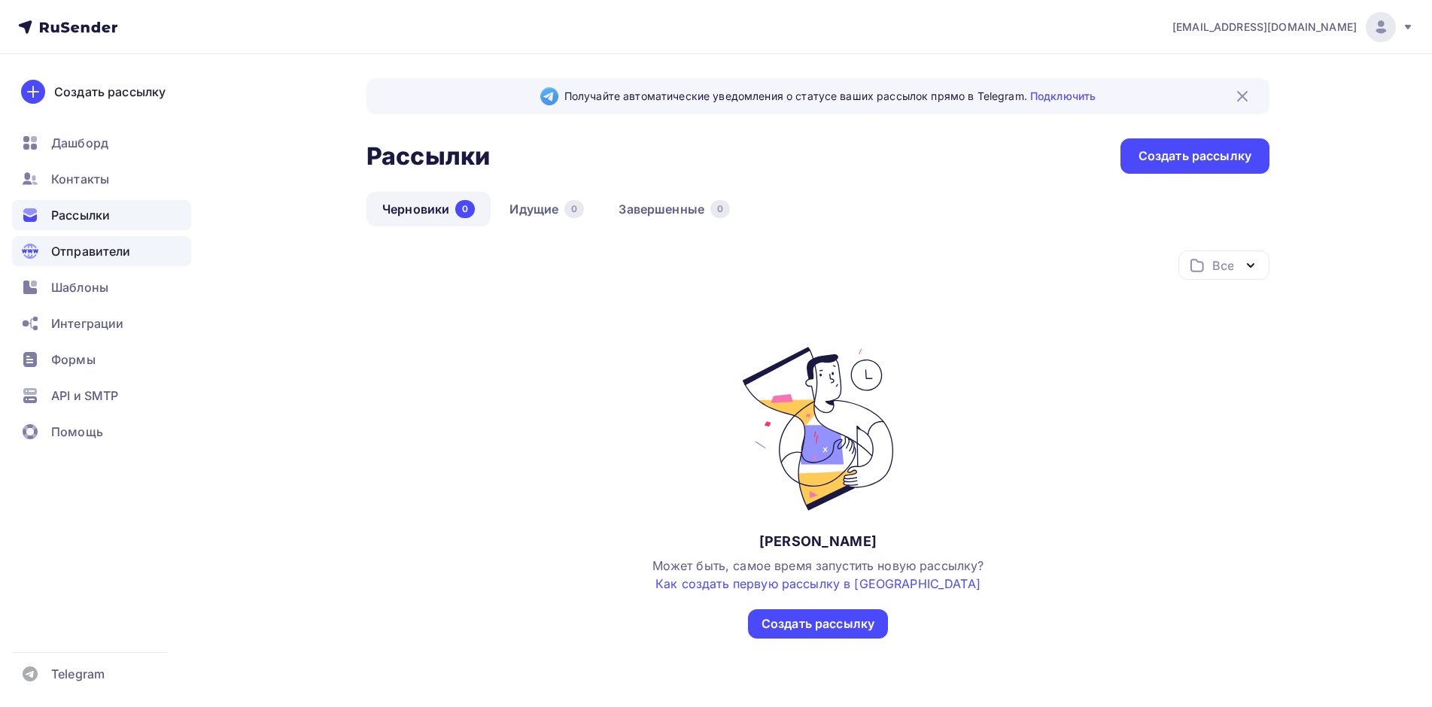
scroll to position [29, 0]
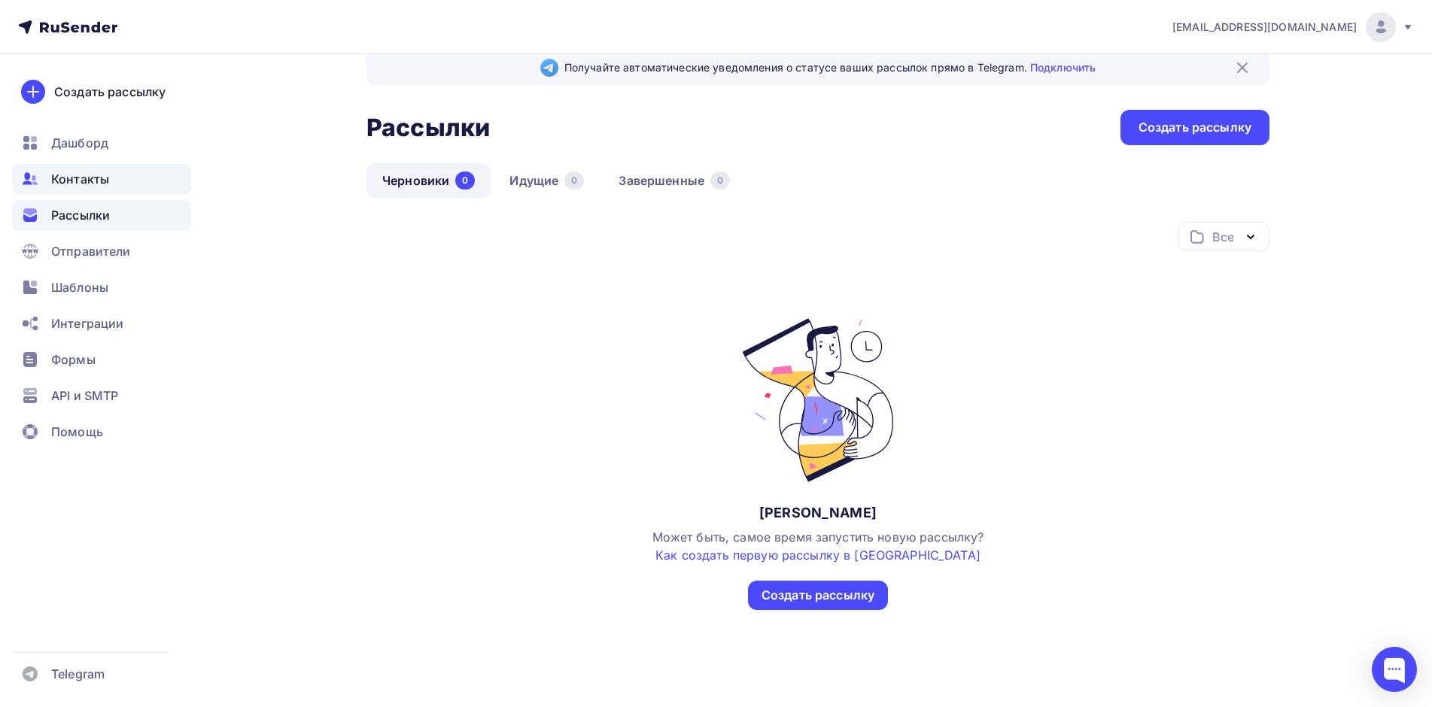
click at [121, 184] on div "Контакты" at bounding box center [101, 179] width 179 height 30
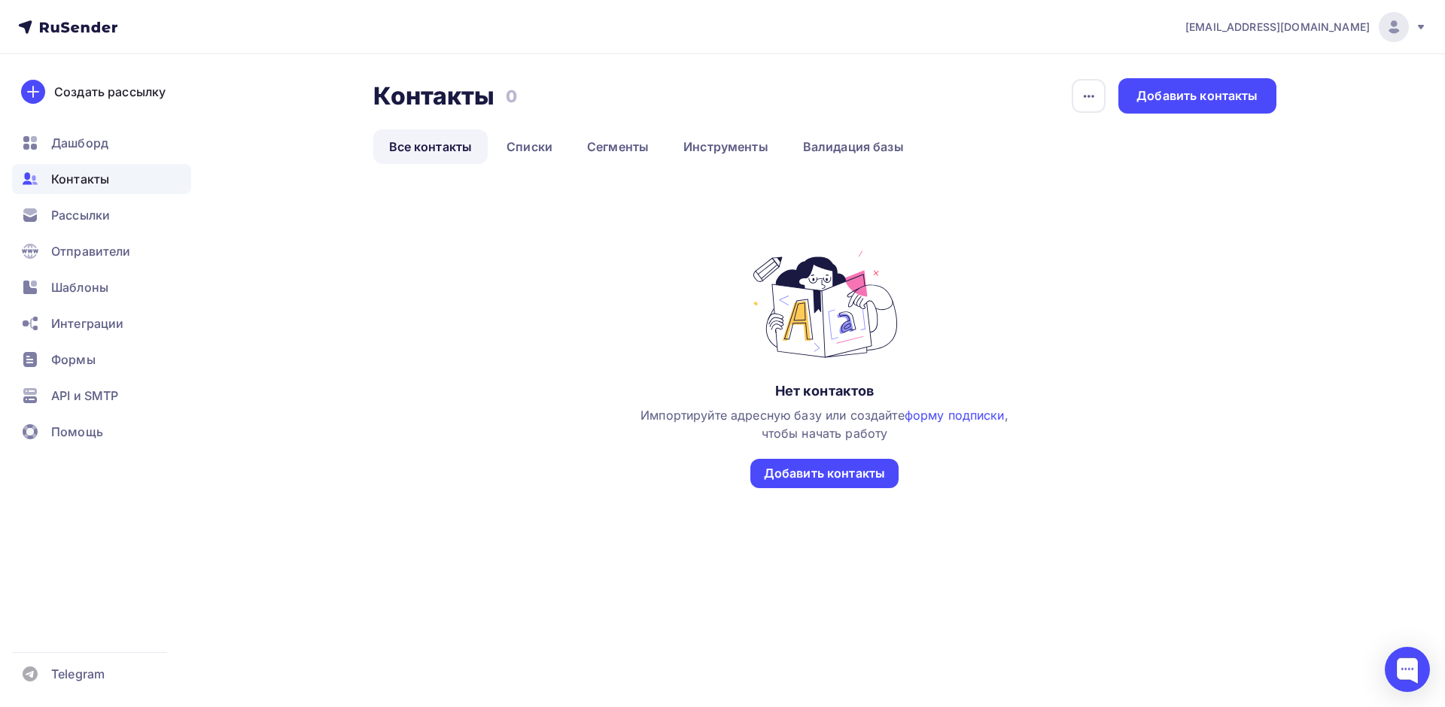
click at [1414, 20] on div "[EMAIL_ADDRESS][DOMAIN_NAME]" at bounding box center [1306, 27] width 242 height 30
click at [1254, 59] on link "Аккаунт" at bounding box center [1291, 66] width 253 height 30
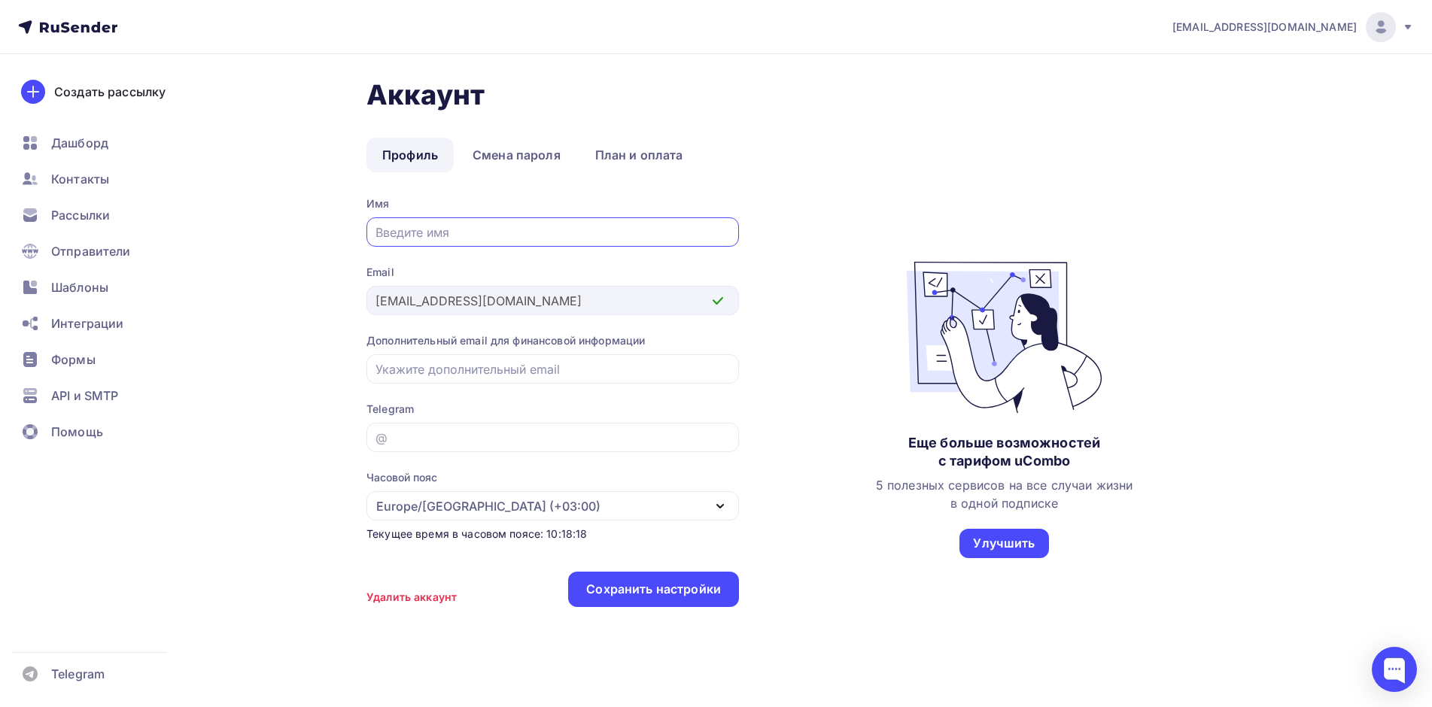
click at [857, 180] on div "Аккаунт Профиль Смена пароля План и оплата Профиль Смена пароля План и оплата И…" at bounding box center [817, 350] width 903 height 545
click at [107, 255] on span "Отправители" at bounding box center [91, 251] width 80 height 18
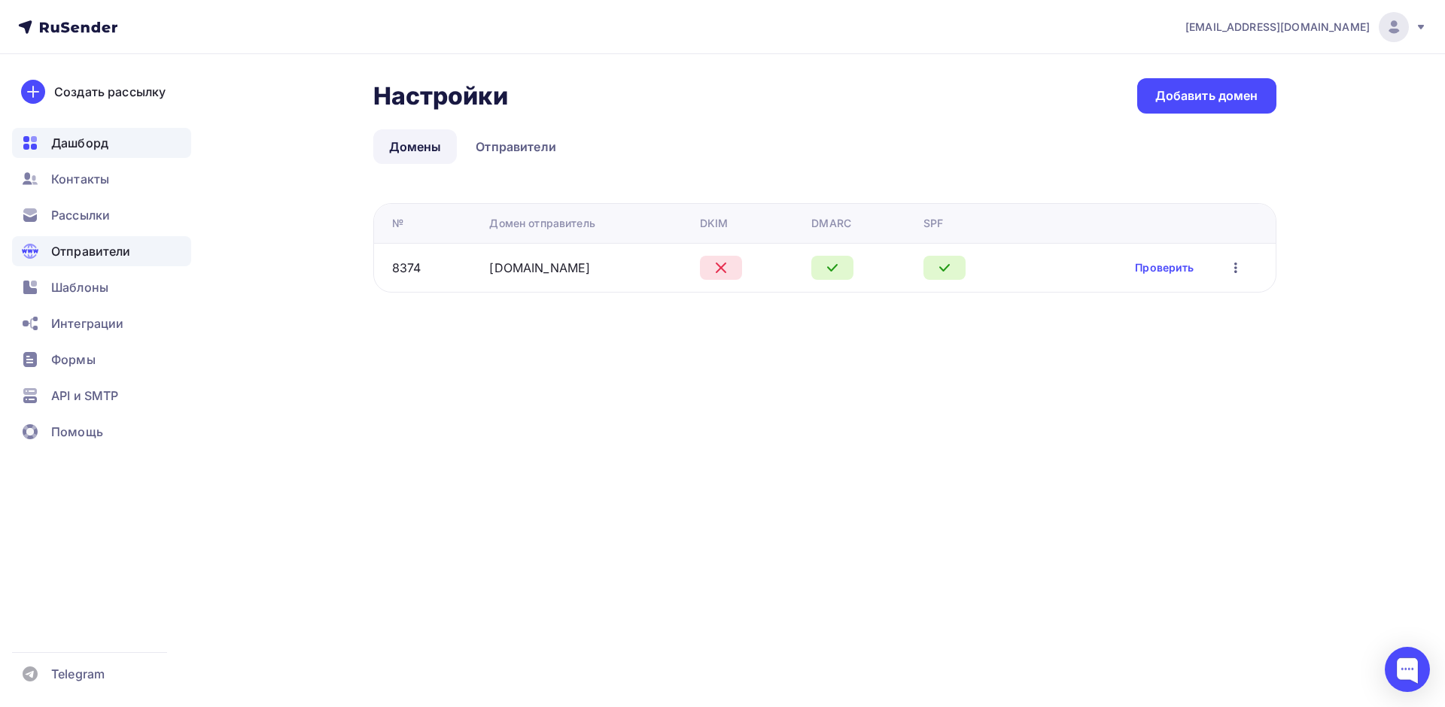
click at [105, 140] on span "Дашборд" at bounding box center [79, 143] width 57 height 18
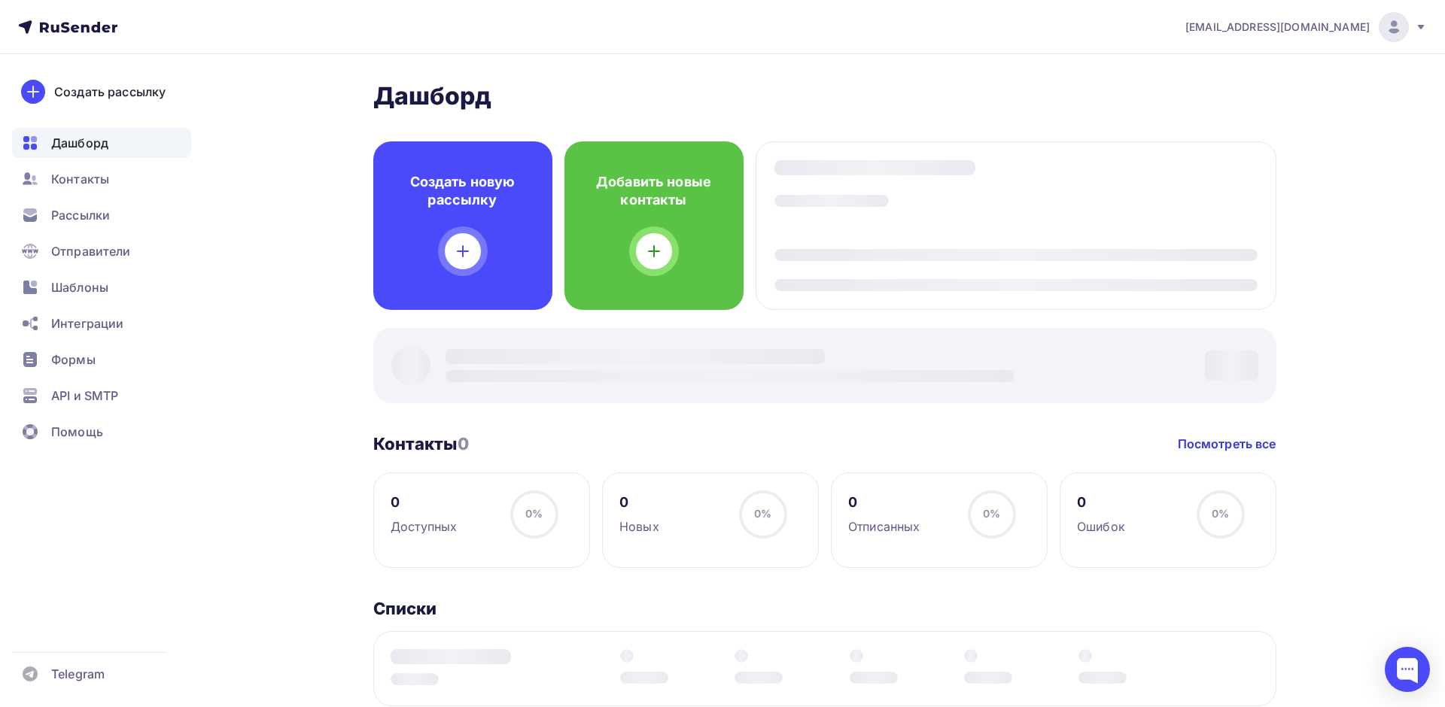
click at [116, 268] on ul "Дашборд Контакты Рассылки Отправители Шаблоны Интеграции Формы API и SMTP Помощь" at bounding box center [101, 291] width 179 height 327
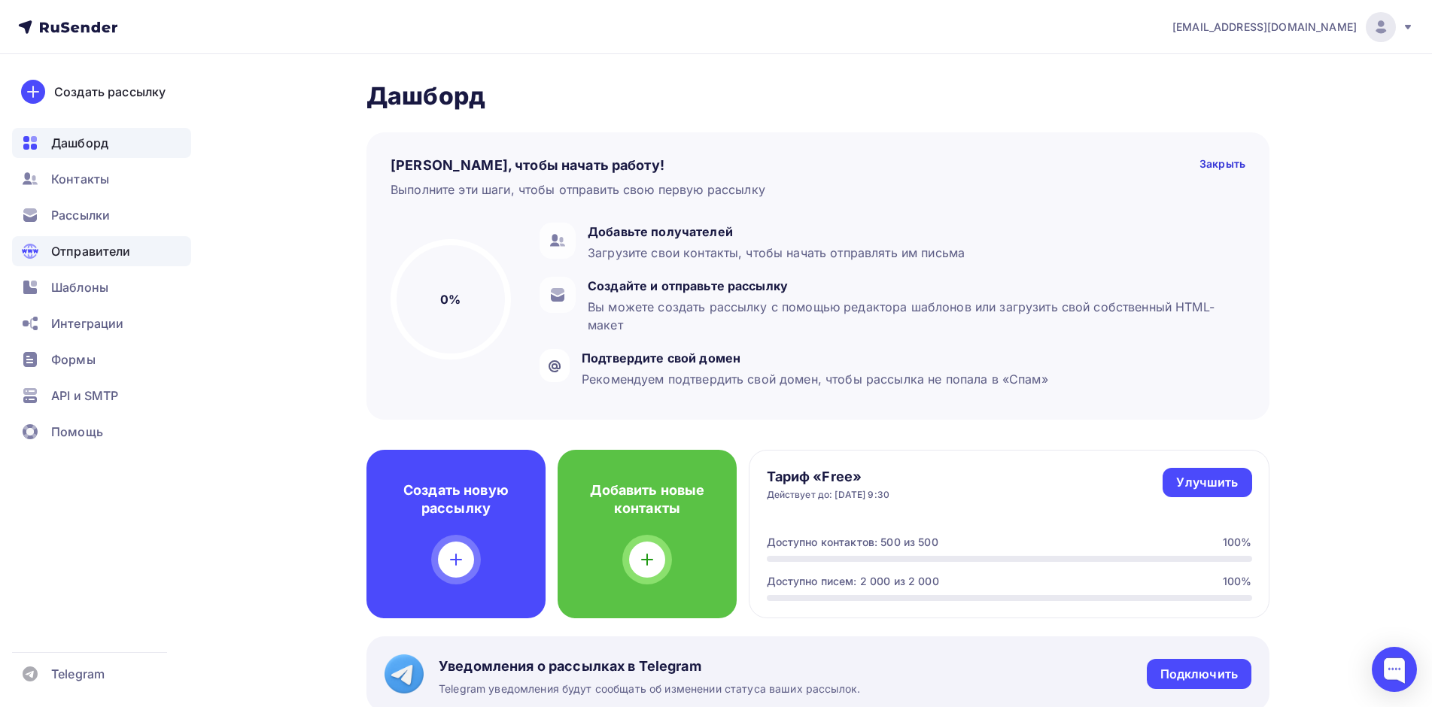
click at [119, 248] on span "Отправители" at bounding box center [91, 251] width 80 height 18
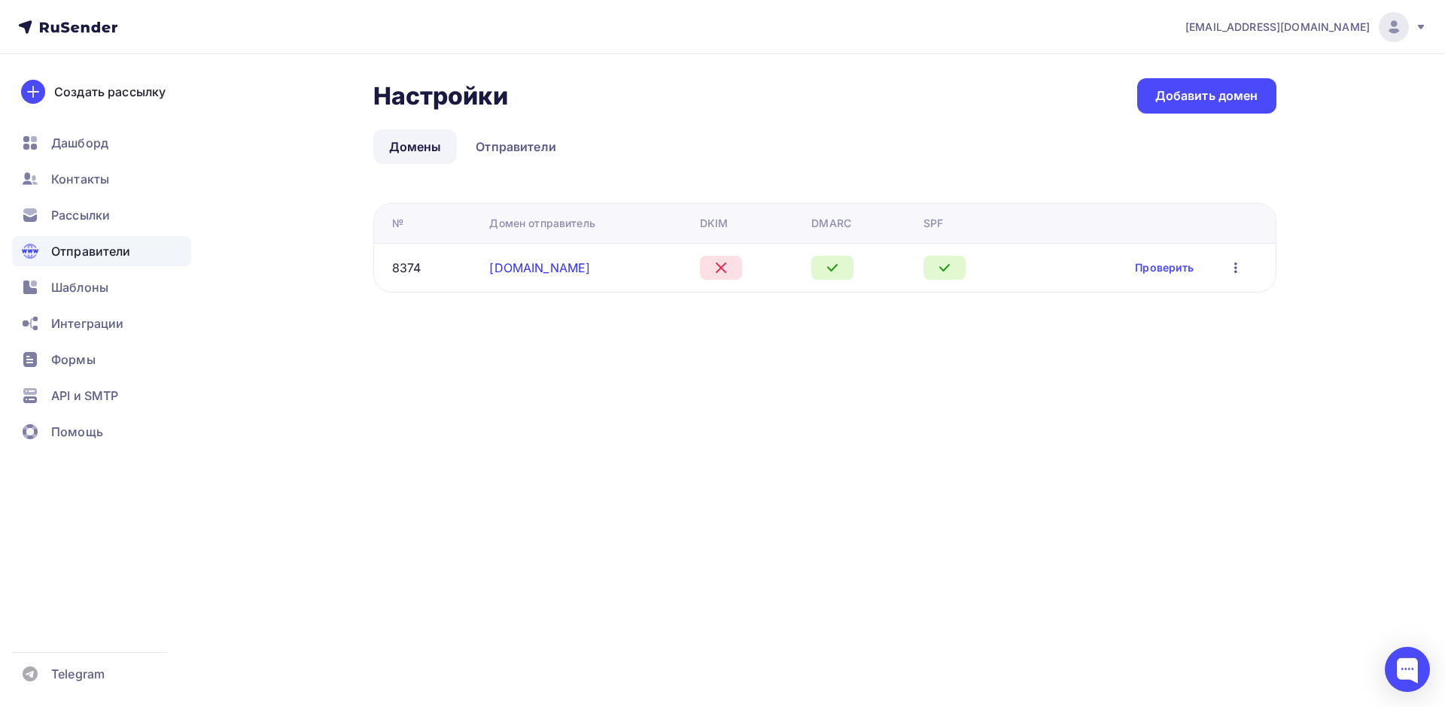
click at [544, 263] on link "[DOMAIN_NAME]" at bounding box center [539, 267] width 101 height 15
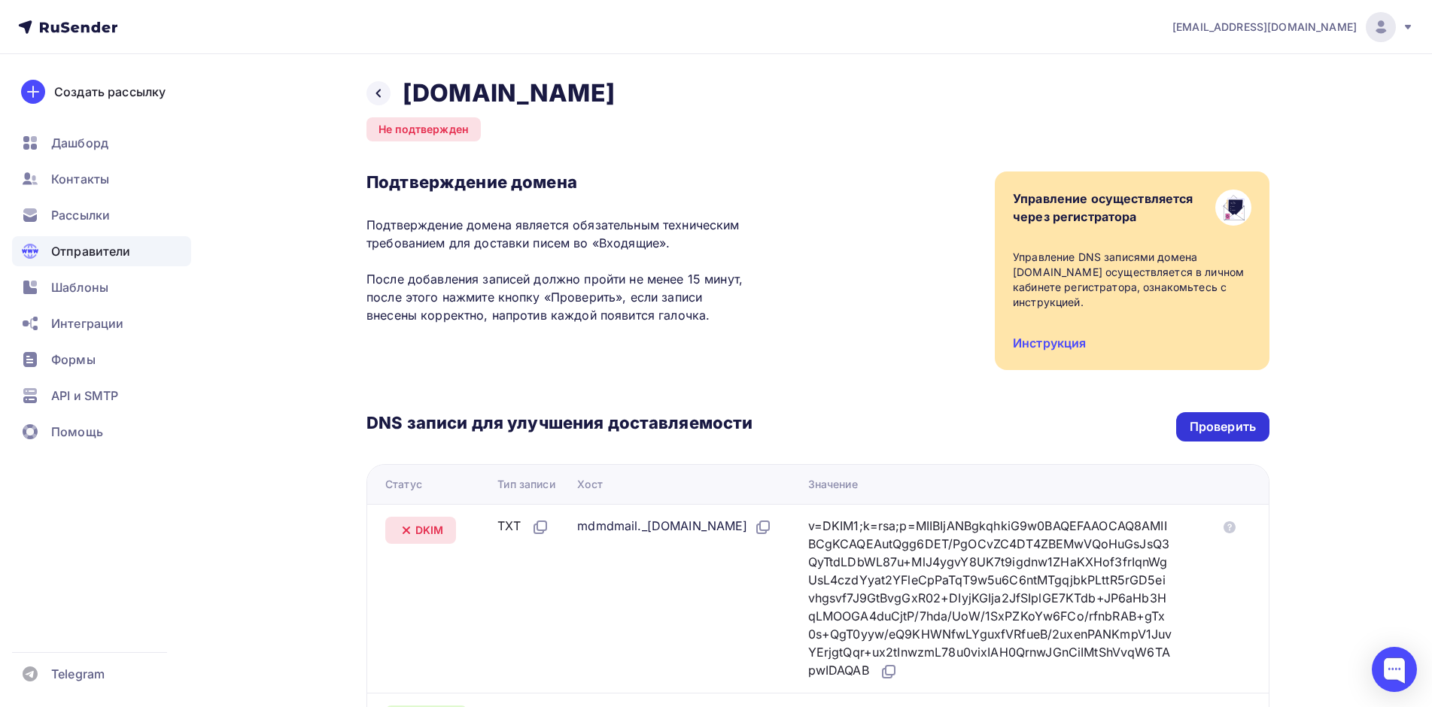
click at [1223, 429] on div "Проверить" at bounding box center [1223, 426] width 66 height 17
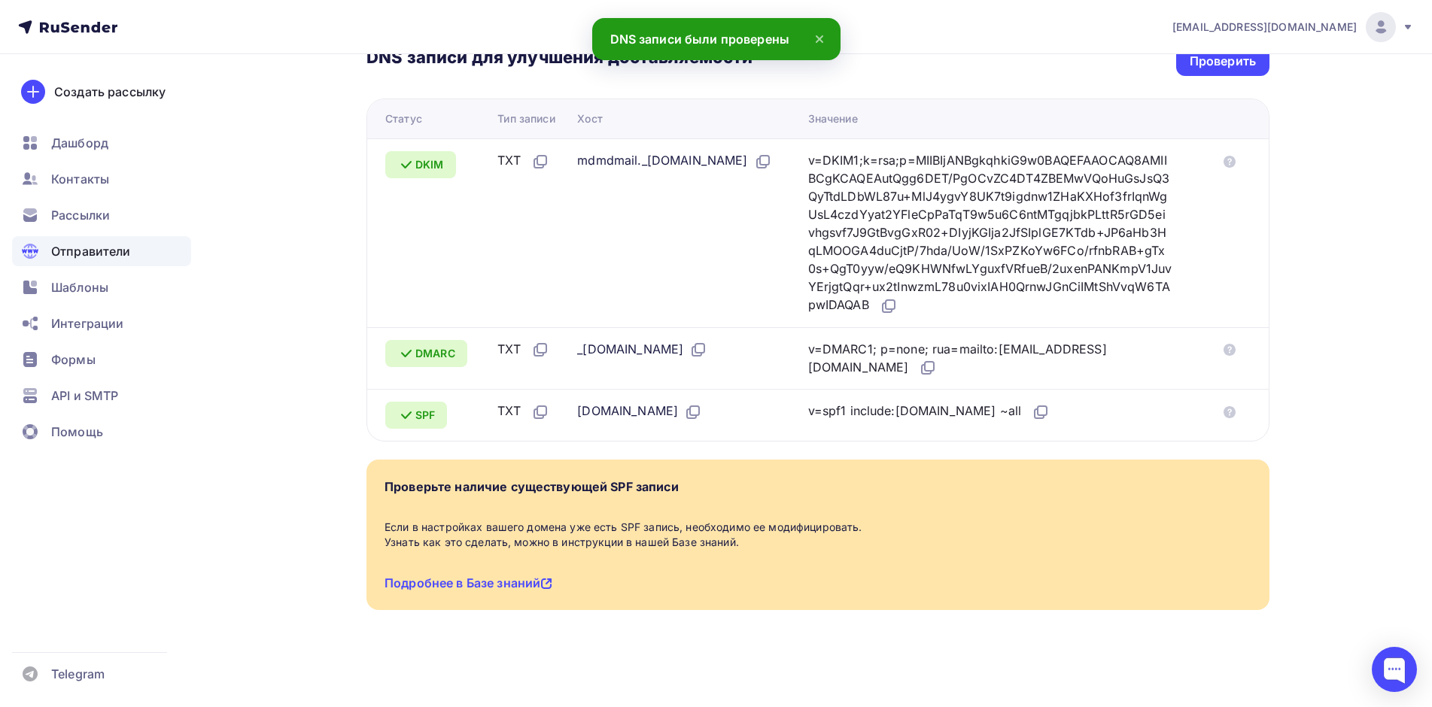
scroll to position [140, 0]
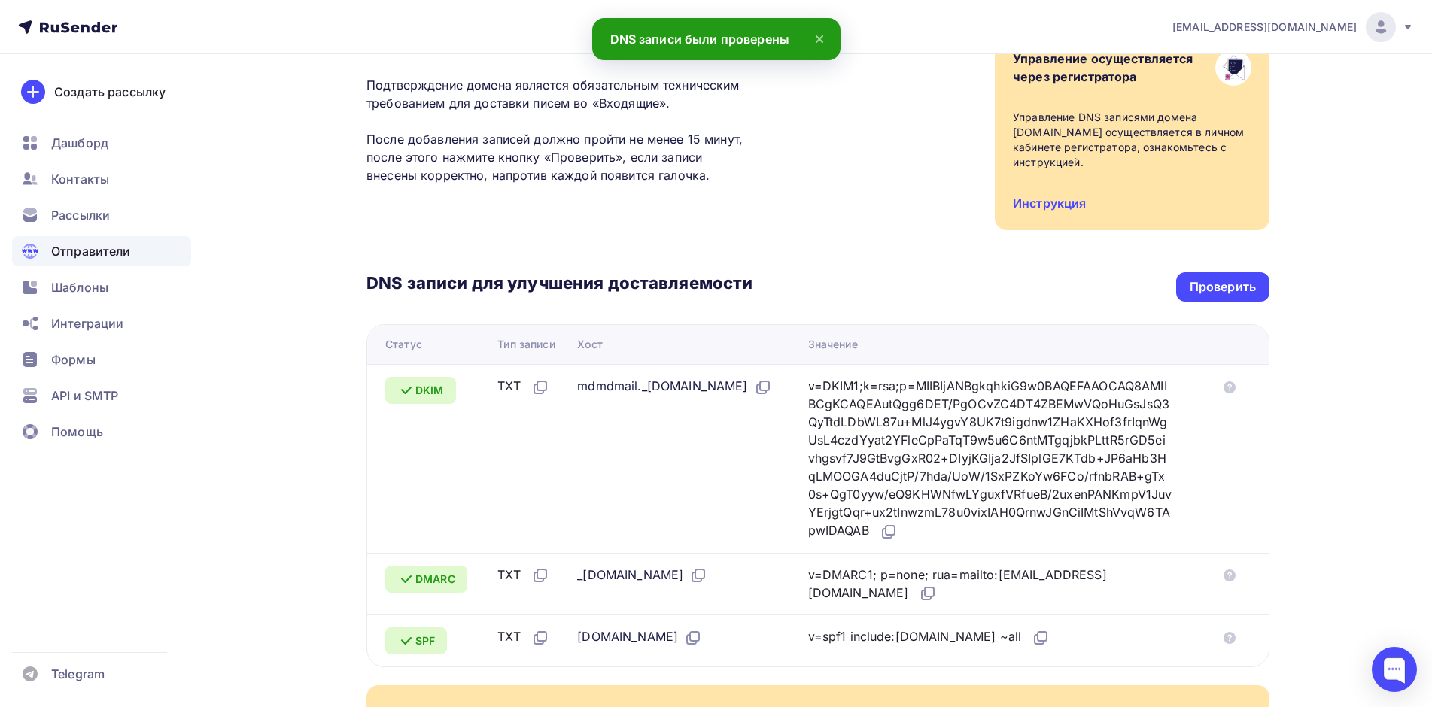
click at [121, 252] on span "Отправители" at bounding box center [91, 251] width 80 height 18
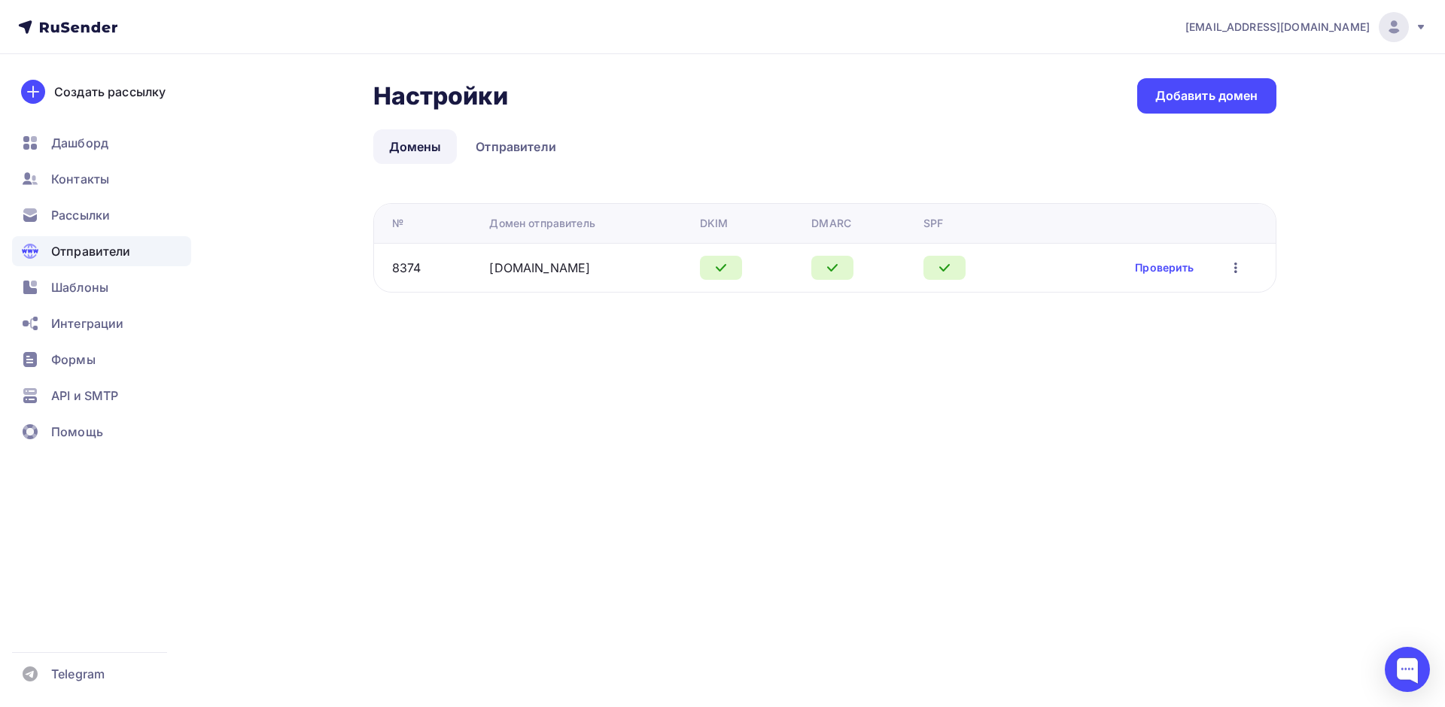
click at [1241, 271] on icon "button" at bounding box center [1235, 268] width 18 height 18
click at [509, 373] on div "avdeev@tomez.ru Аккаунт Тарифы Выйти Создать рассылку Дашборд Контакты Рассылки…" at bounding box center [722, 353] width 1445 height 707
click at [500, 142] on link "Отправители" at bounding box center [516, 146] width 112 height 35
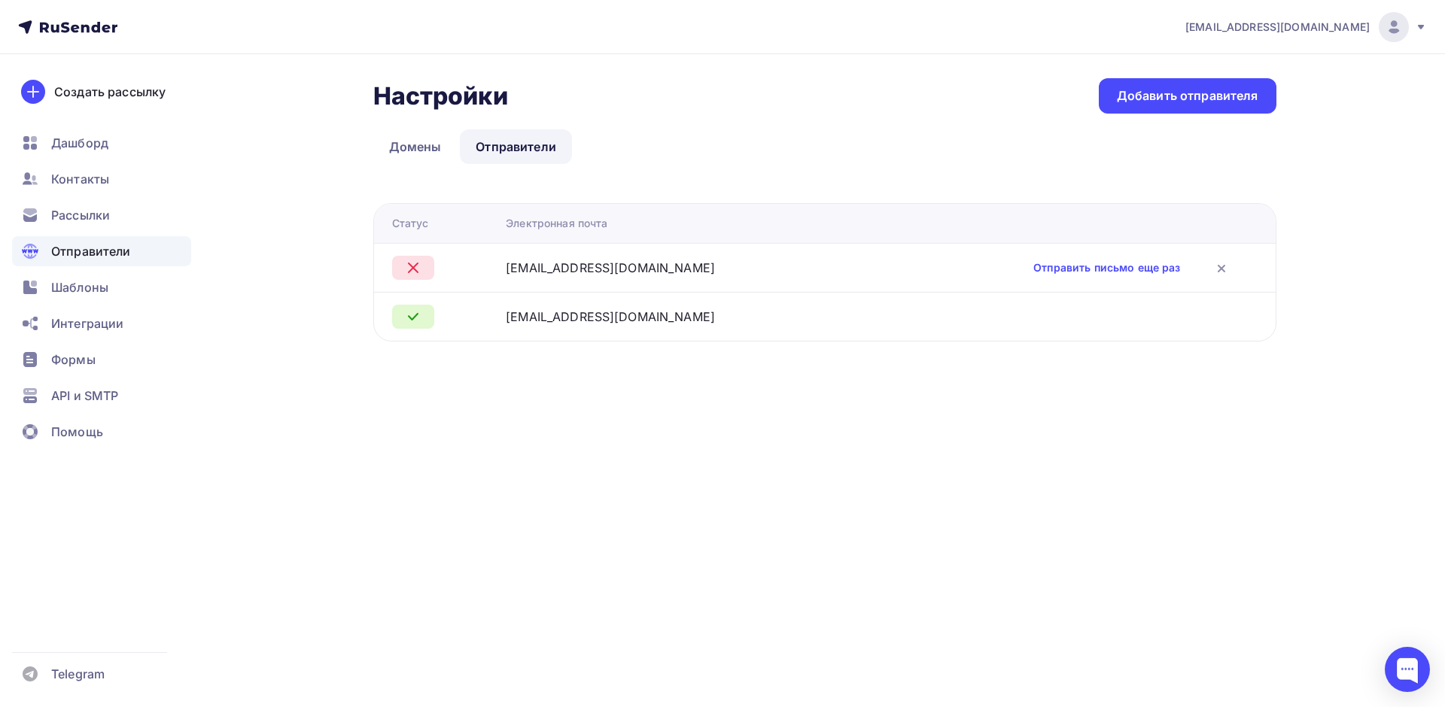
click at [111, 305] on ul "Дашборд Контакты Рассылки Отправители Шаблоны Интеграции Формы API и SMTP Помощь" at bounding box center [101, 291] width 179 height 327
click at [111, 319] on span "Интеграции" at bounding box center [87, 323] width 72 height 18
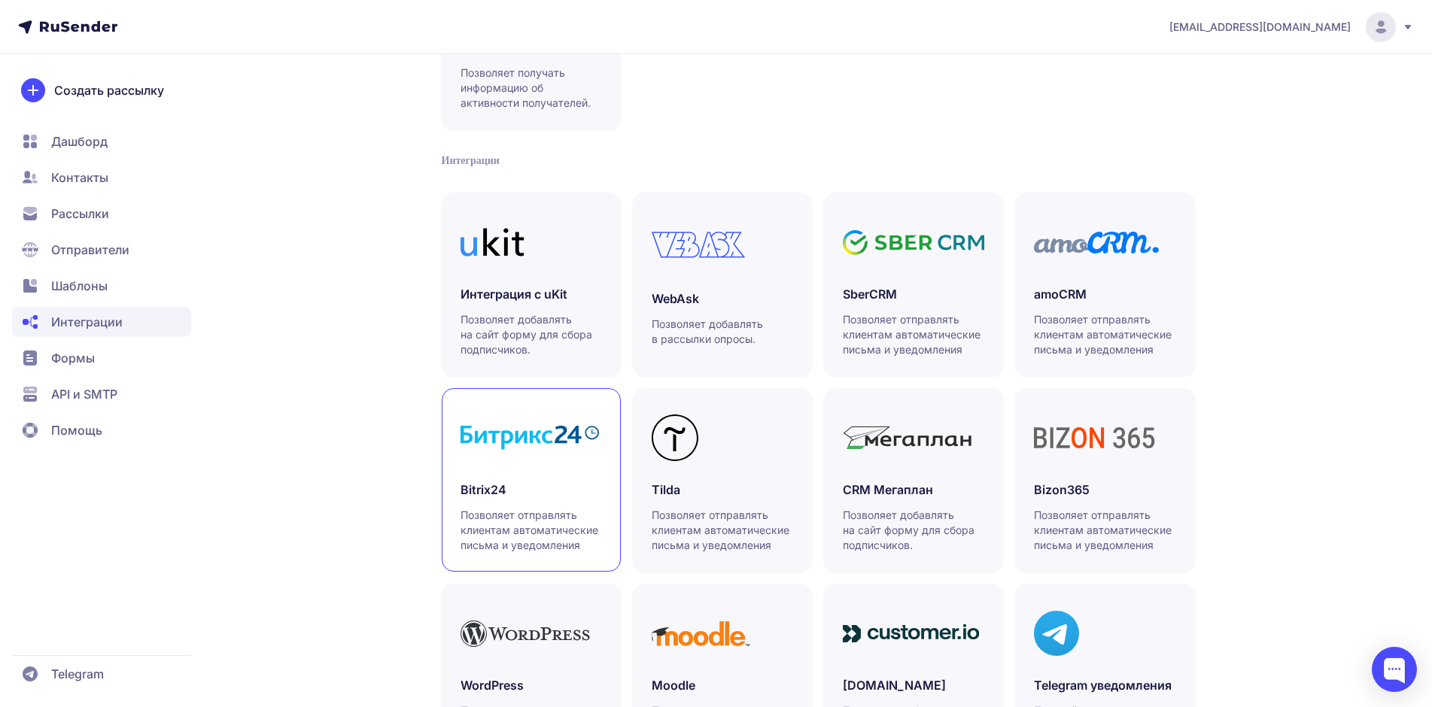
scroll to position [327, 0]
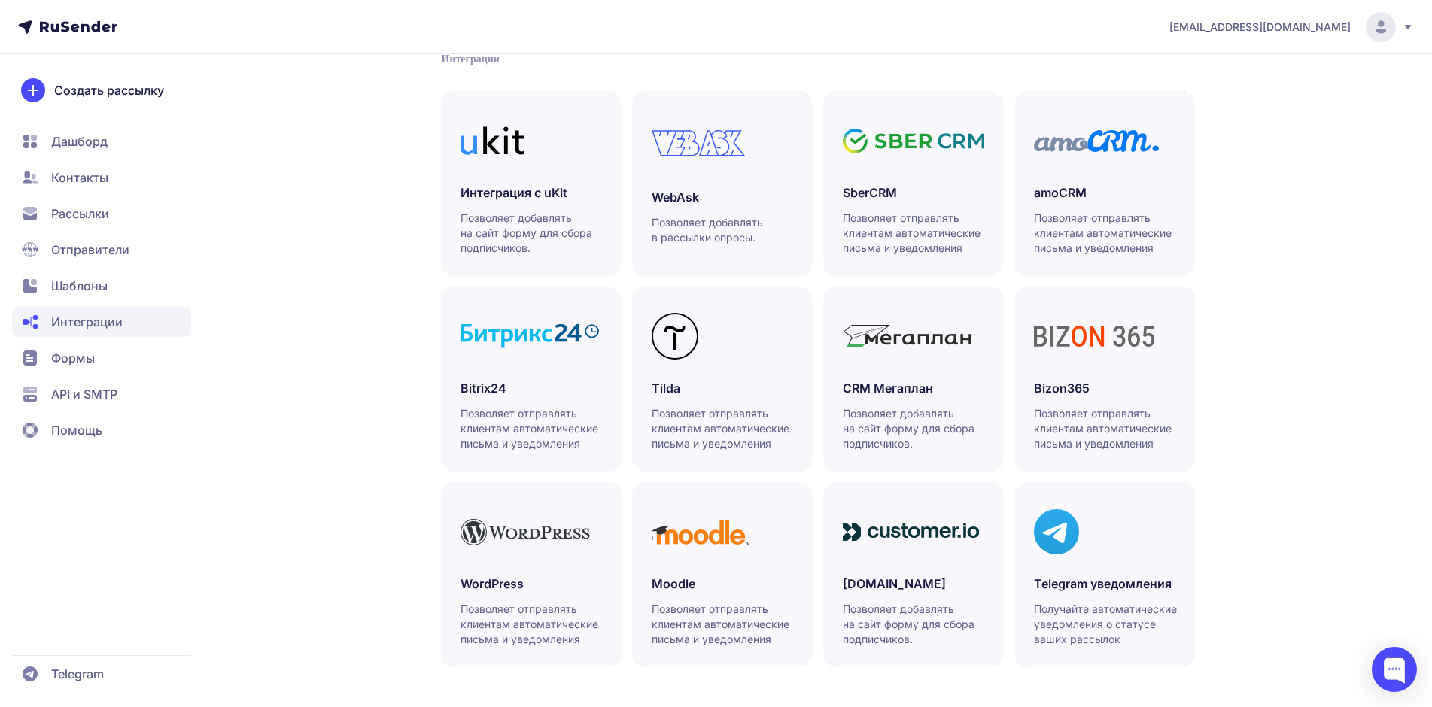
click at [117, 251] on span "Отправители" at bounding box center [90, 250] width 78 height 18
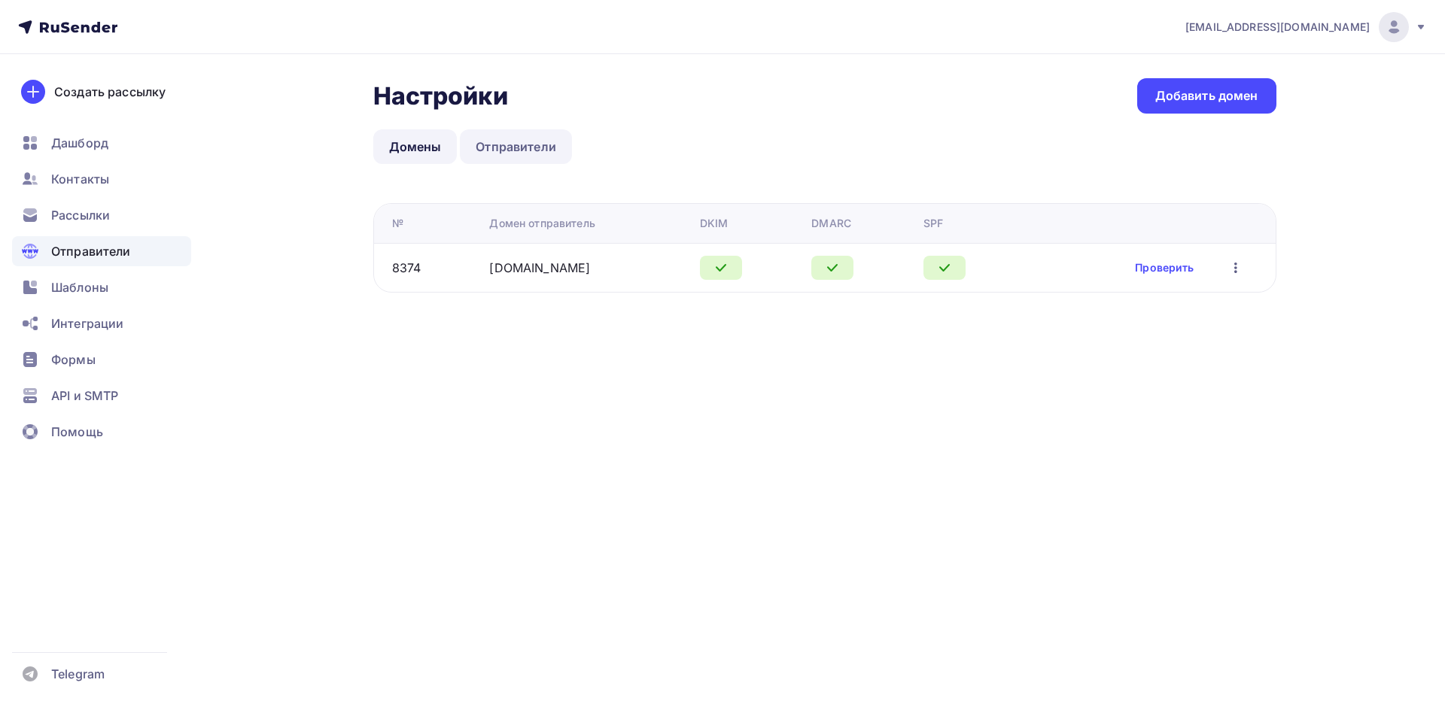
click at [510, 163] on link "Отправители" at bounding box center [516, 146] width 112 height 35
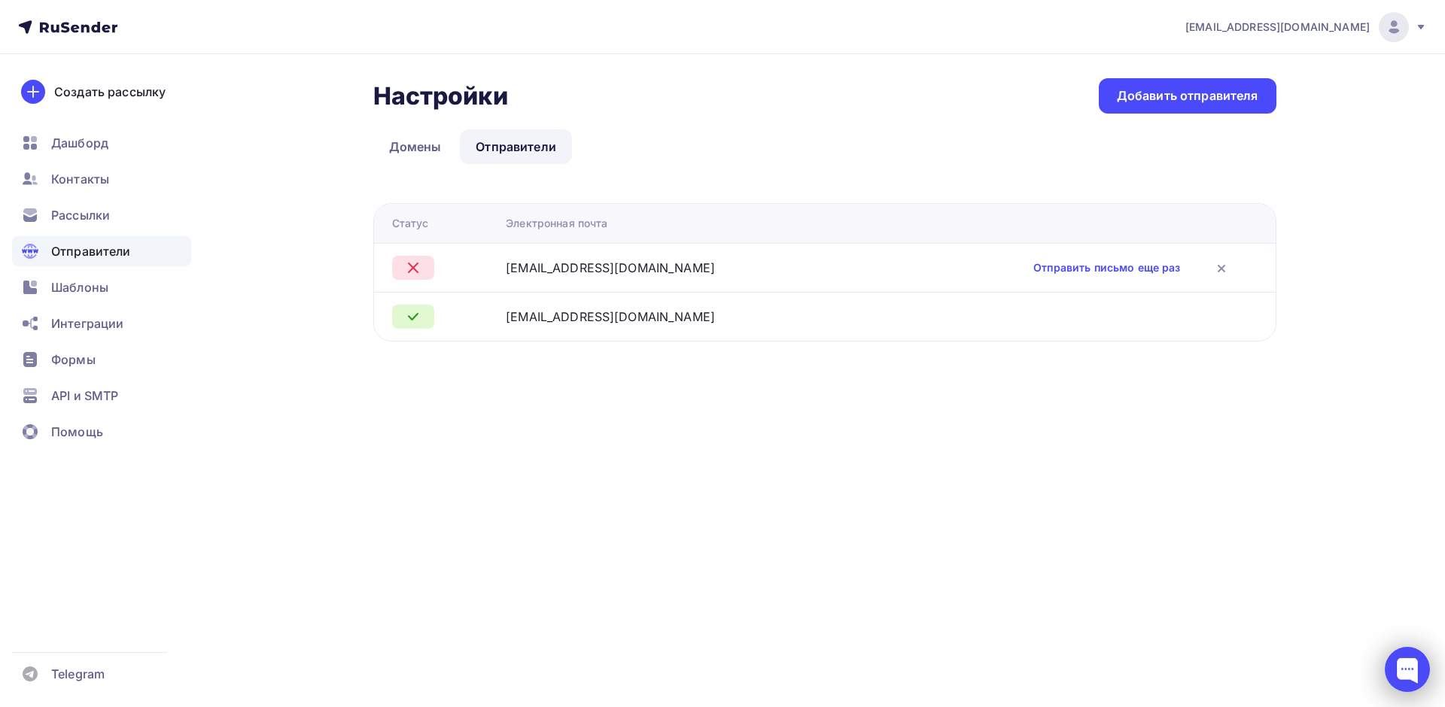
click at [1426, 683] on div at bounding box center [1406, 669] width 45 height 45
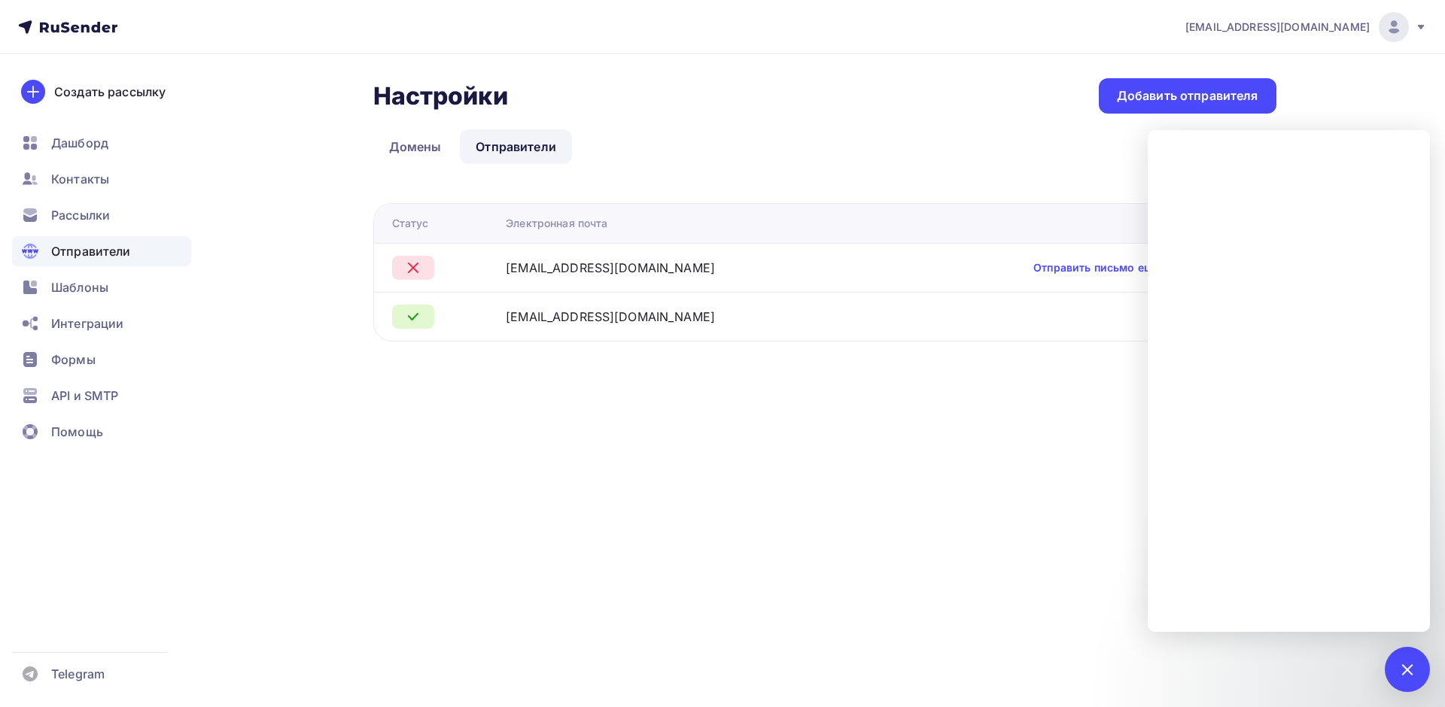
click at [1079, 482] on div "[EMAIL_ADDRESS][DOMAIN_NAME] Аккаунт Тарифы Выйти Создать рассылку [GEOGRAPHIC_…" at bounding box center [722, 353] width 1445 height 707
click at [941, 470] on div "[EMAIL_ADDRESS][DOMAIN_NAME] Аккаунт Тарифы Выйти Создать рассылку [GEOGRAPHIC_…" at bounding box center [722, 353] width 1445 height 707
click at [1444, 102] on div "[EMAIL_ADDRESS][DOMAIN_NAME] Аккаунт Тарифы Выйти Создать рассылку [GEOGRAPHIC_…" at bounding box center [722, 201] width 1445 height 402
click at [1401, 71] on div "[EMAIL_ADDRESS][DOMAIN_NAME] Аккаунт Тарифы Выйти Создать рассылку [GEOGRAPHIC_…" at bounding box center [722, 201] width 1445 height 402
click at [1390, 83] on div "[EMAIL_ADDRESS][DOMAIN_NAME] Аккаунт Тарифы Выйти Создать рассылку [GEOGRAPHIC_…" at bounding box center [722, 201] width 1445 height 402
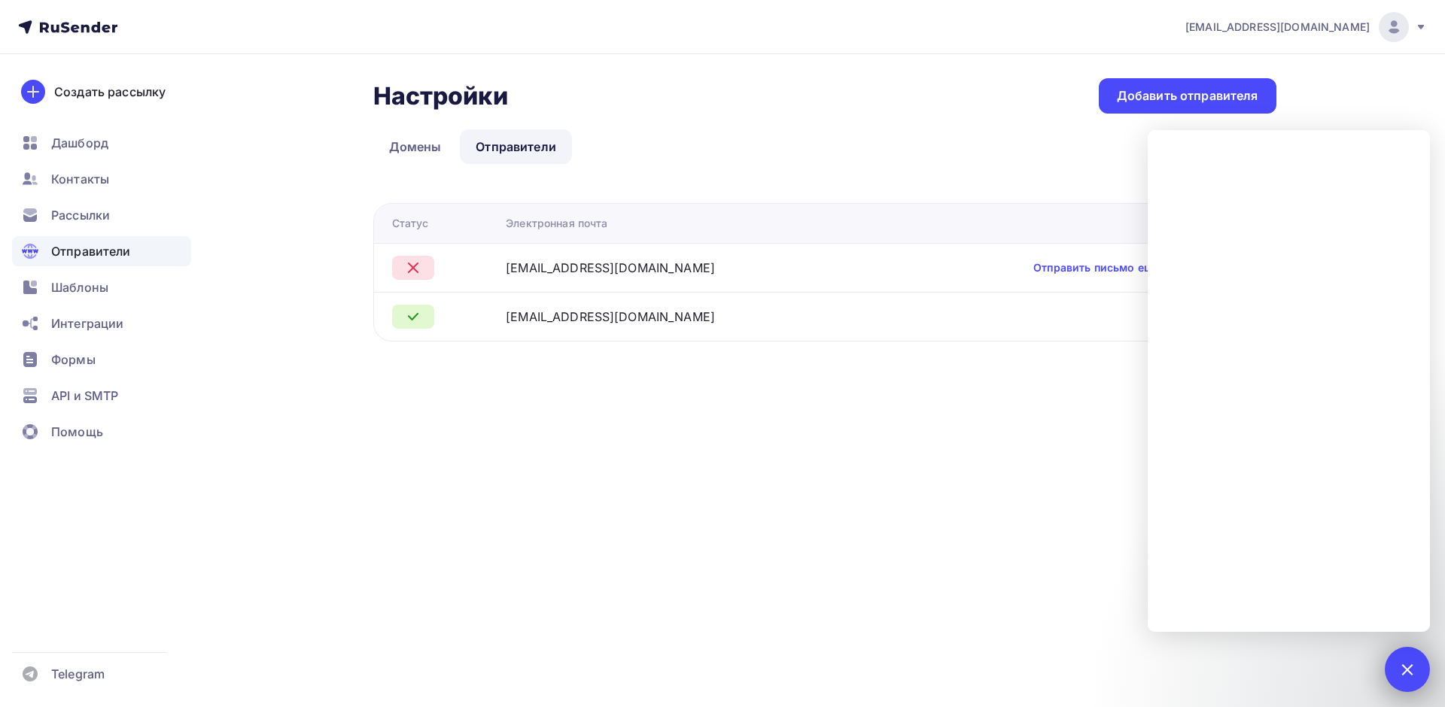
click at [1402, 685] on div at bounding box center [1406, 669] width 45 height 45
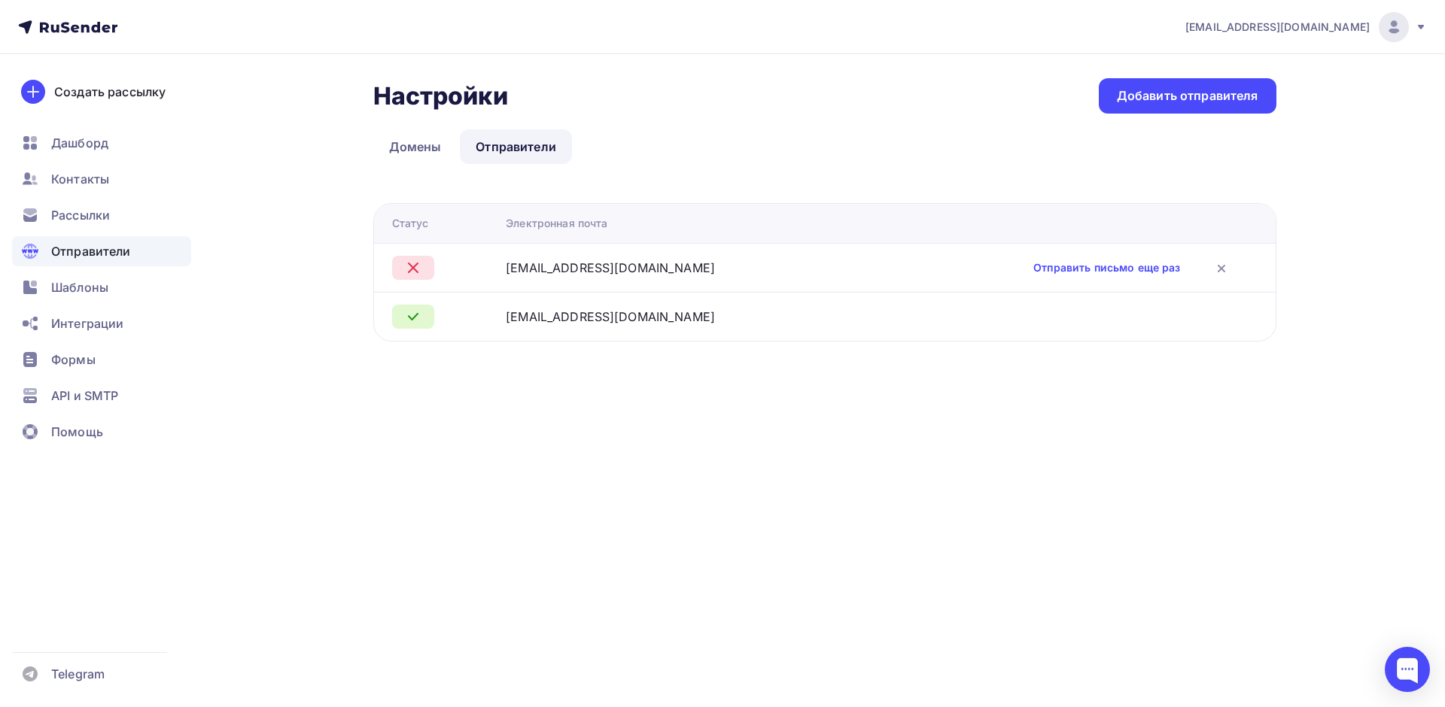
click at [93, 254] on span "Отправители" at bounding box center [91, 251] width 80 height 18
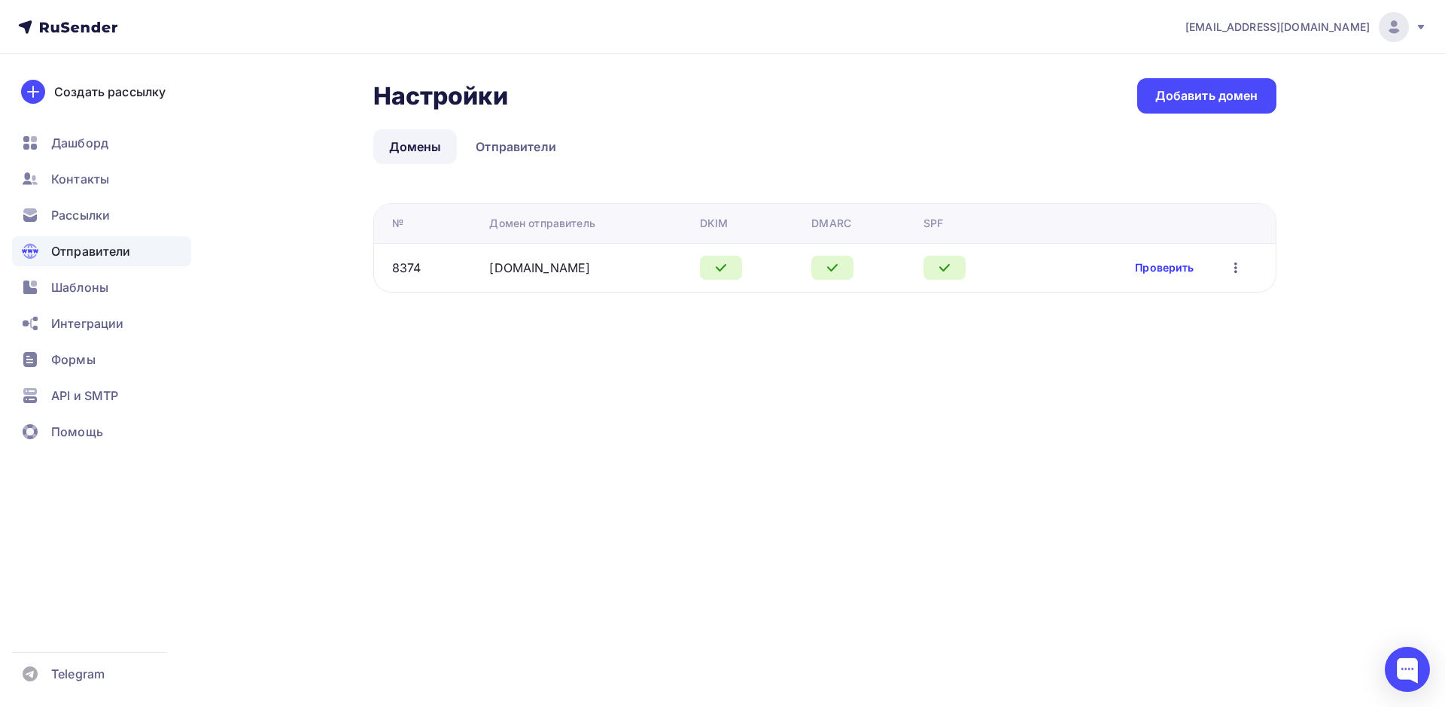
click at [1160, 264] on link "Проверить" at bounding box center [1164, 267] width 59 height 15
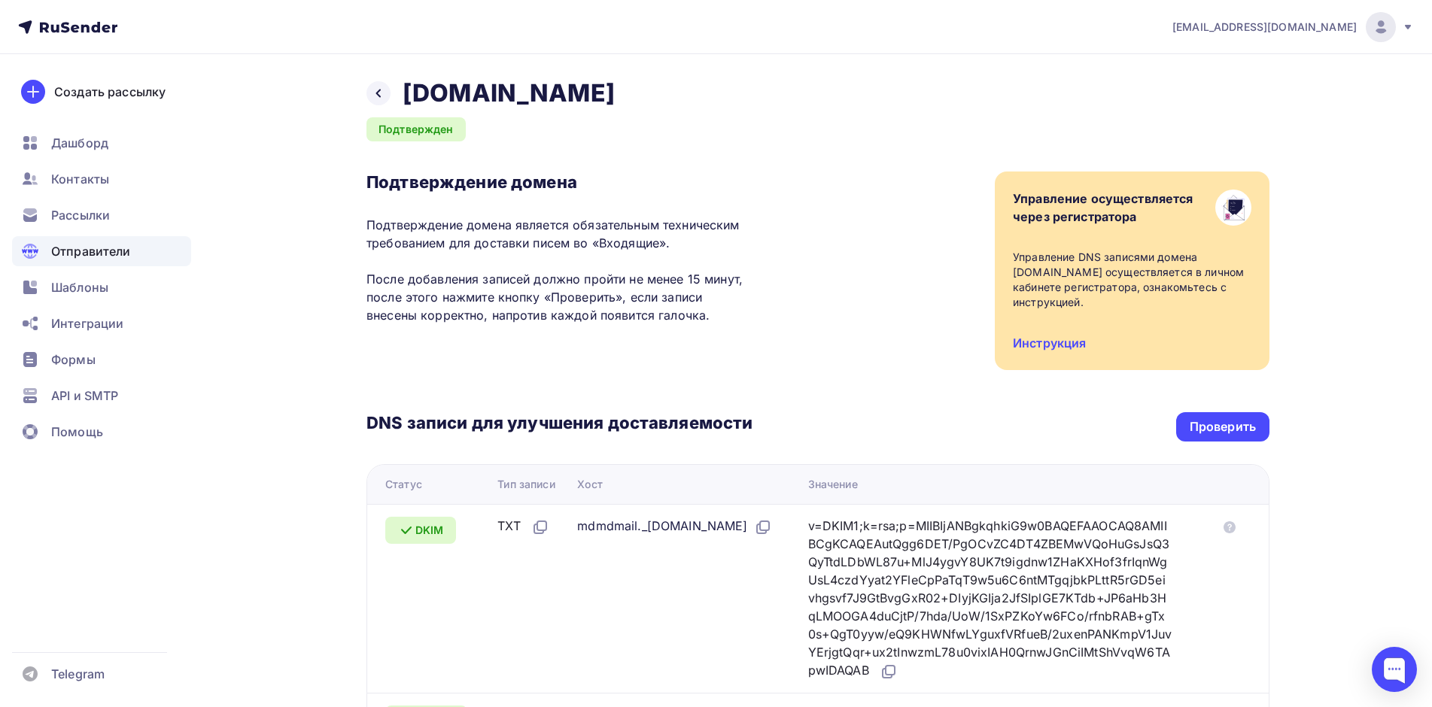
scroll to position [226, 0]
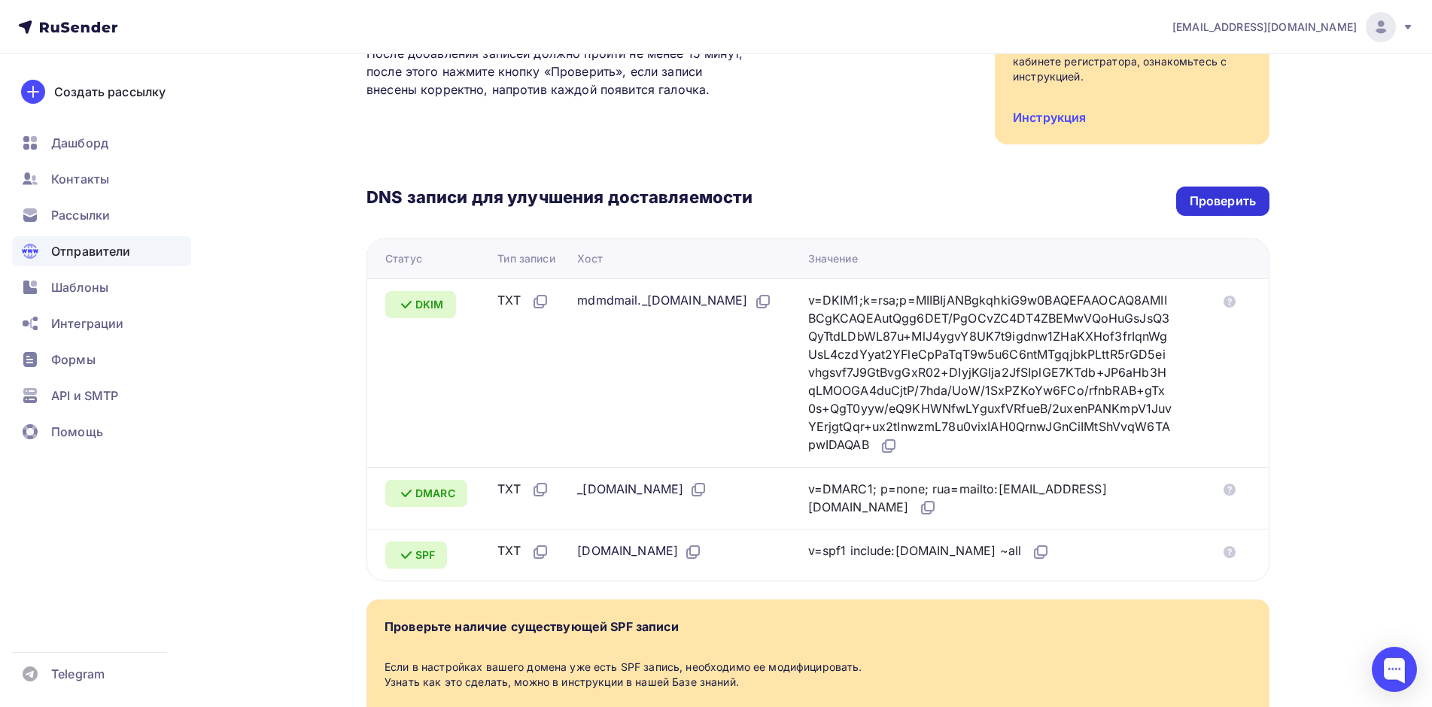
click at [1223, 188] on div "Проверить" at bounding box center [1222, 201] width 93 height 29
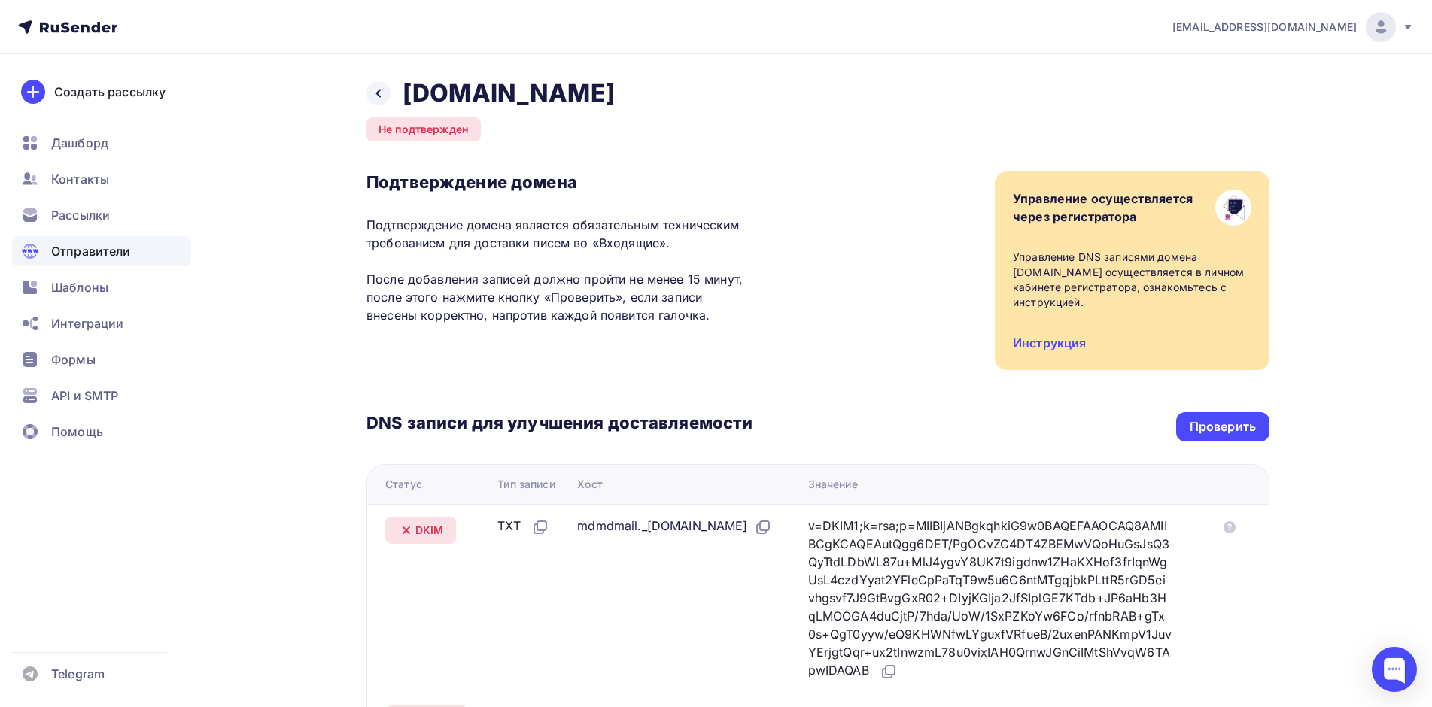
scroll to position [366, 0]
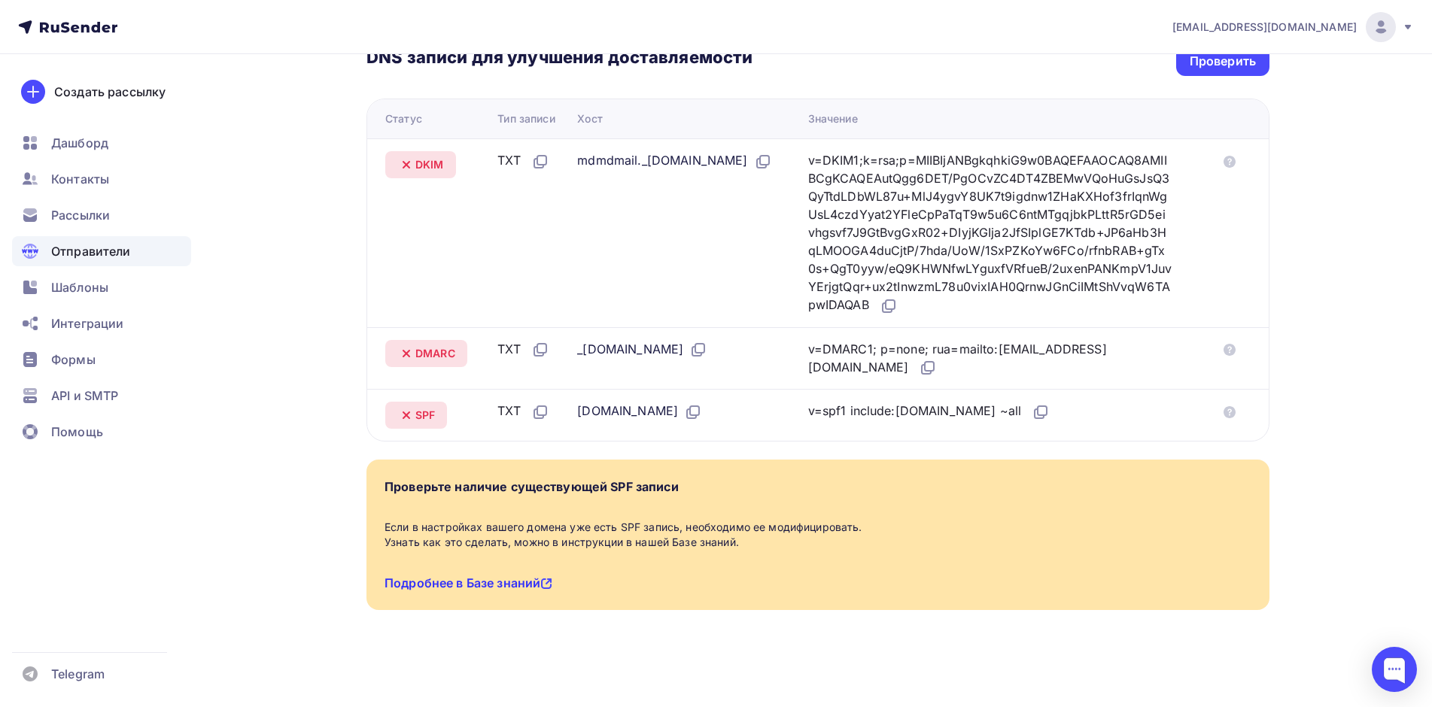
click at [471, 586] on link "Подробнее в Базе знаний" at bounding box center [468, 583] width 168 height 15
click at [129, 138] on div "Дашборд" at bounding box center [101, 143] width 179 height 30
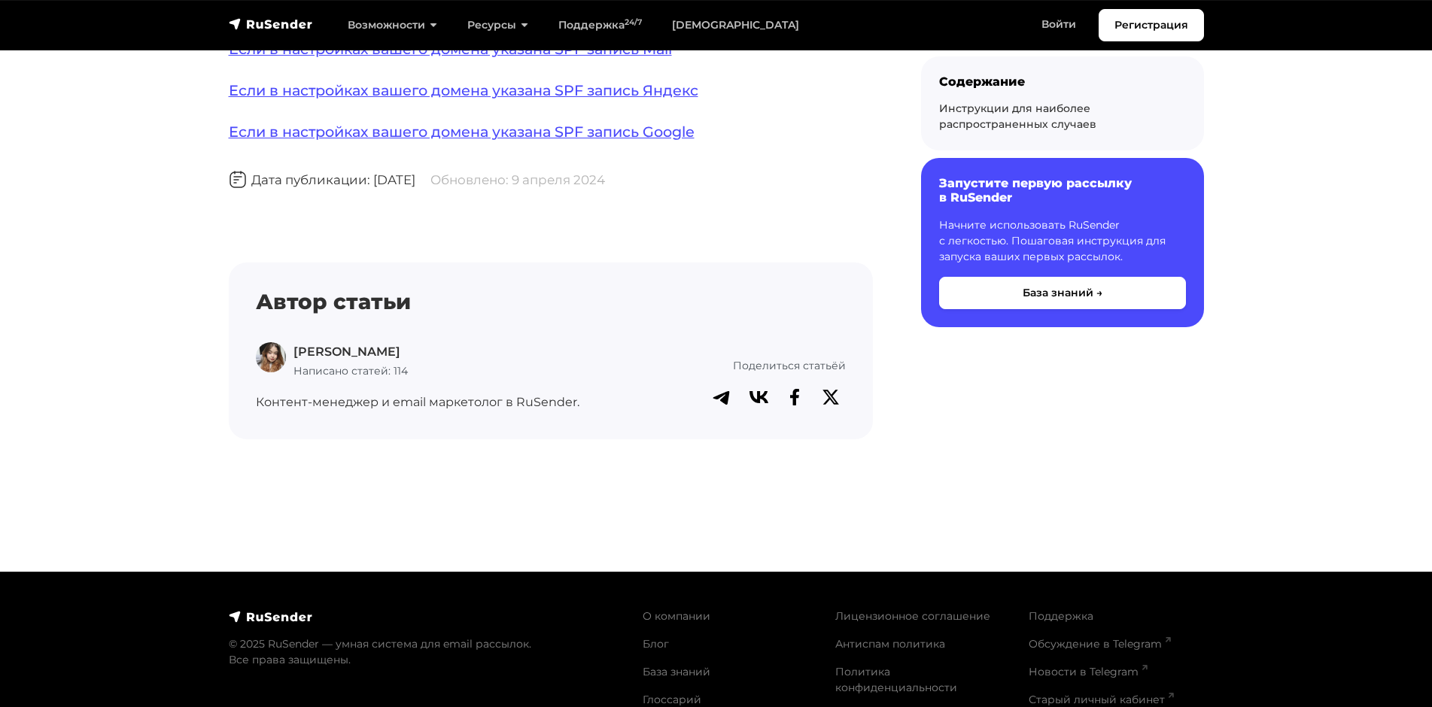
scroll to position [1129, 0]
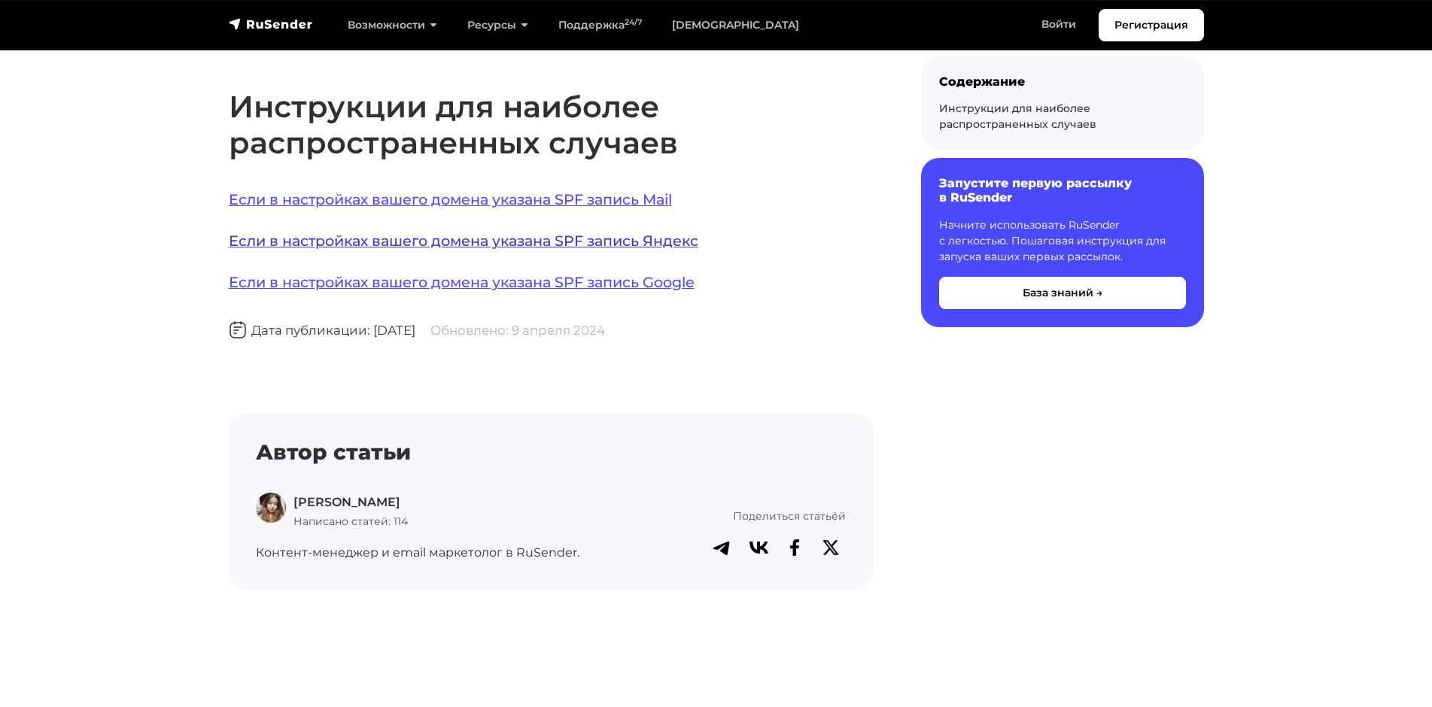
click at [612, 232] on link "Если в настройках вашего домена указана SPF запись Яндекс" at bounding box center [463, 241] width 469 height 18
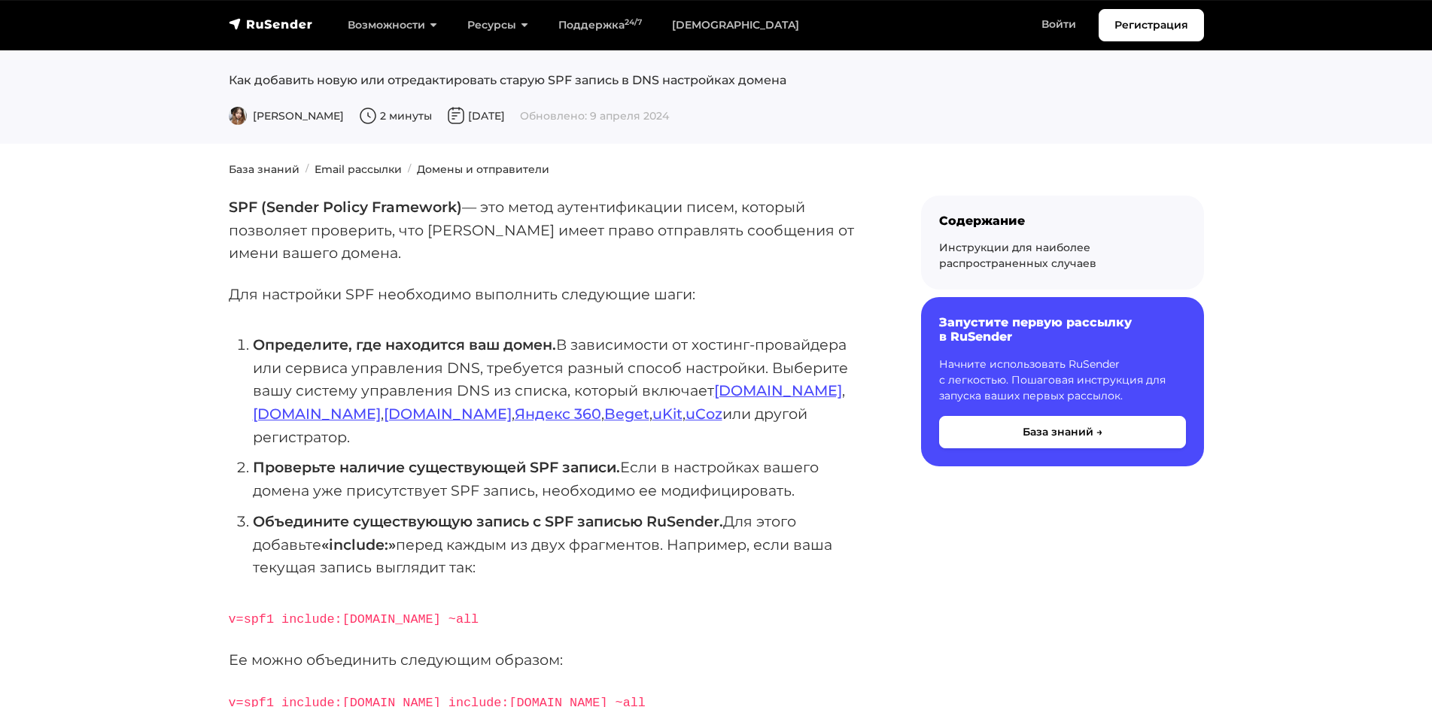
scroll to position [150, 0]
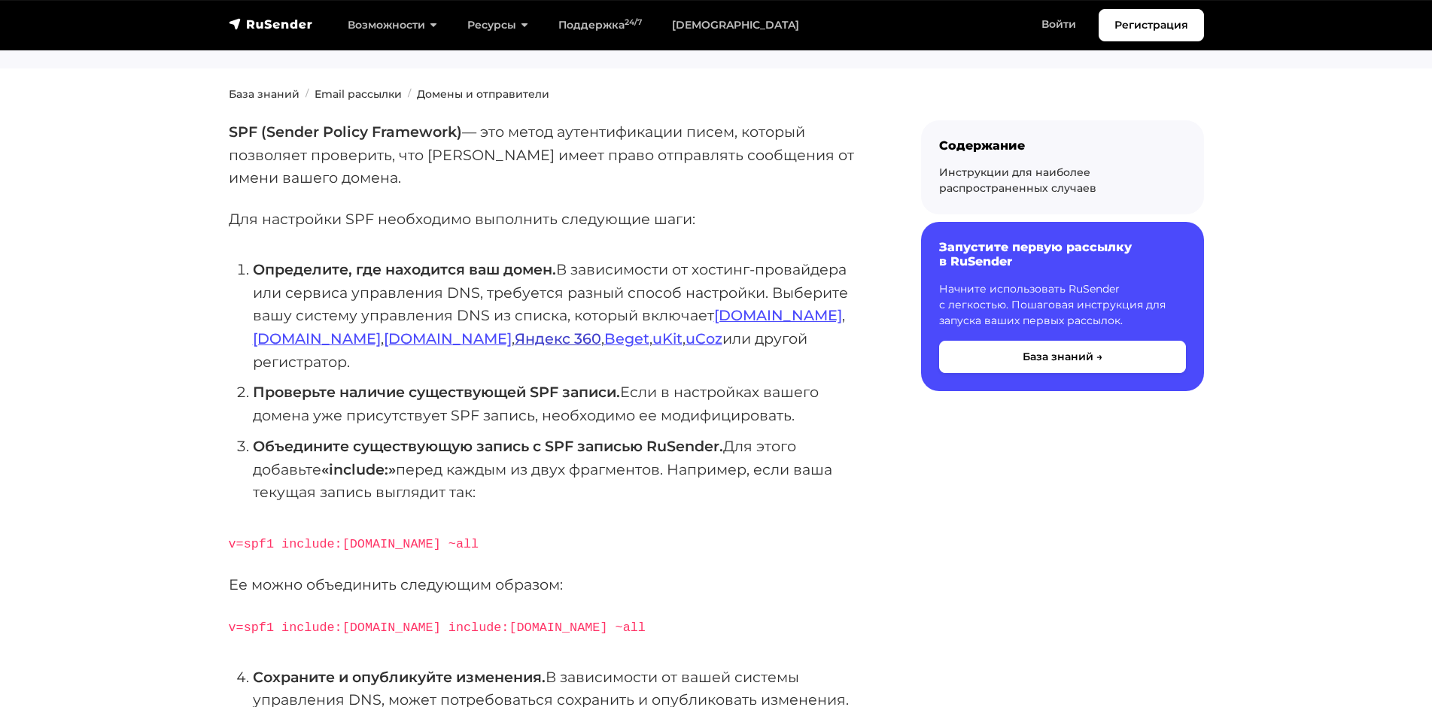
click at [515, 340] on link "Яндекс 360" at bounding box center [558, 339] width 87 height 18
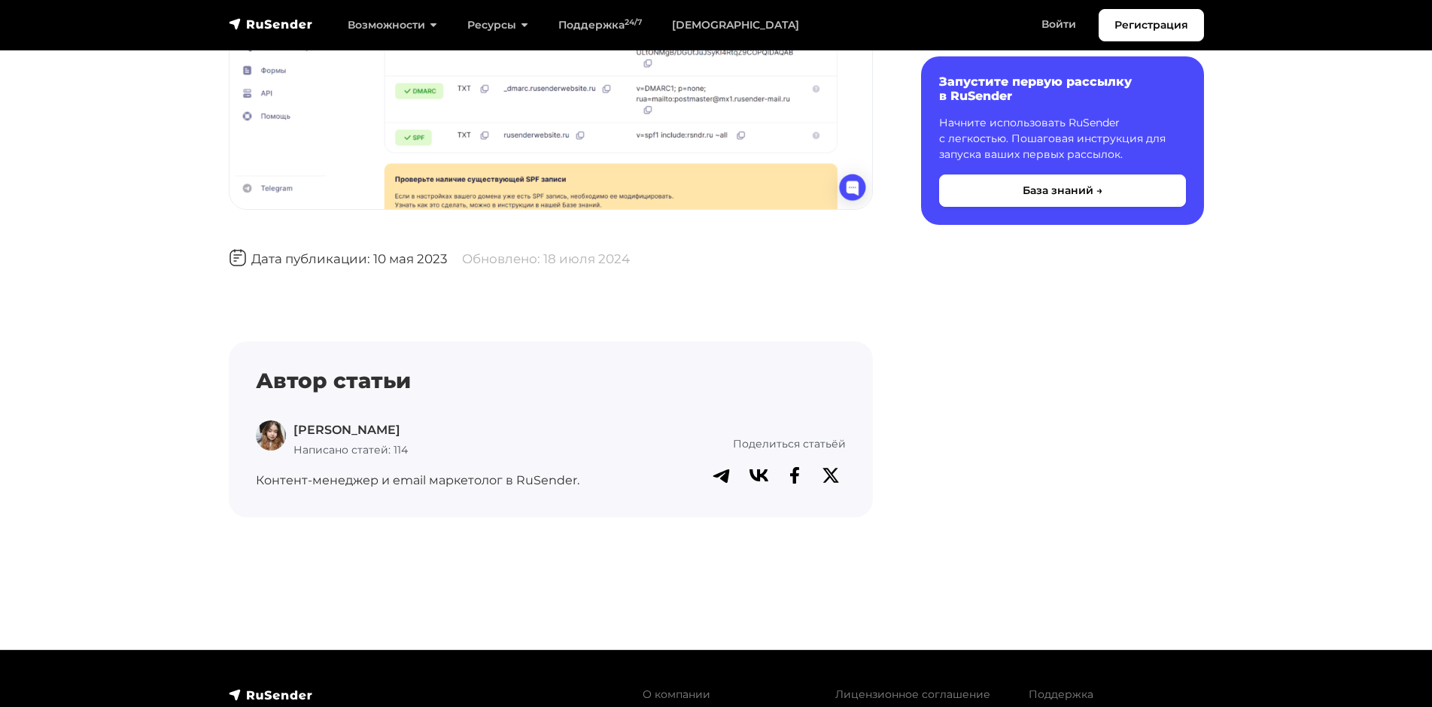
scroll to position [4740, 0]
